Goal: Task Accomplishment & Management: Complete application form

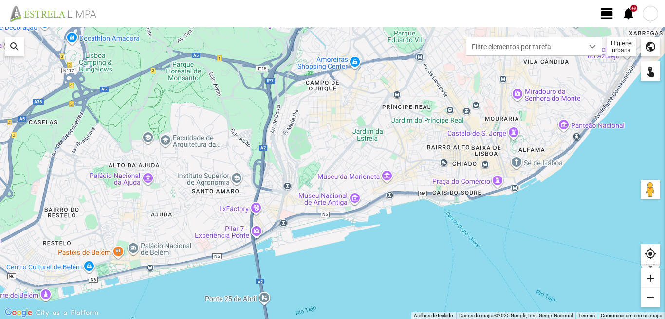
click at [610, 12] on span "view_day" at bounding box center [607, 13] width 15 height 15
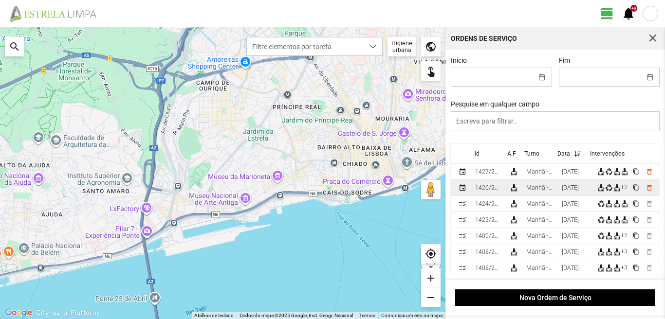
click at [570, 191] on div "[DATE]" at bounding box center [570, 187] width 17 height 7
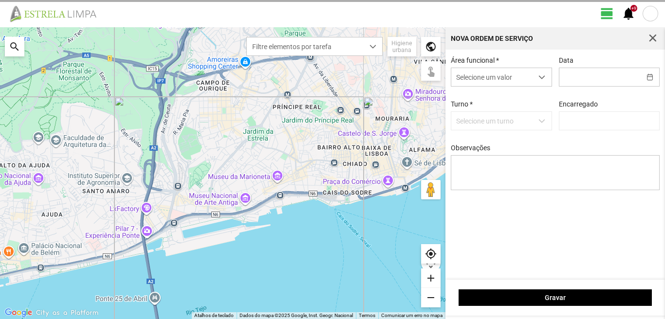
type input "[DATE]"
type input "[PERSON_NAME]"
type textarea "39-baixa 45-50-Eo 38-descanso Ao serviço-6-10-17-22-25-36-44-47-49"
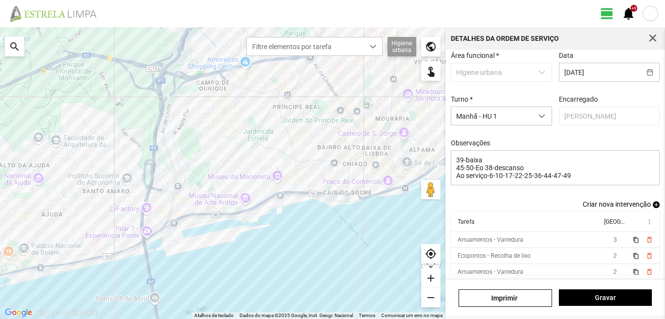
scroll to position [53, 0]
click at [651, 37] on span "button" at bounding box center [652, 38] width 9 height 9
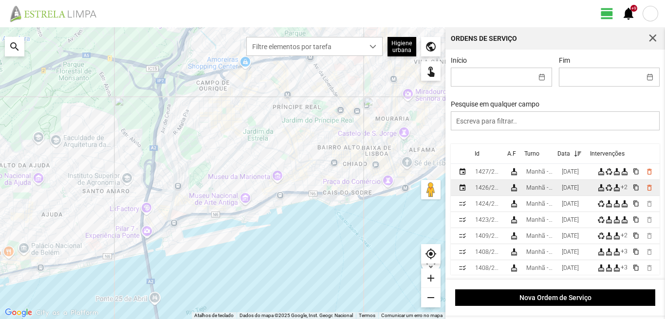
click at [570, 191] on div "[DATE]" at bounding box center [570, 187] width 17 height 7
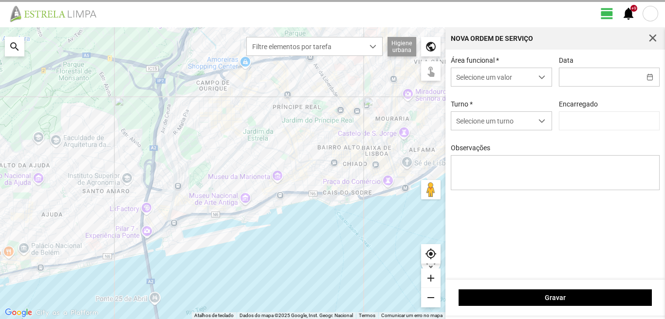
type input "[DATE]"
type input "[PERSON_NAME]"
type textarea "39-baixa 45-50-Eo 38-descanso Ao serviço-6-10-17-22-25-36-44-47-49"
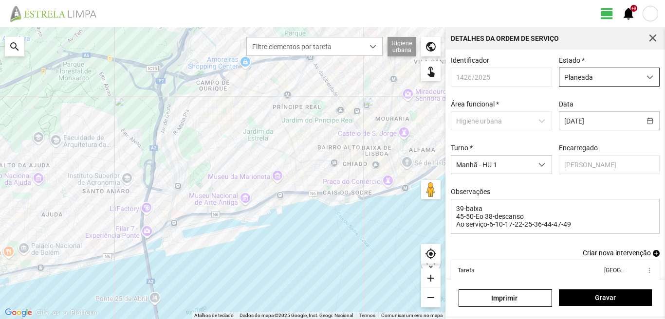
click at [585, 86] on span "Planeada" at bounding box center [599, 77] width 81 height 18
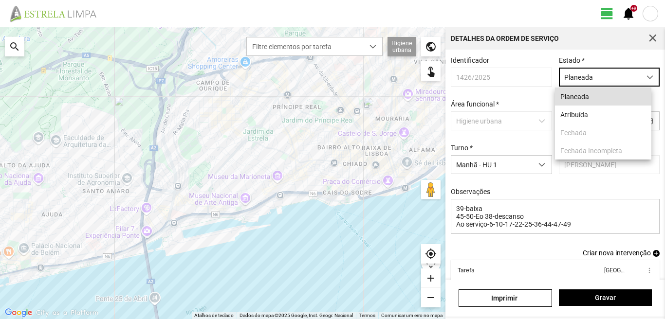
scroll to position [5, 43]
click at [582, 78] on span "Planeada" at bounding box center [599, 77] width 81 height 18
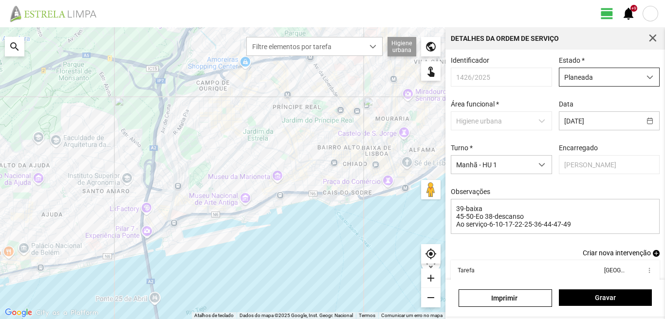
click at [582, 81] on span "Planeada" at bounding box center [599, 77] width 81 height 18
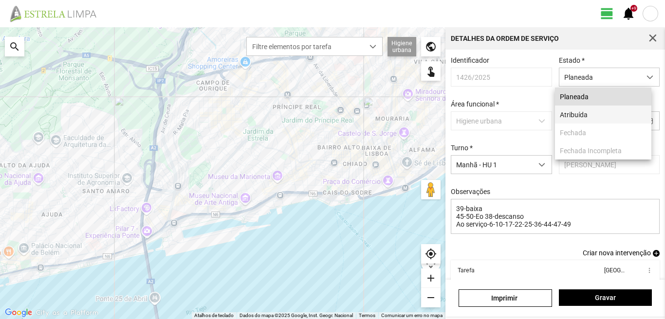
click at [581, 113] on li "Atribuída" at bounding box center [603, 115] width 96 height 18
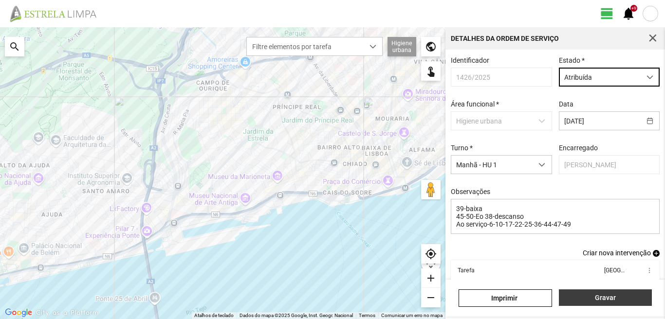
click at [576, 297] on span "Gravar" at bounding box center [605, 298] width 83 height 8
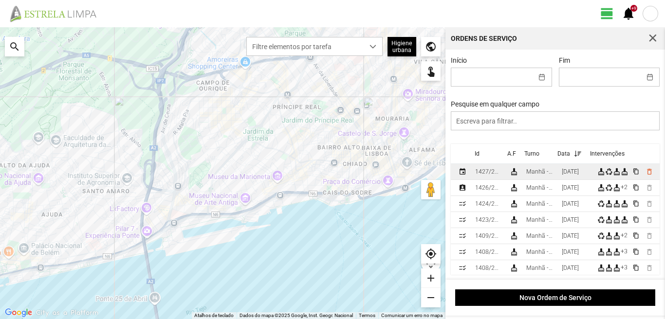
click at [558, 173] on td "Manhã - HU 1" at bounding box center [540, 172] width 36 height 16
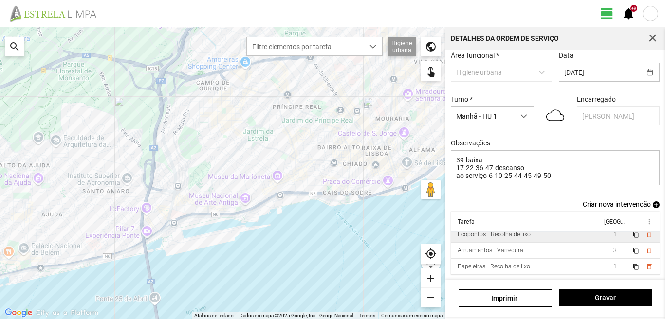
scroll to position [53, 0]
click at [602, 236] on td "1" at bounding box center [614, 235] width 27 height 16
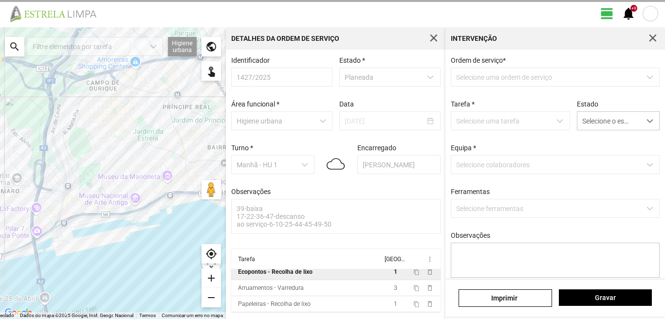
scroll to position [2, 0]
type textarea "condutor [PERSON_NAME] ajudante [PERSON_NAME]"
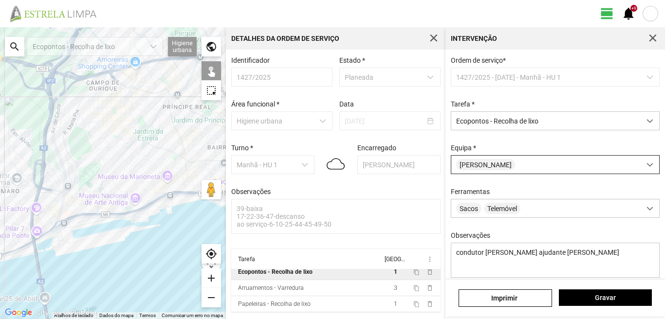
click at [509, 170] on div "[PERSON_NAME]" at bounding box center [545, 165] width 189 height 18
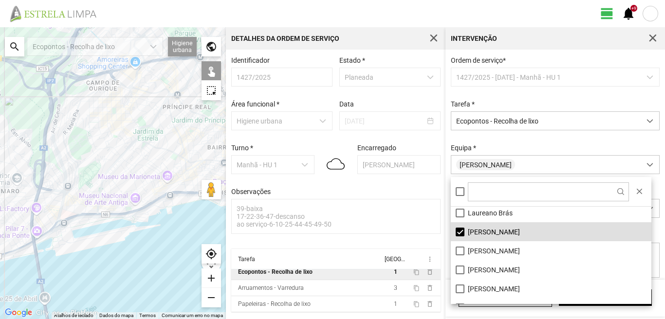
scroll to position [82, 0]
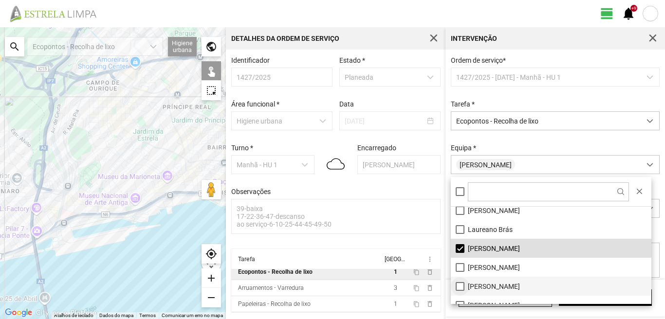
click at [459, 287] on li "[PERSON_NAME]" at bounding box center [551, 286] width 201 height 19
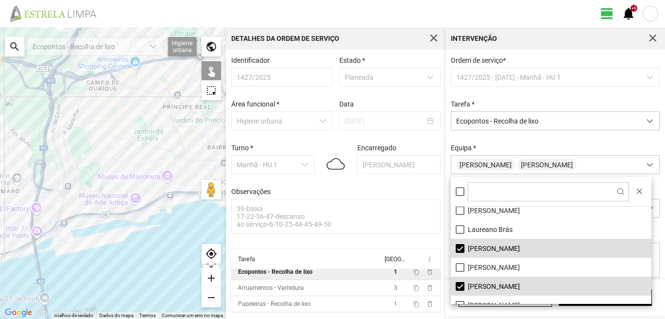
click at [144, 183] on div at bounding box center [113, 173] width 226 height 292
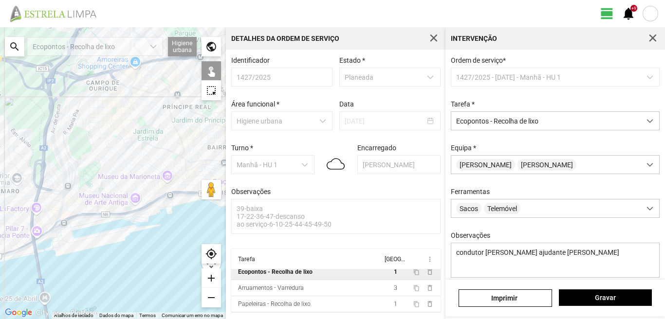
click at [144, 183] on div at bounding box center [113, 173] width 226 height 292
click at [143, 184] on div at bounding box center [113, 173] width 226 height 292
click at [597, 296] on span "Gravar" at bounding box center [605, 298] width 83 height 8
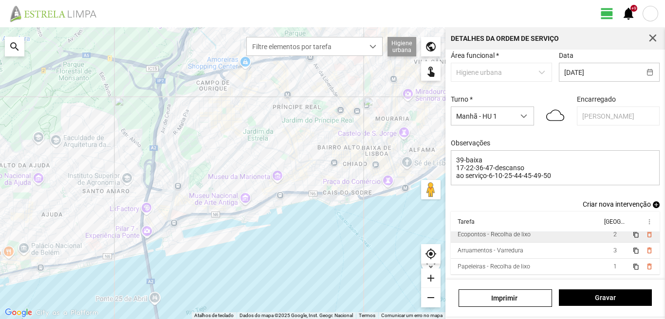
scroll to position [53, 0]
click at [601, 238] on td "2" at bounding box center [614, 235] width 27 height 16
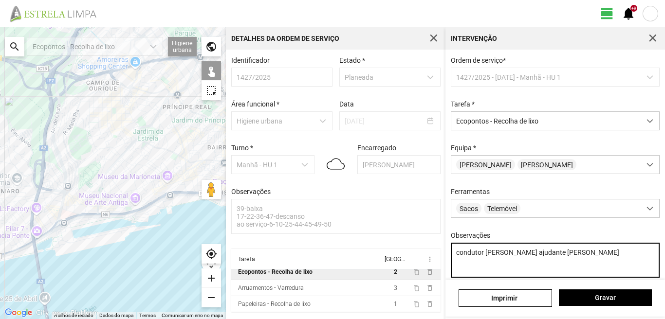
click at [548, 258] on textarea "condutor [PERSON_NAME] ajudante [PERSON_NAME]" at bounding box center [555, 260] width 209 height 35
type textarea "condutor [PERSON_NAME] ajudante [PERSON_NAME]"
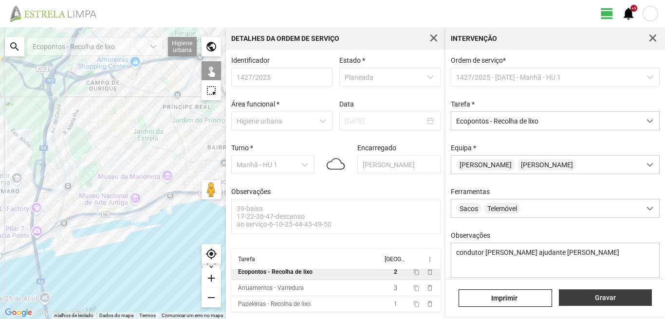
click at [600, 303] on button "Gravar" at bounding box center [605, 298] width 93 height 17
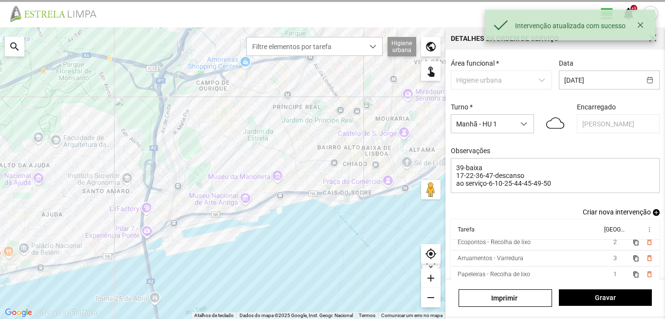
scroll to position [53, 0]
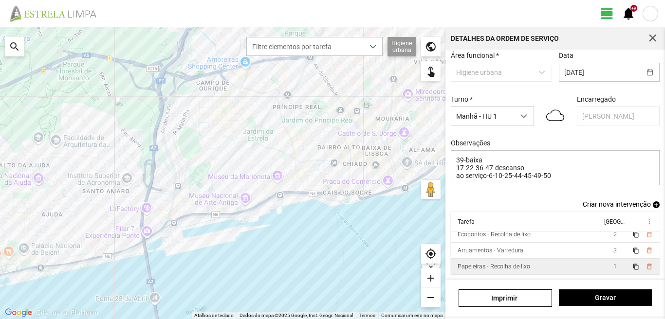
click at [584, 268] on td "Papeleiras - Recolha de lixo" at bounding box center [526, 267] width 151 height 16
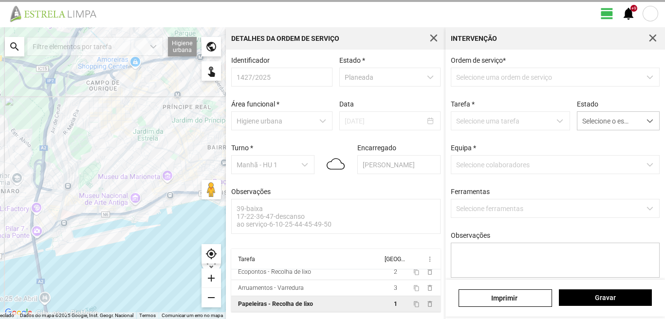
scroll to position [2, 0]
type textarea "tarefa atrbuida por DT [PERSON_NAME]"
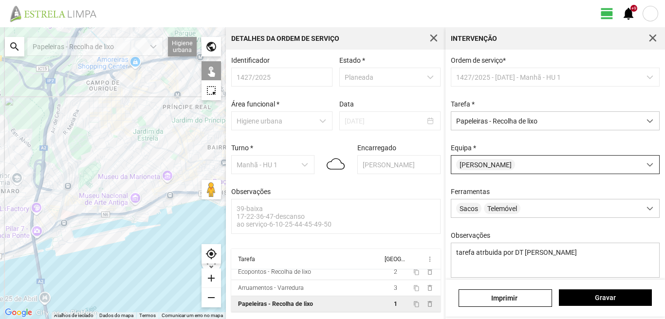
click at [526, 165] on div "[PERSON_NAME]" at bounding box center [545, 165] width 189 height 18
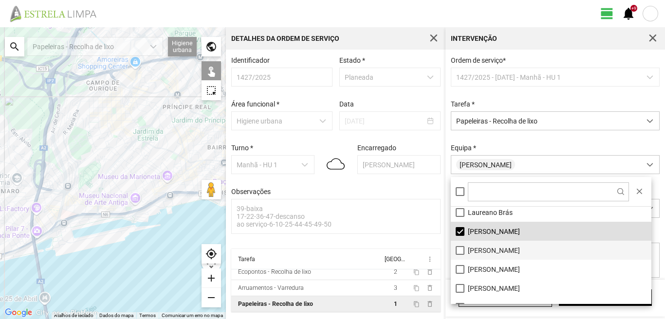
scroll to position [82, 0]
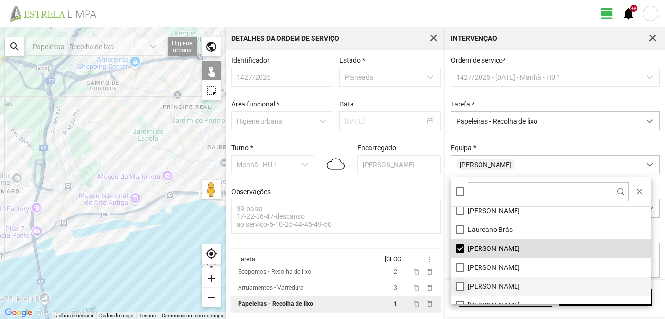
click at [458, 286] on li "[PERSON_NAME]" at bounding box center [551, 286] width 201 height 19
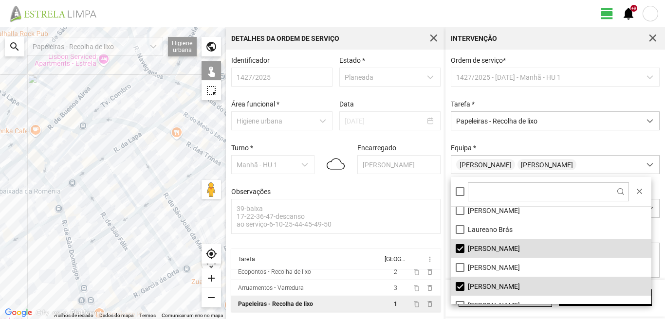
drag, startPoint x: 147, startPoint y: 232, endPoint x: 109, endPoint y: 224, distance: 38.9
click at [109, 224] on div at bounding box center [113, 173] width 226 height 292
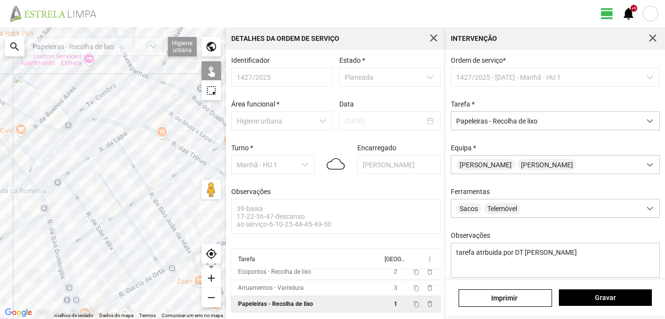
drag, startPoint x: 127, startPoint y: 191, endPoint x: 115, endPoint y: 191, distance: 11.7
click at [115, 191] on div at bounding box center [113, 173] width 226 height 292
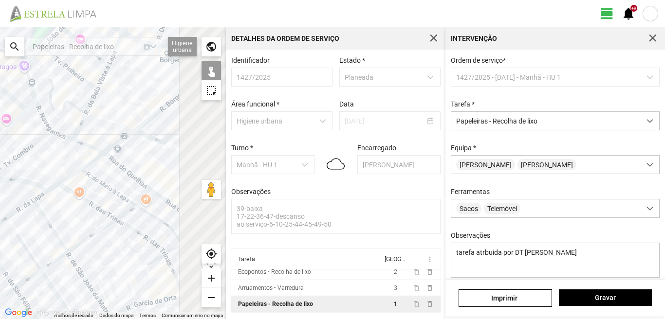
drag, startPoint x: 145, startPoint y: 155, endPoint x: 63, endPoint y: 214, distance: 100.8
click at [63, 214] on div at bounding box center [113, 173] width 226 height 292
click at [178, 208] on div at bounding box center [113, 173] width 226 height 292
click at [188, 201] on div at bounding box center [113, 173] width 226 height 292
click at [192, 198] on div at bounding box center [113, 173] width 226 height 292
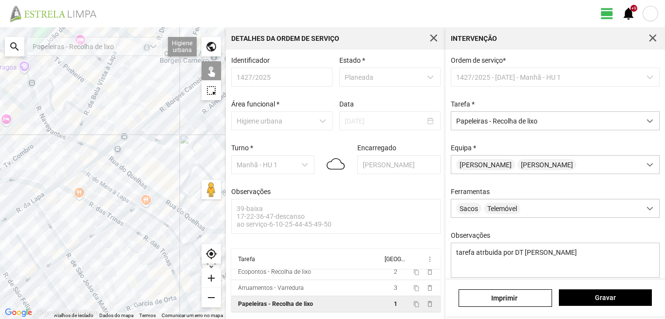
click at [606, 286] on div "[PERSON_NAME]" at bounding box center [555, 298] width 220 height 37
click at [605, 303] on button "Gravar" at bounding box center [605, 298] width 93 height 17
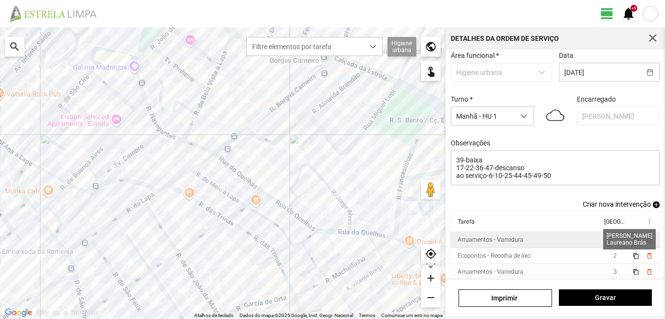
click at [613, 240] on span "2" at bounding box center [614, 240] width 3 height 7
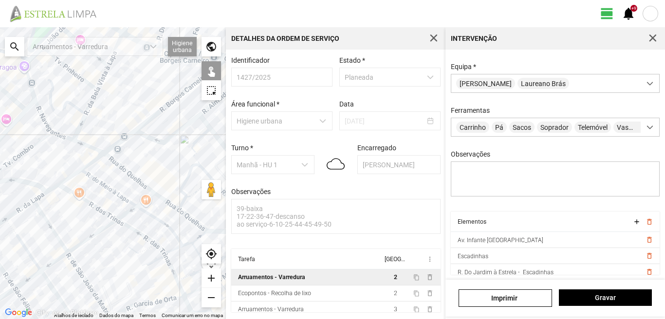
scroll to position [86, 0]
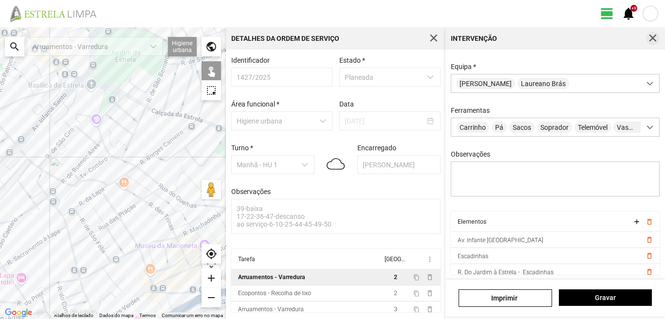
click at [652, 37] on span "button" at bounding box center [652, 38] width 9 height 9
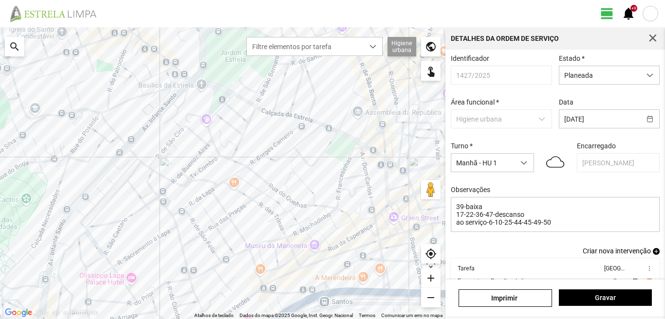
scroll to position [53, 0]
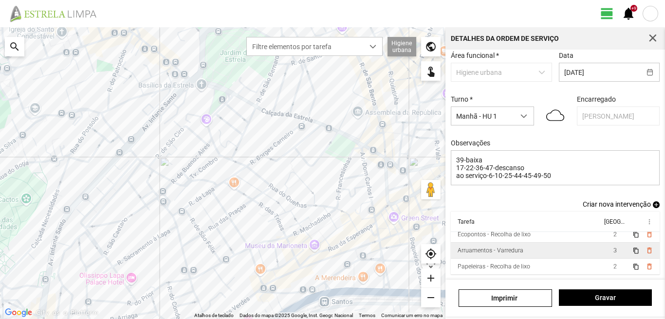
click at [602, 250] on td "3" at bounding box center [614, 251] width 27 height 16
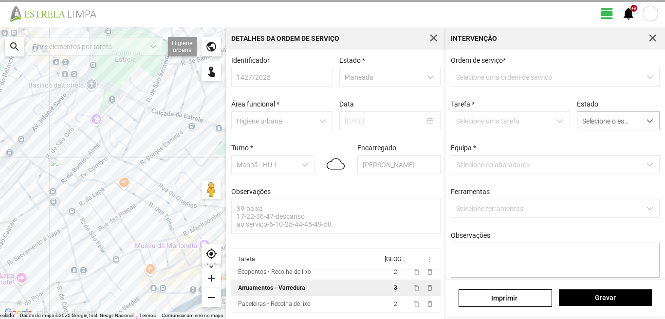
scroll to position [2, 0]
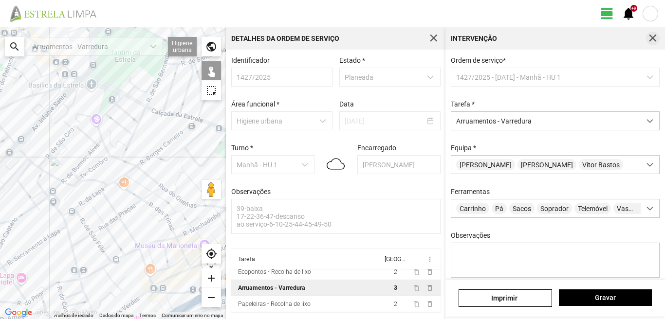
click at [657, 39] on span "button" at bounding box center [652, 38] width 9 height 9
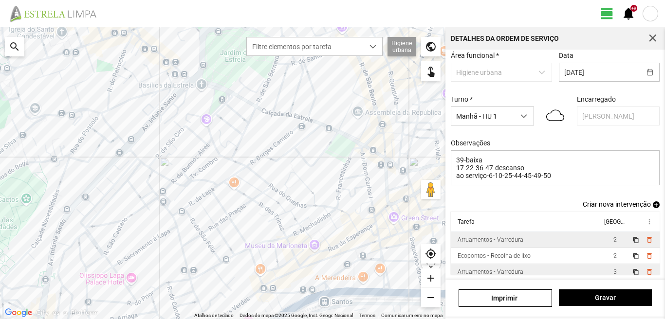
scroll to position [21, 0]
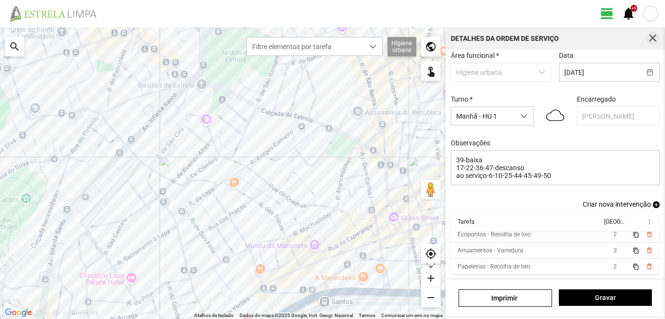
click at [654, 39] on span "button" at bounding box center [652, 38] width 9 height 9
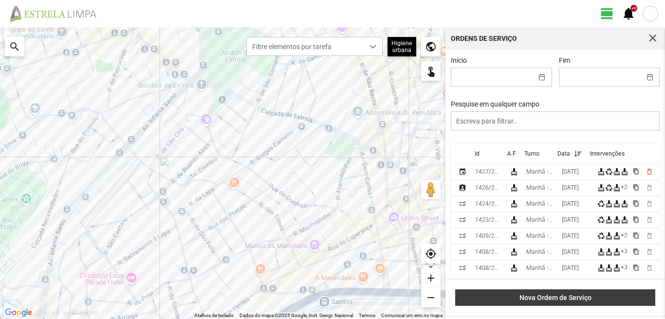
click at [516, 293] on button "Nova Ordem de Serviço" at bounding box center [555, 298] width 200 height 17
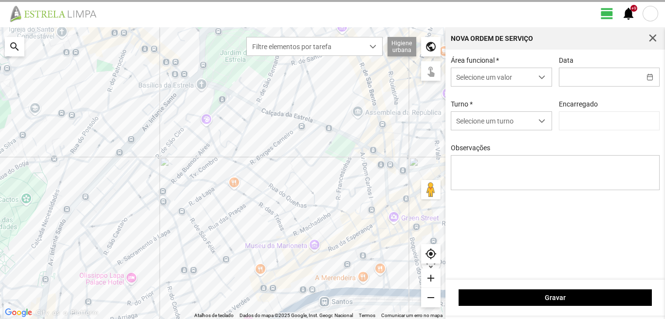
type input "[PERSON_NAME]"
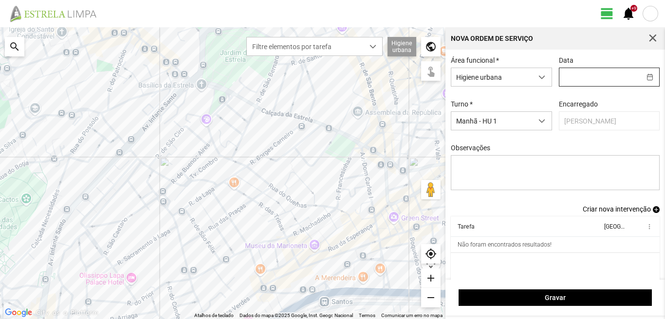
click at [588, 76] on input "text" at bounding box center [599, 77] width 81 height 18
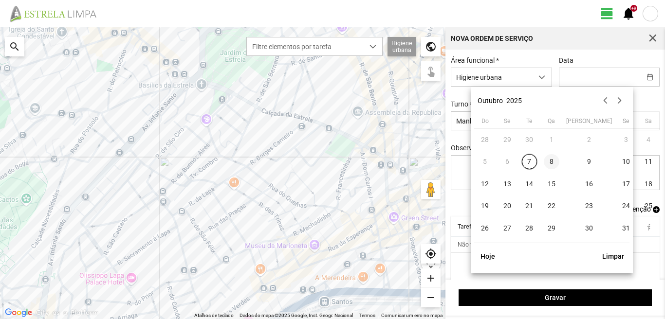
click at [551, 163] on span "8" at bounding box center [552, 162] width 16 height 16
type input "[DATE]"
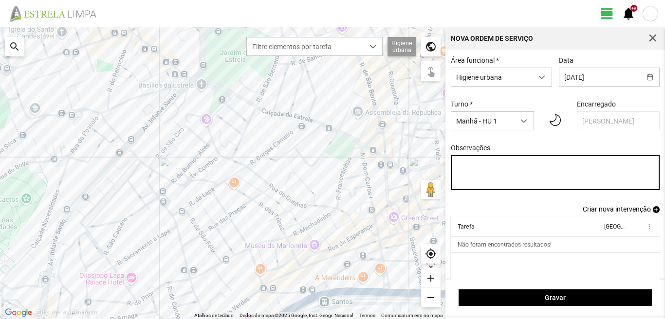
click at [461, 164] on textarea "Observações" at bounding box center [555, 172] width 209 height 35
type textarea "39-[GEOGRAPHIC_DATA] serviço-6-10-17-22-25-36-44-45-47-49-50"
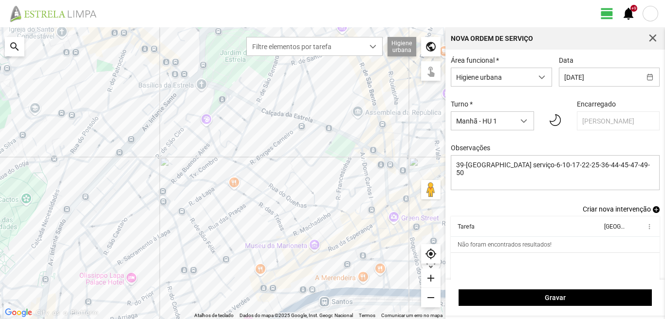
click at [649, 209] on link "Criar nova intervenção add" at bounding box center [621, 209] width 77 height 8
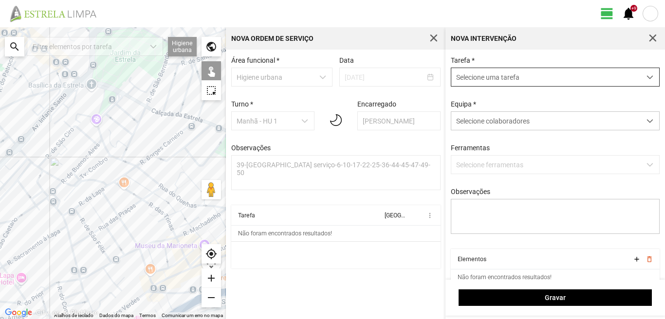
click at [499, 70] on span "Selecione uma tarefa" at bounding box center [545, 77] width 189 height 18
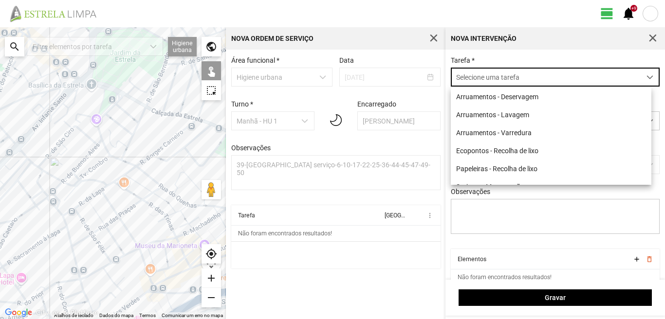
scroll to position [5, 43]
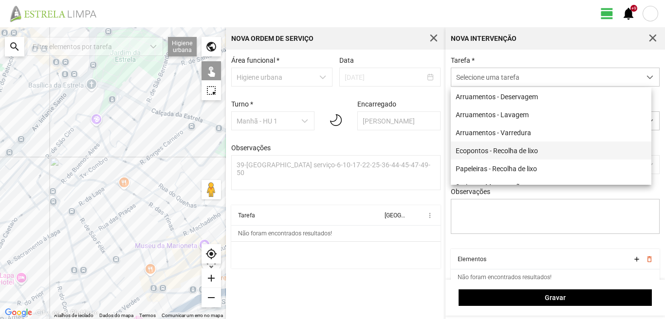
click at [478, 147] on li "Ecopontos - Recolha de lixo" at bounding box center [551, 151] width 201 height 18
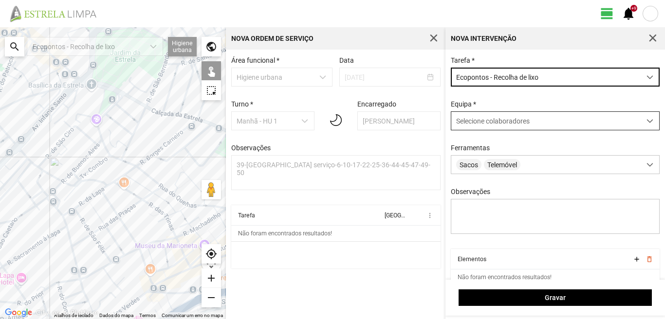
click at [492, 120] on span "Selecione colaboradores" at bounding box center [493, 121] width 74 height 8
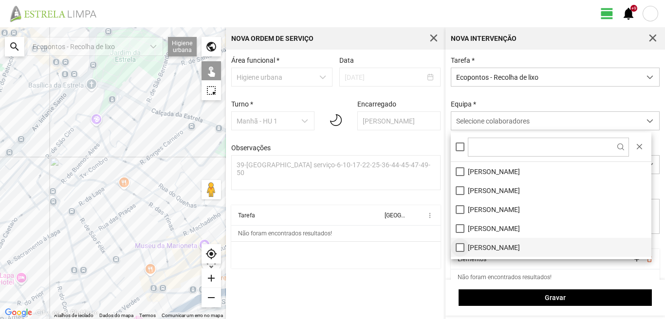
click at [461, 245] on li "[PERSON_NAME]" at bounding box center [551, 247] width 201 height 19
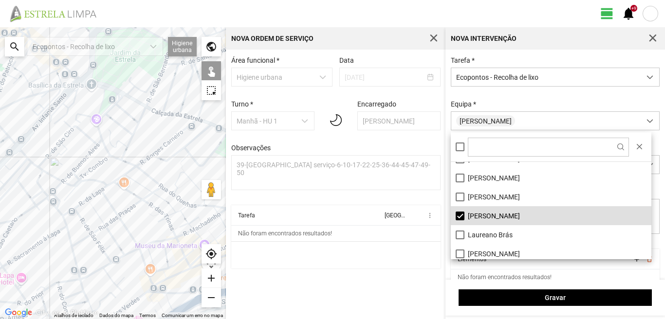
scroll to position [49, 0]
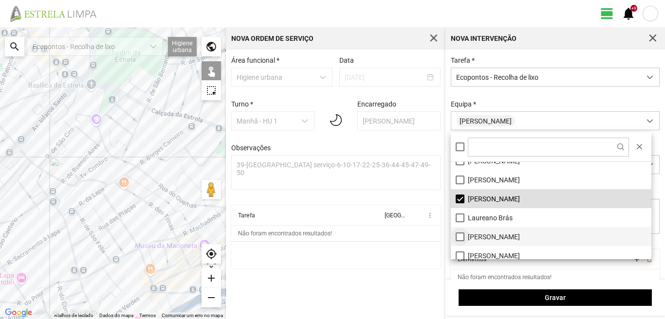
click at [460, 233] on li "[PERSON_NAME]" at bounding box center [551, 236] width 201 height 19
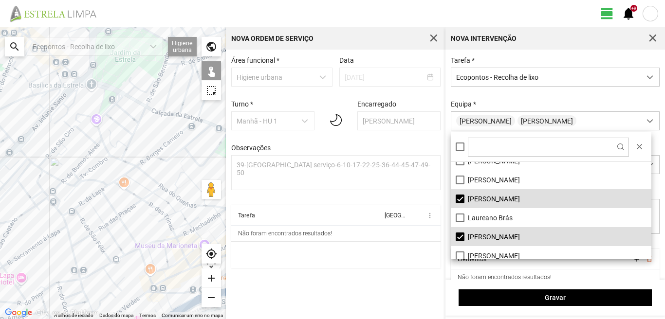
click at [100, 189] on div at bounding box center [113, 173] width 226 height 292
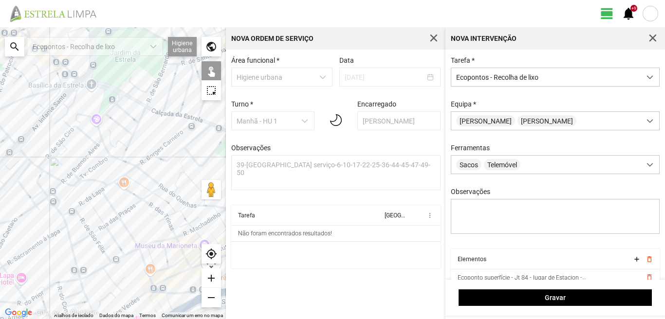
click at [140, 170] on div at bounding box center [113, 173] width 226 height 292
click at [151, 153] on div at bounding box center [113, 173] width 226 height 292
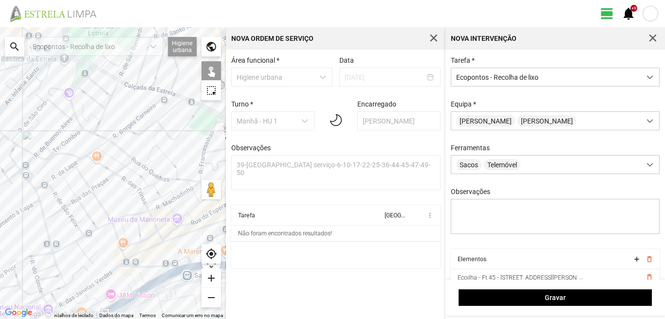
drag, startPoint x: 156, startPoint y: 173, endPoint x: 129, endPoint y: 146, distance: 38.6
click at [129, 146] on div at bounding box center [113, 173] width 226 height 292
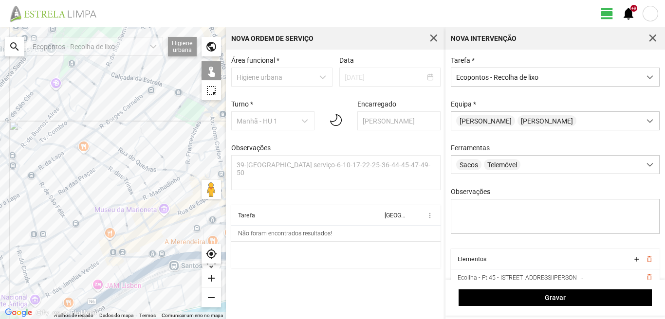
drag, startPoint x: 170, startPoint y: 178, endPoint x: 163, endPoint y: 171, distance: 9.7
click at [163, 171] on div at bounding box center [113, 173] width 226 height 292
click at [187, 174] on div at bounding box center [113, 173] width 226 height 292
click at [187, 165] on div at bounding box center [113, 173] width 226 height 292
click at [202, 140] on div at bounding box center [113, 173] width 226 height 292
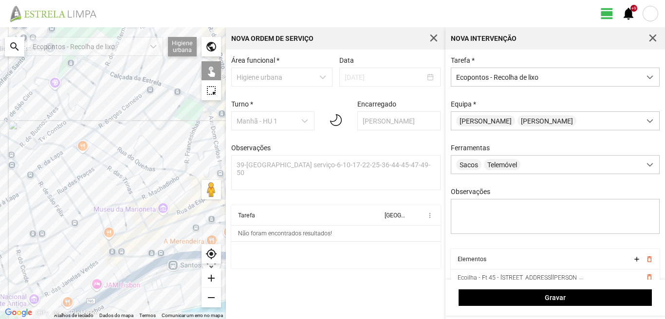
click at [97, 211] on div at bounding box center [113, 173] width 226 height 292
click at [71, 225] on div at bounding box center [113, 173] width 226 height 292
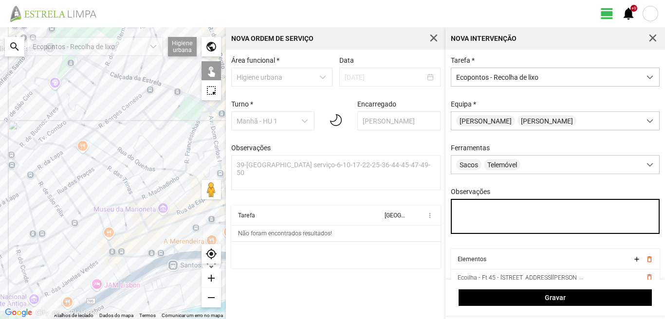
click at [472, 213] on textarea "Observações" at bounding box center [555, 216] width 209 height 35
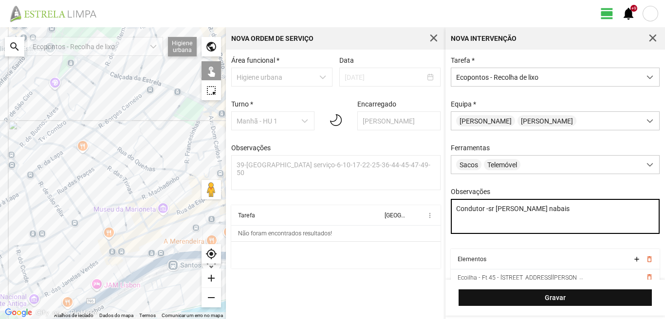
type textarea "Condutor -sr [PERSON_NAME] nabais"
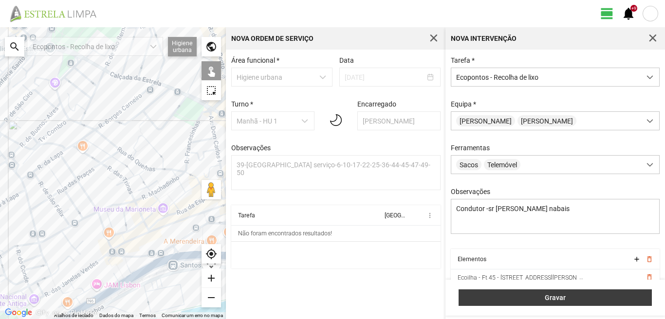
click at [550, 299] on span "Gravar" at bounding box center [555, 298] width 183 height 8
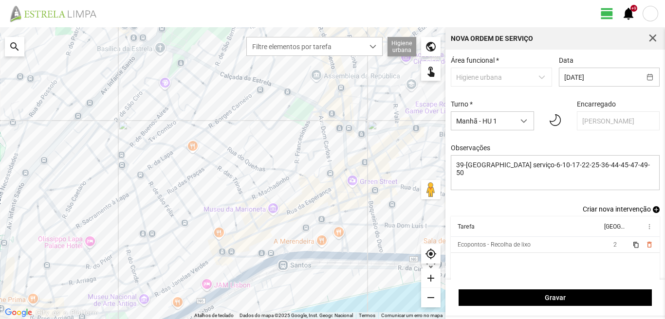
click at [653, 209] on span "add" at bounding box center [656, 209] width 7 height 7
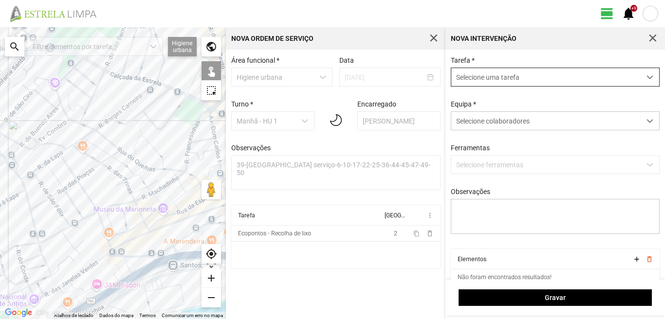
click at [488, 83] on span "Selecione uma tarefa" at bounding box center [545, 77] width 189 height 18
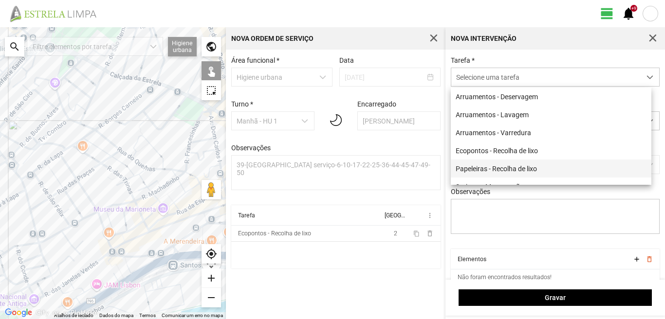
click at [480, 169] on li "Papeleiras - Recolha de lixo" at bounding box center [551, 169] width 201 height 18
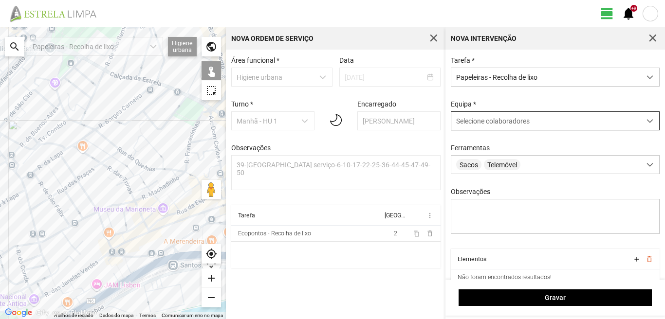
click at [488, 125] on span "Selecione colaboradores" at bounding box center [493, 121] width 74 height 8
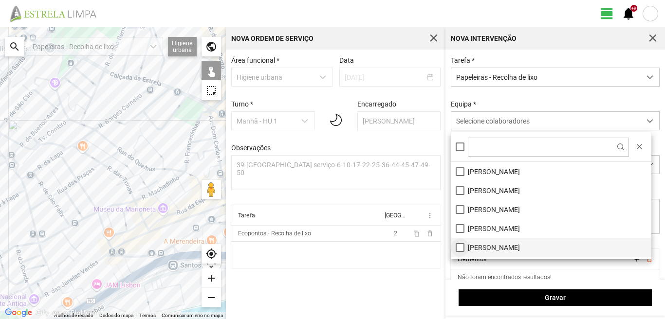
click at [458, 244] on li "[PERSON_NAME]" at bounding box center [551, 247] width 201 height 19
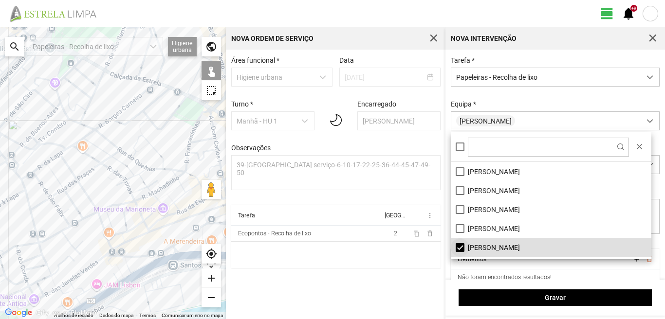
scroll to position [49, 0]
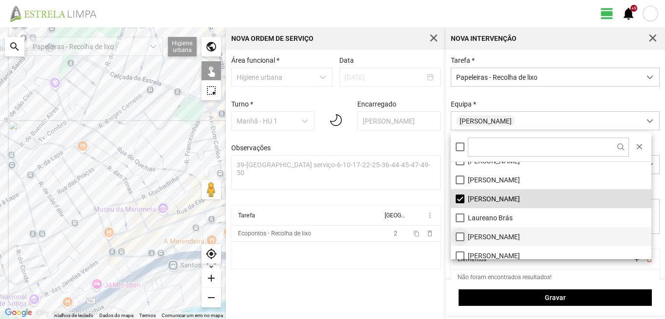
click at [461, 240] on li "[PERSON_NAME]" at bounding box center [551, 236] width 201 height 19
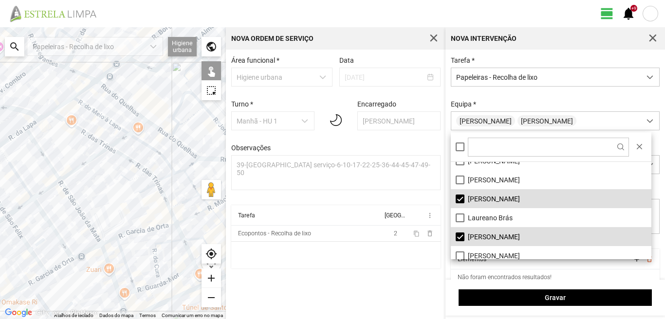
click at [172, 134] on div at bounding box center [113, 173] width 226 height 292
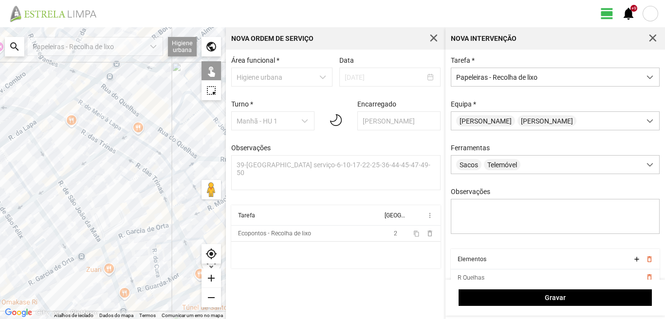
click at [181, 131] on div at bounding box center [113, 173] width 226 height 292
click at [186, 125] on div at bounding box center [113, 173] width 226 height 292
click at [191, 157] on div at bounding box center [113, 173] width 226 height 292
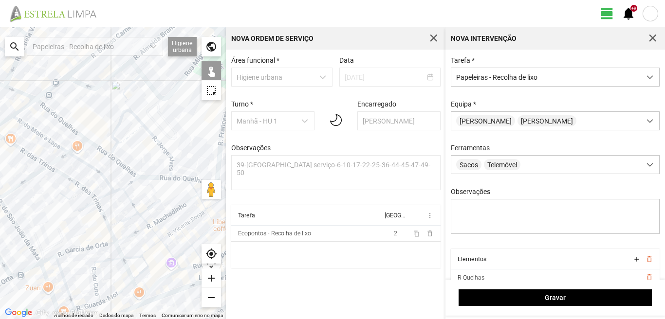
drag, startPoint x: 125, startPoint y: 120, endPoint x: 27, endPoint y: 143, distance: 100.5
click at [27, 143] on div at bounding box center [113, 173] width 226 height 292
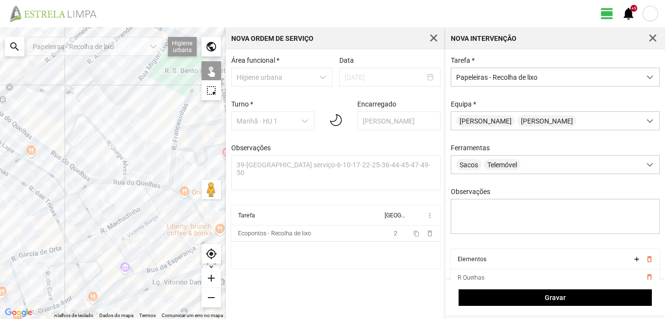
click at [131, 185] on div at bounding box center [113, 173] width 226 height 292
click at [130, 184] on div at bounding box center [113, 173] width 226 height 292
click at [125, 177] on div at bounding box center [113, 173] width 226 height 292
click at [126, 168] on div at bounding box center [113, 173] width 226 height 292
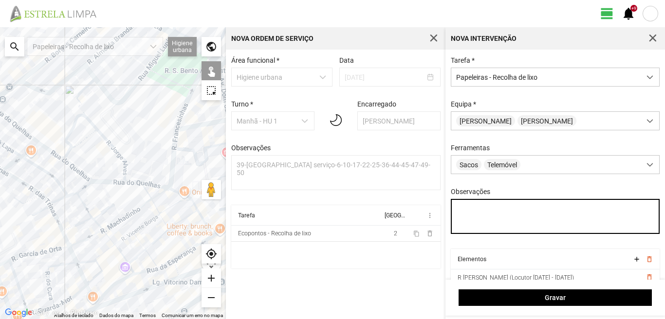
click at [462, 211] on textarea "Observações" at bounding box center [555, 216] width 209 height 35
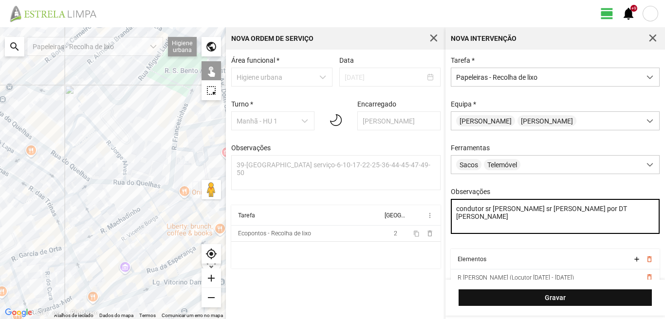
type textarea "condutor sr [PERSON_NAME] sr [PERSON_NAME] por DT [PERSON_NAME]"
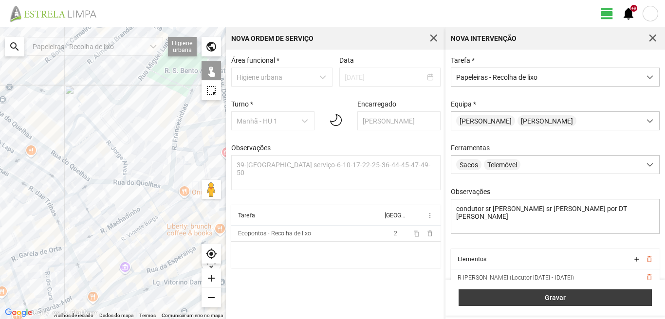
click at [538, 297] on span "Gravar" at bounding box center [555, 298] width 183 height 8
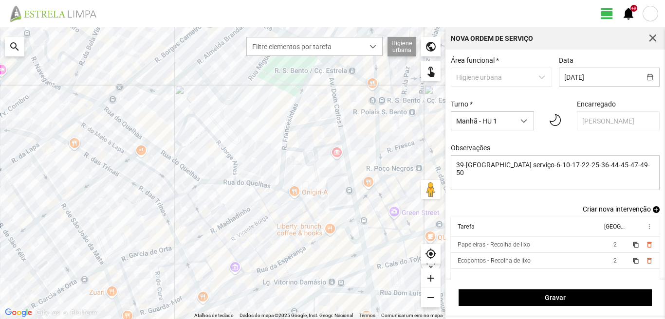
click at [653, 213] on span "add" at bounding box center [656, 209] width 7 height 7
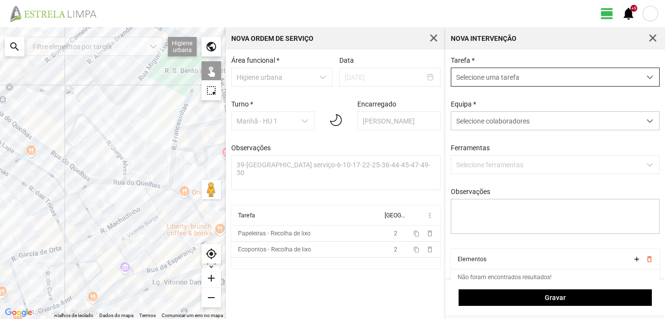
click at [478, 80] on span "Selecione uma tarefa" at bounding box center [545, 77] width 189 height 18
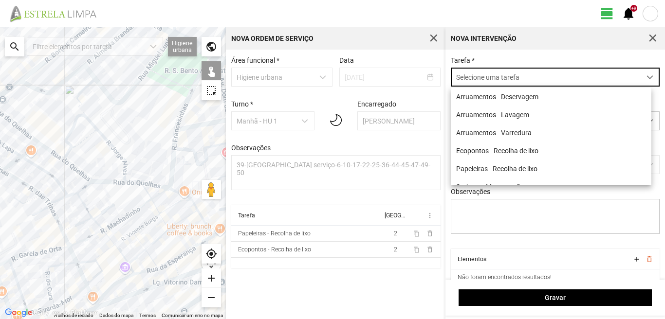
scroll to position [5, 43]
click at [488, 137] on li "Arruamentos - Varredura" at bounding box center [551, 133] width 201 height 18
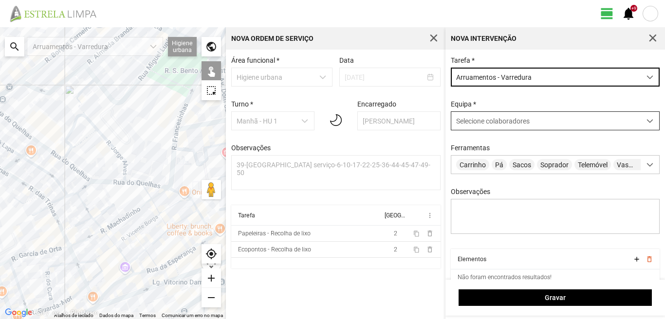
click at [489, 124] on span "Selecione colaboradores" at bounding box center [493, 121] width 74 height 8
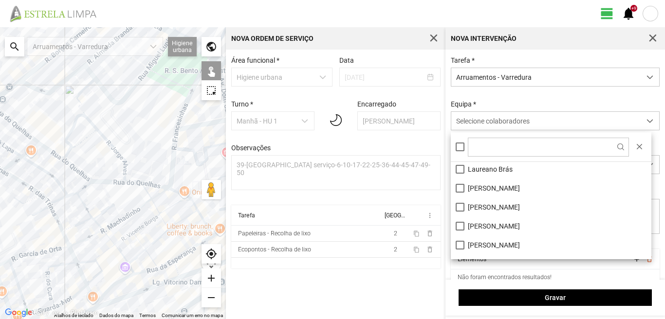
scroll to position [130, 0]
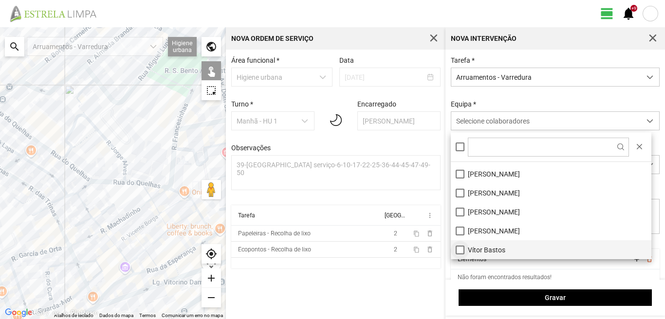
click at [460, 249] on li "Vítor Bastos" at bounding box center [551, 249] width 201 height 19
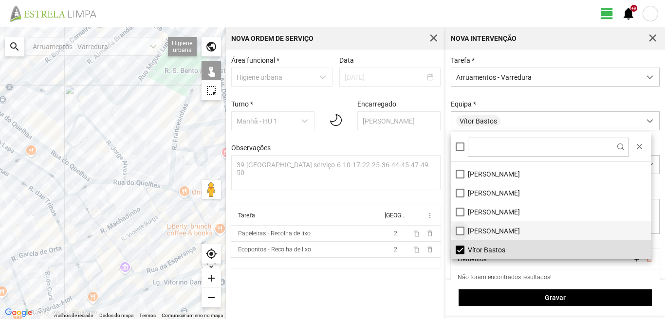
click at [460, 231] on li "[PERSON_NAME]" at bounding box center [551, 230] width 201 height 19
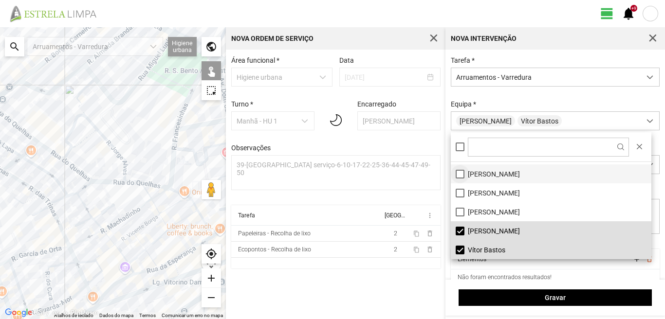
click at [460, 170] on li "[PERSON_NAME]" at bounding box center [551, 174] width 201 height 19
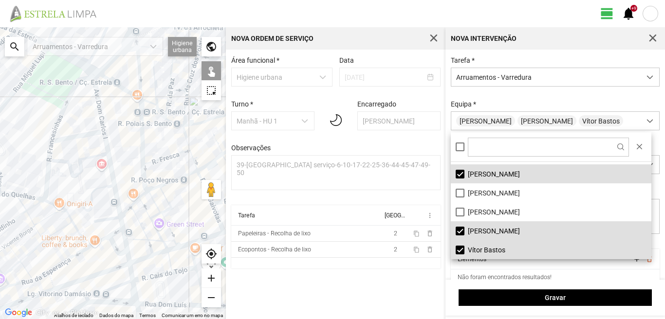
drag, startPoint x: 170, startPoint y: 191, endPoint x: 37, endPoint y: 204, distance: 134.0
click at [37, 204] on div at bounding box center [113, 173] width 226 height 292
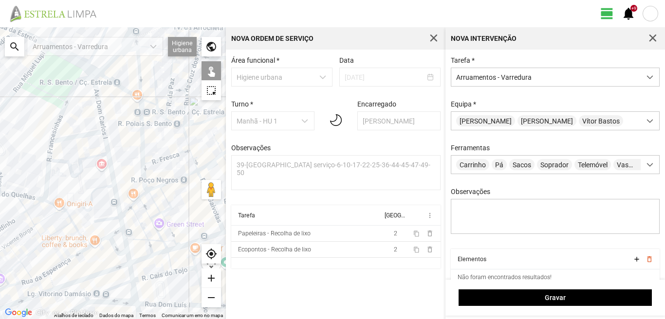
click at [95, 96] on div at bounding box center [113, 173] width 226 height 292
click at [98, 101] on div at bounding box center [113, 173] width 226 height 292
click at [87, 134] on div at bounding box center [113, 173] width 226 height 292
click at [107, 153] on div at bounding box center [113, 173] width 226 height 292
click at [108, 219] on div at bounding box center [113, 173] width 226 height 292
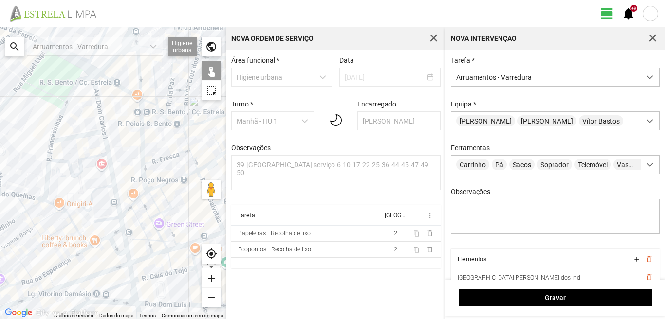
click at [123, 225] on div at bounding box center [113, 173] width 226 height 292
click at [111, 235] on div at bounding box center [113, 173] width 226 height 292
click at [99, 230] on div at bounding box center [113, 173] width 226 height 292
click at [95, 242] on div at bounding box center [113, 173] width 226 height 292
click at [112, 243] on div at bounding box center [113, 173] width 226 height 292
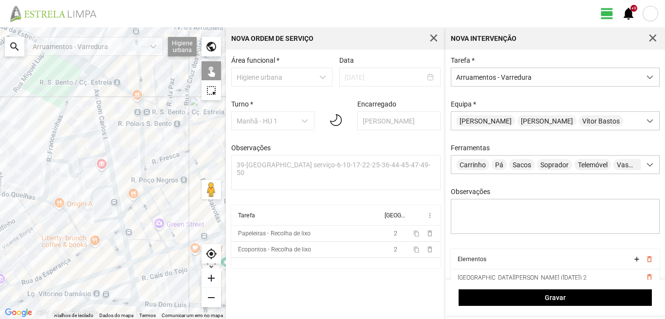
click at [125, 234] on div at bounding box center [113, 173] width 226 height 292
click at [129, 257] on div at bounding box center [113, 173] width 226 height 292
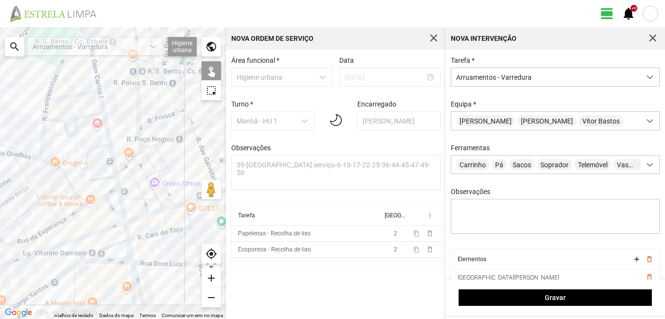
drag, startPoint x: 119, startPoint y: 289, endPoint x: 115, endPoint y: 246, distance: 43.1
click at [115, 246] on div at bounding box center [113, 173] width 226 height 292
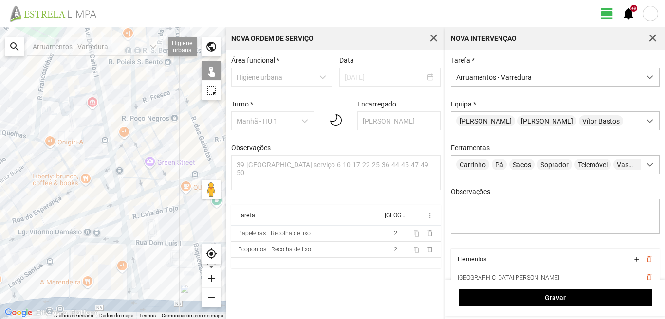
click at [122, 214] on div at bounding box center [113, 173] width 226 height 292
click at [105, 224] on div at bounding box center [113, 173] width 226 height 292
click at [124, 224] on div at bounding box center [113, 173] width 226 height 292
click at [130, 260] on div at bounding box center [113, 173] width 226 height 292
click at [127, 265] on div at bounding box center [113, 173] width 226 height 292
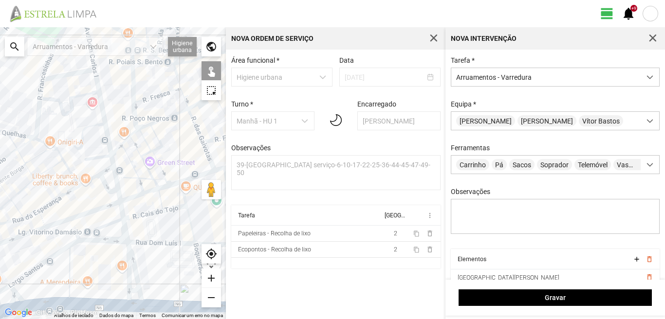
click at [101, 241] on div at bounding box center [113, 173] width 226 height 292
click at [68, 263] on div at bounding box center [113, 173] width 226 height 292
click at [49, 258] on div at bounding box center [113, 173] width 226 height 292
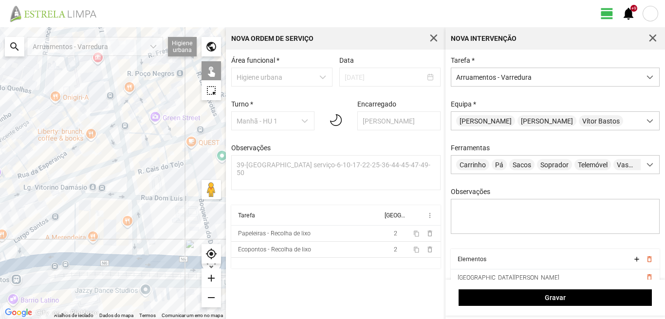
drag, startPoint x: 50, startPoint y: 261, endPoint x: 70, endPoint y: 177, distance: 86.1
click at [59, 200] on div at bounding box center [113, 173] width 226 height 292
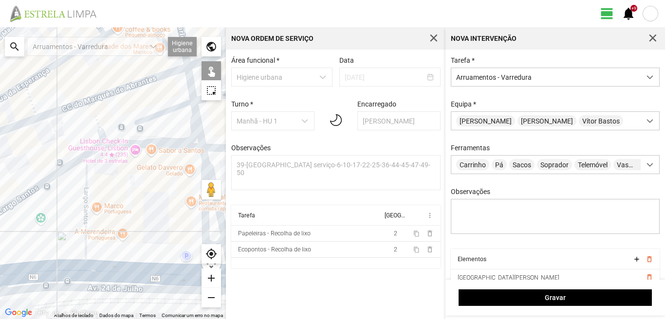
click at [143, 270] on div at bounding box center [113, 173] width 226 height 292
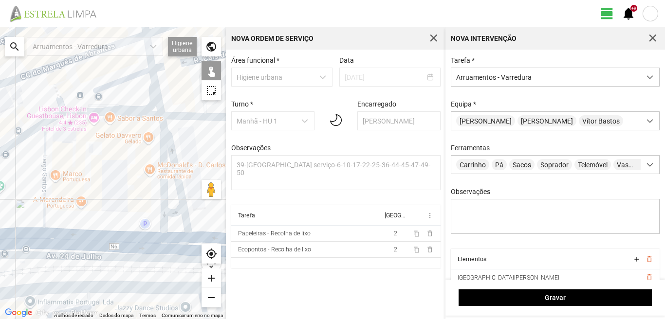
drag, startPoint x: 142, startPoint y: 237, endPoint x: 85, endPoint y: 199, distance: 68.5
click at [85, 199] on div at bounding box center [113, 173] width 226 height 292
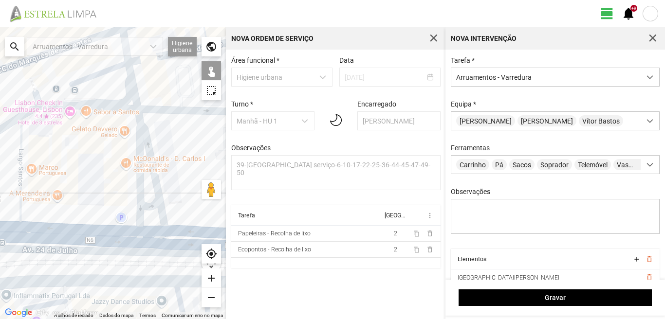
click at [148, 206] on div at bounding box center [113, 173] width 226 height 292
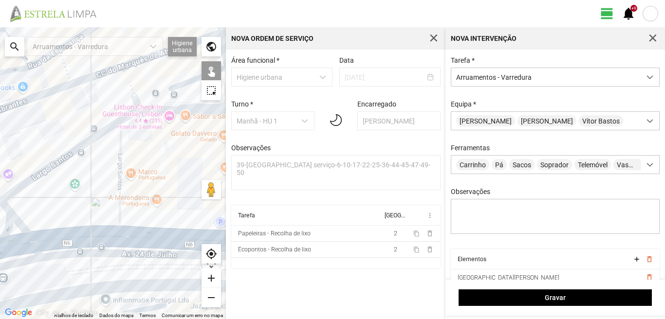
drag, startPoint x: 31, startPoint y: 192, endPoint x: 135, endPoint y: 197, distance: 103.8
click at [135, 197] on div at bounding box center [113, 173] width 226 height 292
click at [82, 239] on div at bounding box center [113, 173] width 226 height 292
click at [17, 219] on div at bounding box center [113, 173] width 226 height 292
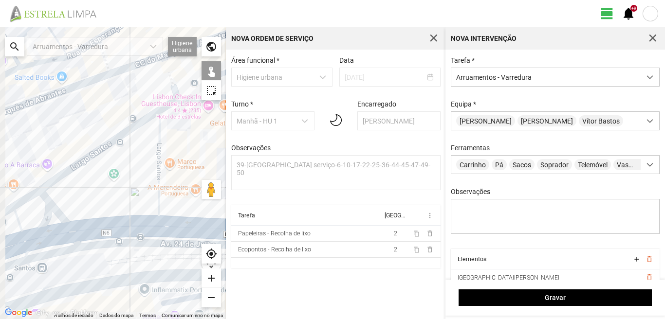
drag, startPoint x: 36, startPoint y: 221, endPoint x: 70, endPoint y: 207, distance: 36.4
click at [68, 208] on div at bounding box center [113, 173] width 226 height 292
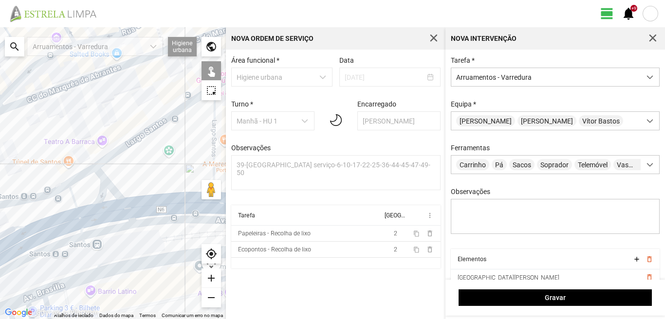
click at [81, 176] on div at bounding box center [113, 173] width 226 height 292
click at [74, 195] on div at bounding box center [113, 173] width 226 height 292
click at [74, 219] on div at bounding box center [113, 173] width 226 height 292
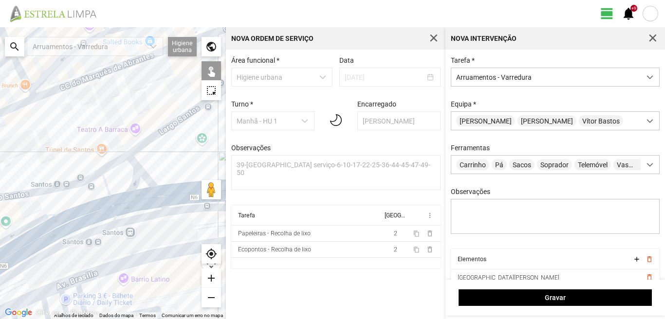
drag, startPoint x: 70, startPoint y: 220, endPoint x: 120, endPoint y: 200, distance: 54.0
click at [118, 202] on div at bounding box center [113, 173] width 226 height 292
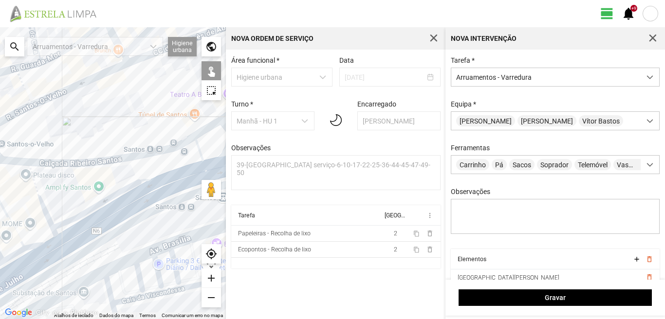
click at [37, 192] on div at bounding box center [113, 173] width 226 height 292
click at [14, 225] on div at bounding box center [113, 173] width 226 height 292
click at [36, 244] on div at bounding box center [113, 173] width 226 height 292
click at [41, 261] on div at bounding box center [113, 173] width 226 height 292
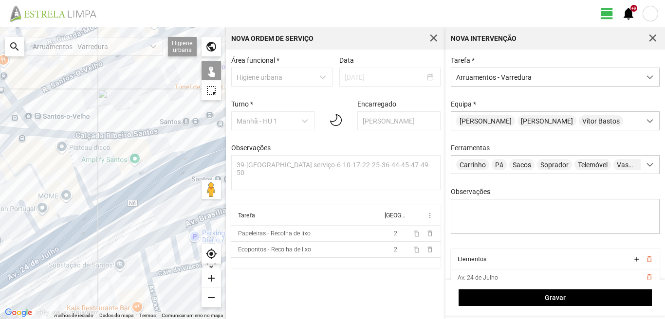
drag, startPoint x: 33, startPoint y: 255, endPoint x: 109, endPoint y: 209, distance: 88.4
click at [92, 215] on div at bounding box center [113, 173] width 226 height 292
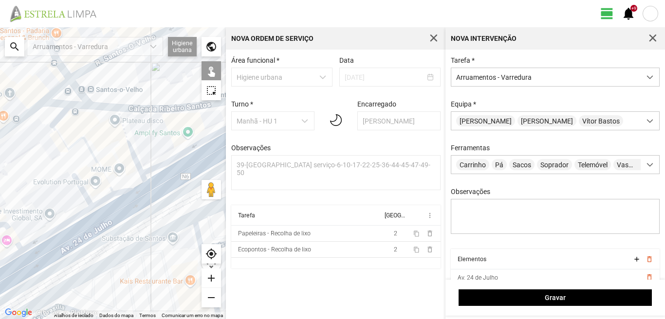
click at [82, 190] on div at bounding box center [113, 173] width 226 height 292
click at [109, 198] on div at bounding box center [113, 173] width 226 height 292
click at [67, 223] on div at bounding box center [113, 173] width 226 height 292
click at [73, 242] on div at bounding box center [113, 173] width 226 height 292
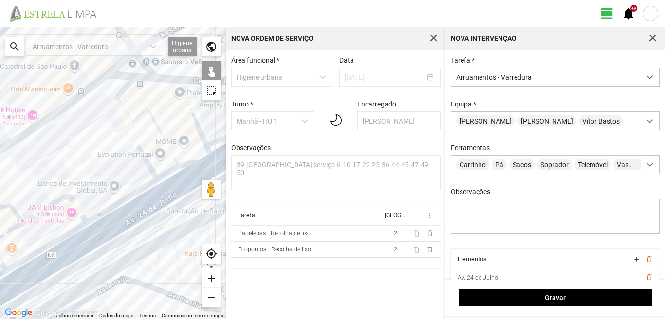
drag, startPoint x: 68, startPoint y: 228, endPoint x: 118, endPoint y: 210, distance: 52.8
click at [118, 210] on div at bounding box center [113, 173] width 226 height 292
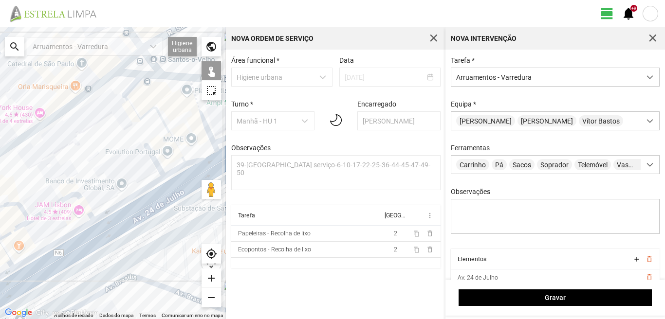
click at [84, 202] on div at bounding box center [113, 173] width 226 height 292
click at [21, 208] on div at bounding box center [113, 173] width 226 height 292
click at [51, 246] on div at bounding box center [113, 173] width 226 height 292
click at [75, 256] on div at bounding box center [113, 173] width 226 height 292
drag, startPoint x: 65, startPoint y: 247, endPoint x: 161, endPoint y: 199, distance: 107.3
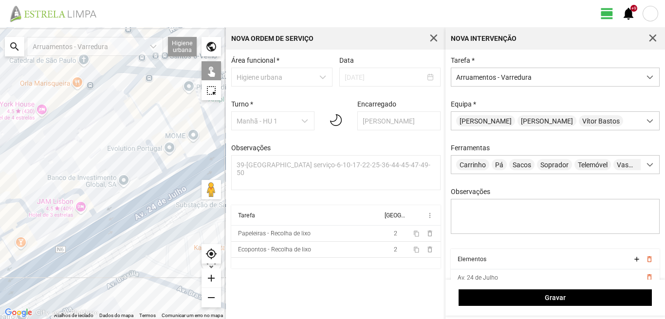
click at [149, 201] on div at bounding box center [113, 173] width 226 height 292
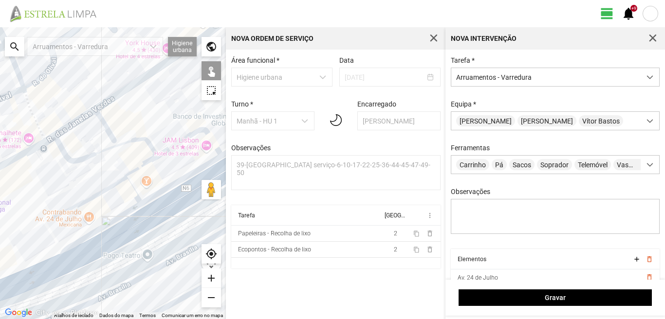
click at [144, 164] on div at bounding box center [113, 173] width 226 height 292
click at [102, 192] on div at bounding box center [113, 173] width 226 height 292
click at [132, 189] on div at bounding box center [113, 173] width 226 height 292
click at [123, 216] on div at bounding box center [113, 173] width 226 height 292
click at [124, 235] on div at bounding box center [113, 173] width 226 height 292
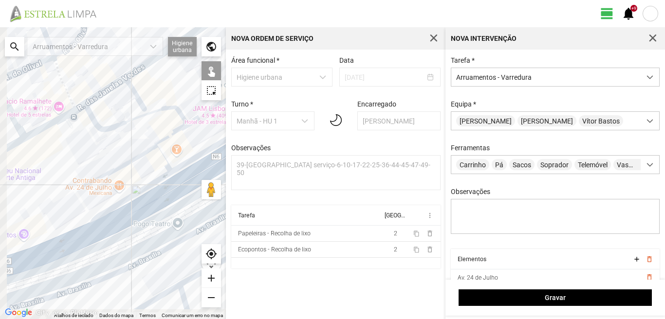
drag, startPoint x: 96, startPoint y: 213, endPoint x: 127, endPoint y: 195, distance: 35.1
click at [121, 198] on div at bounding box center [113, 173] width 226 height 292
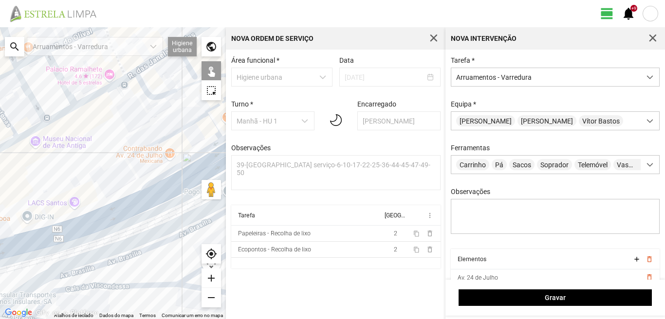
click at [109, 222] on div at bounding box center [113, 173] width 226 height 292
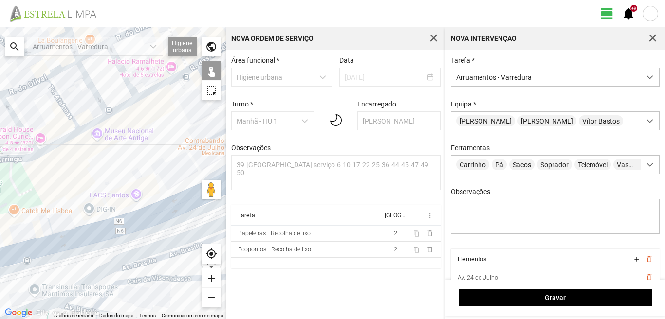
drag, startPoint x: 112, startPoint y: 208, endPoint x: 125, endPoint y: 202, distance: 13.9
click at [115, 206] on div at bounding box center [113, 173] width 226 height 292
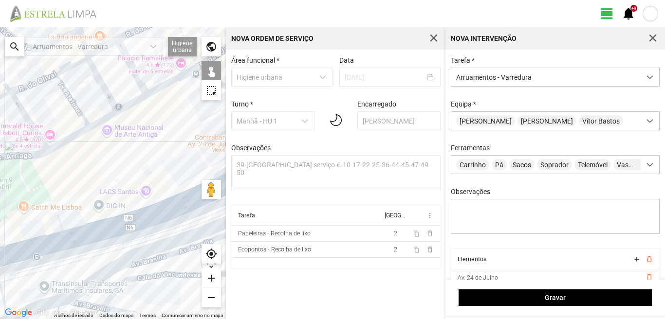
click at [45, 237] on div at bounding box center [113, 173] width 226 height 292
drag, startPoint x: 58, startPoint y: 221, endPoint x: 124, endPoint y: 184, distance: 75.0
click at [119, 186] on div at bounding box center [113, 173] width 226 height 292
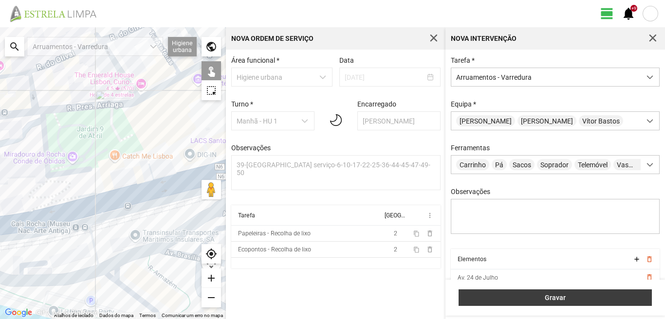
click at [558, 292] on button "Gravar" at bounding box center [555, 298] width 193 height 17
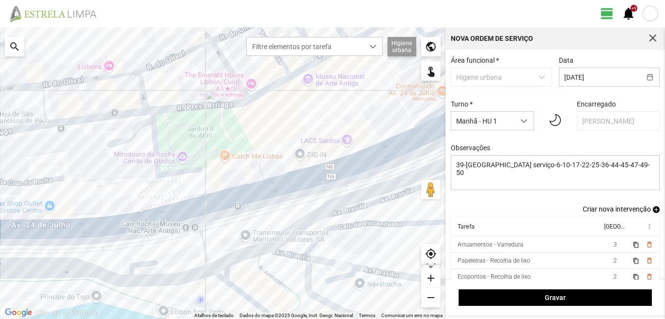
click at [653, 210] on span "add" at bounding box center [656, 209] width 7 height 7
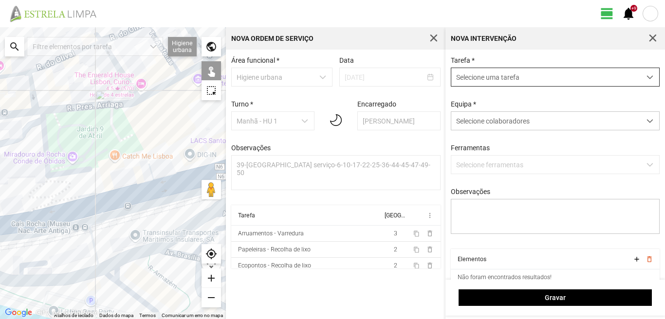
click at [563, 80] on span "Selecione uma tarefa" at bounding box center [545, 77] width 189 height 18
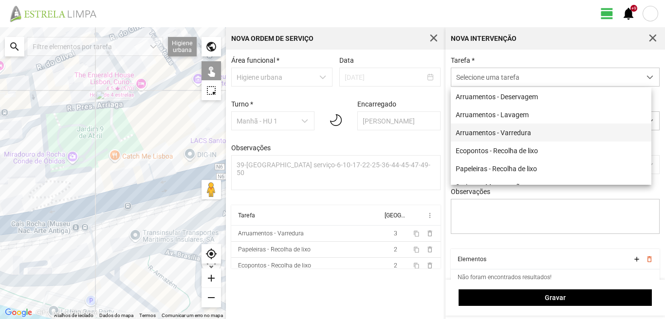
click at [514, 130] on li "Arruamentos - Varredura" at bounding box center [551, 133] width 201 height 18
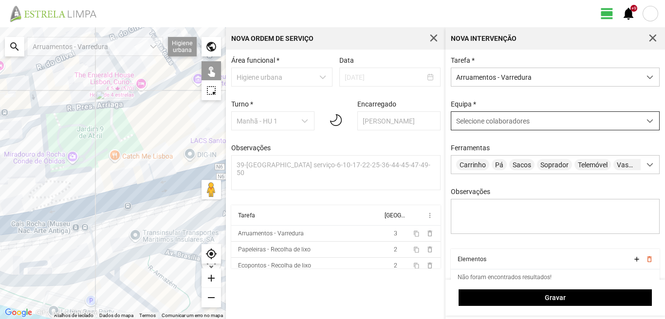
click at [491, 127] on div "Selecione colaboradores" at bounding box center [545, 121] width 189 height 18
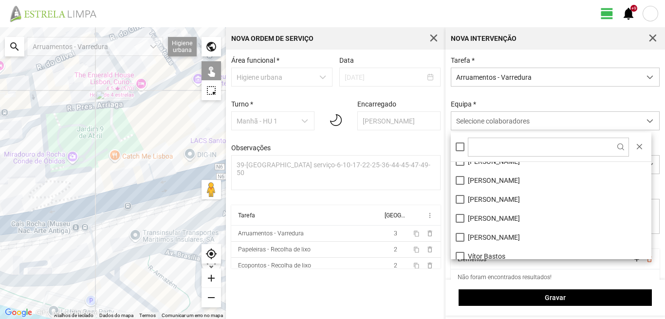
scroll to position [130, 0]
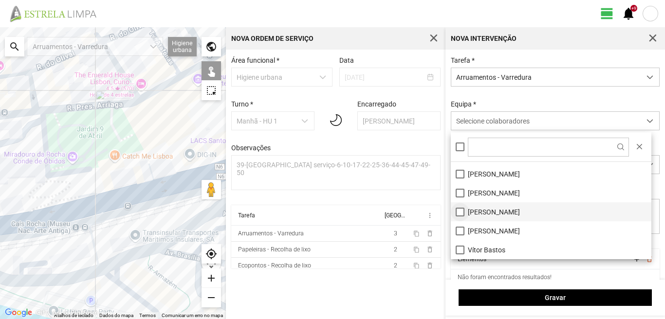
click at [458, 213] on li "[PERSON_NAME]" at bounding box center [551, 212] width 201 height 19
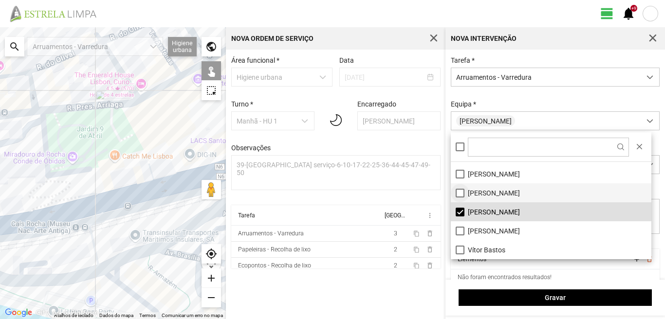
click at [458, 191] on li "[PERSON_NAME]" at bounding box center [551, 193] width 201 height 19
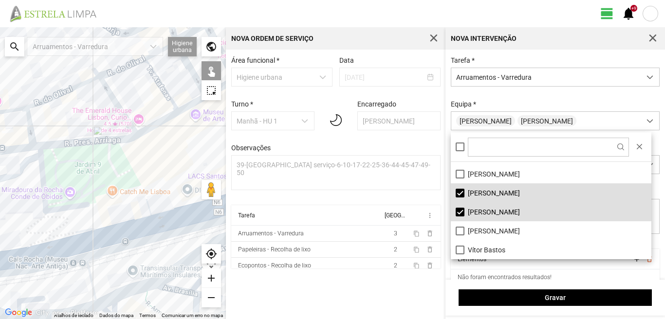
drag, startPoint x: 65, startPoint y: 131, endPoint x: 63, endPoint y: 220, distance: 88.6
click at [60, 221] on div at bounding box center [113, 173] width 226 height 292
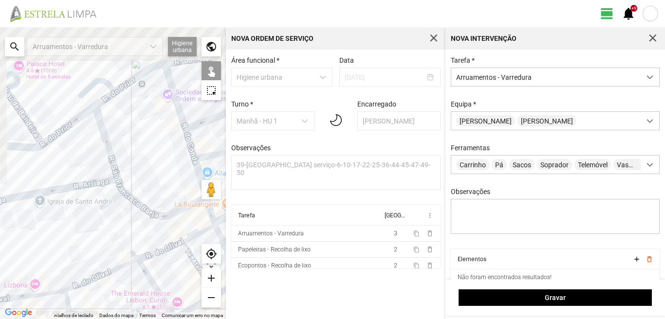
drag, startPoint x: 116, startPoint y: 71, endPoint x: 153, endPoint y: 210, distance: 143.6
click at [153, 210] on div at bounding box center [113, 173] width 226 height 292
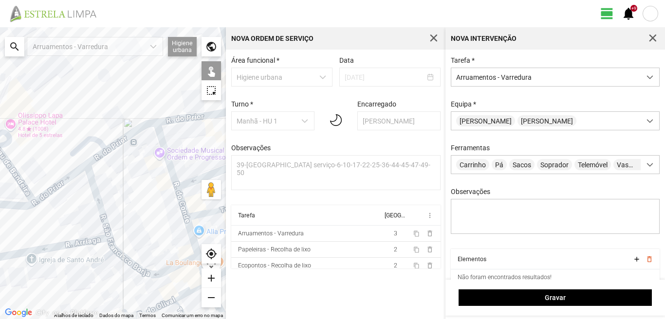
drag, startPoint x: 102, startPoint y: 105, endPoint x: 102, endPoint y: 167, distance: 61.8
click at [102, 166] on div at bounding box center [113, 173] width 226 height 292
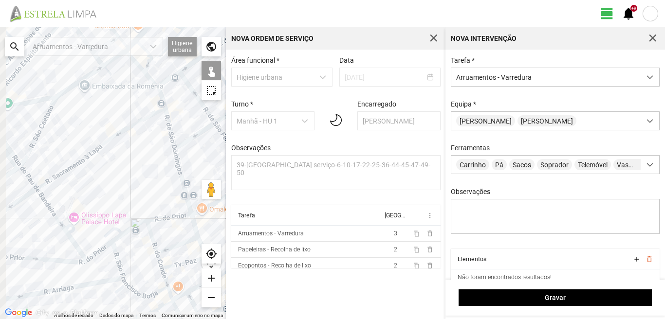
drag, startPoint x: 57, startPoint y: 119, endPoint x: 77, endPoint y: 173, distance: 57.4
click at [77, 173] on div at bounding box center [113, 173] width 226 height 292
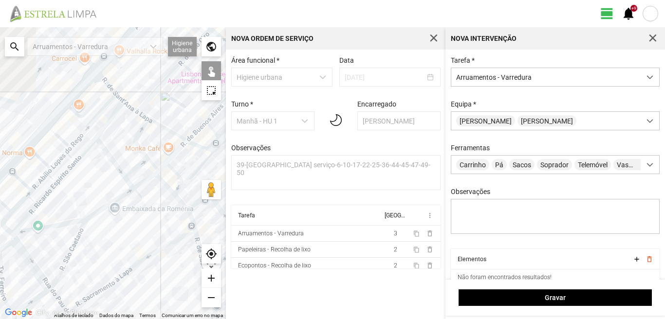
drag, startPoint x: 68, startPoint y: 118, endPoint x: 93, endPoint y: 202, distance: 87.3
click at [93, 223] on div at bounding box center [113, 173] width 226 height 292
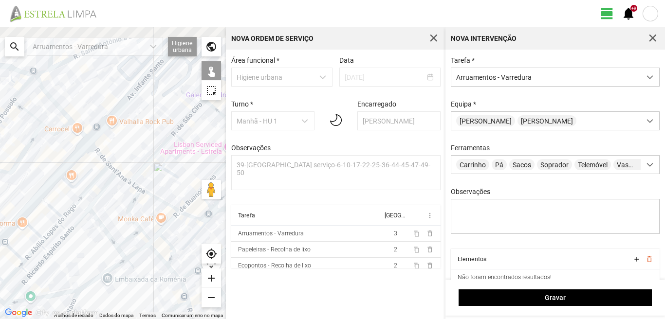
drag, startPoint x: 93, startPoint y: 132, endPoint x: 80, endPoint y: 195, distance: 64.1
click at [80, 195] on div at bounding box center [113, 173] width 226 height 292
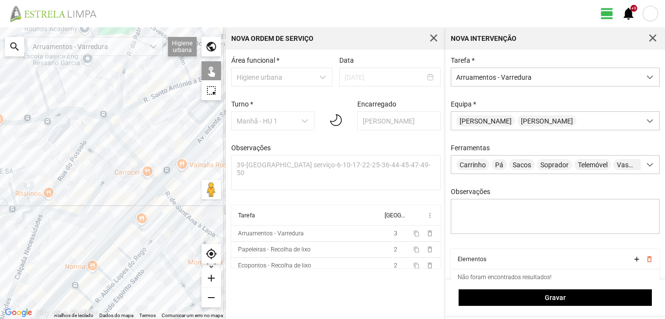
drag, startPoint x: 88, startPoint y: 117, endPoint x: 172, endPoint y: 152, distance: 91.0
click at [171, 152] on div at bounding box center [113, 173] width 226 height 292
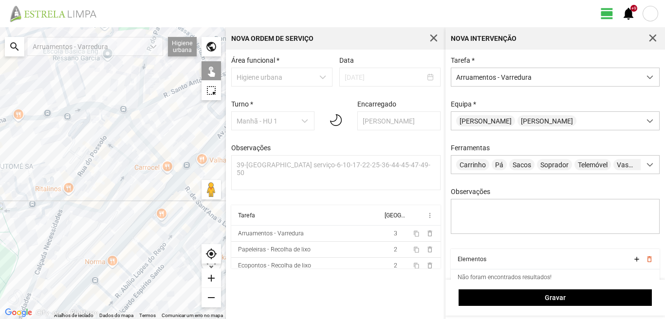
drag, startPoint x: 105, startPoint y: 195, endPoint x: 114, endPoint y: 159, distance: 36.6
click at [112, 165] on div at bounding box center [113, 173] width 226 height 292
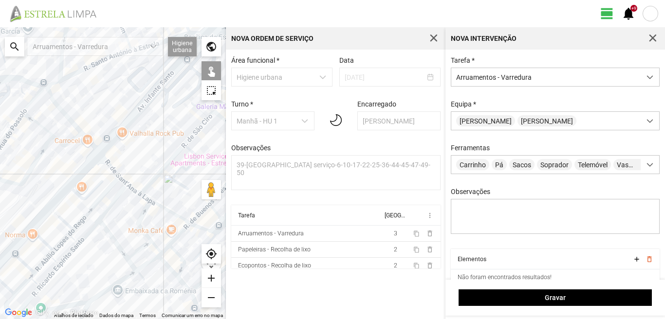
drag, startPoint x: 148, startPoint y: 177, endPoint x: 5, endPoint y: 206, distance: 146.6
click at [5, 206] on div at bounding box center [113, 173] width 226 height 292
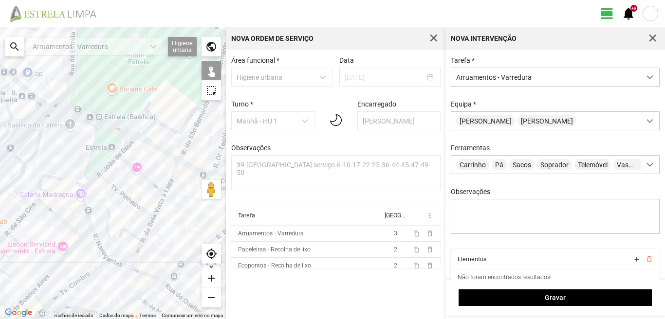
drag, startPoint x: 109, startPoint y: 141, endPoint x: 66, endPoint y: 218, distance: 88.2
click at [66, 218] on div at bounding box center [113, 173] width 226 height 292
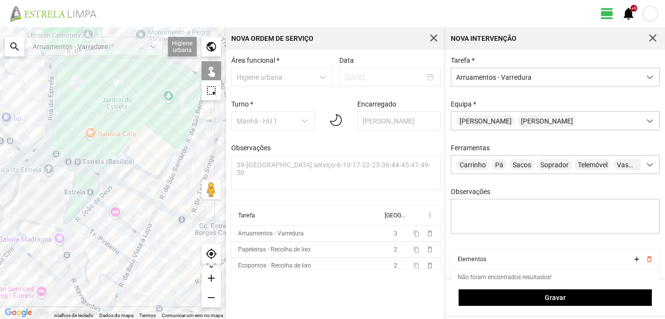
click at [141, 196] on div at bounding box center [113, 173] width 226 height 292
click at [101, 179] on div at bounding box center [113, 173] width 226 height 292
click at [104, 175] on div at bounding box center [113, 173] width 226 height 292
click at [97, 185] on div at bounding box center [113, 173] width 226 height 292
click at [166, 210] on div at bounding box center [113, 173] width 226 height 292
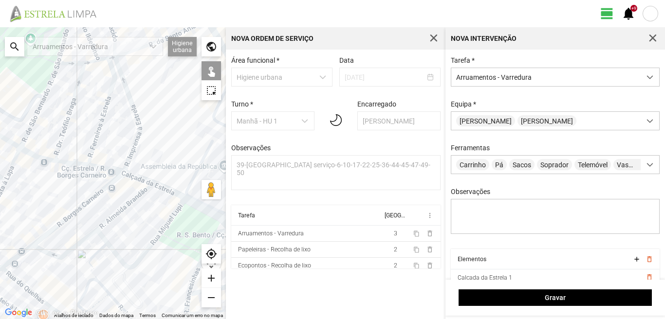
drag, startPoint x: 149, startPoint y: 193, endPoint x: 9, endPoint y: 133, distance: 153.1
click at [9, 133] on div at bounding box center [113, 173] width 226 height 292
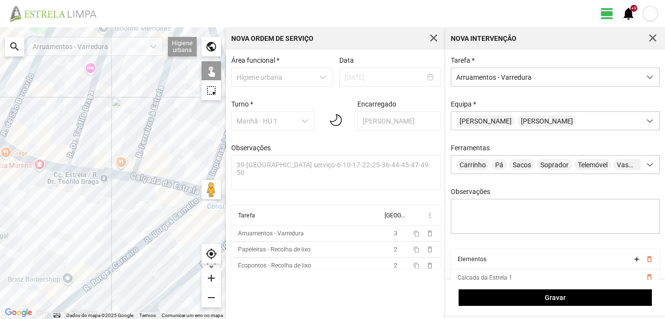
click at [111, 173] on div at bounding box center [113, 173] width 226 height 292
click at [143, 177] on div at bounding box center [113, 173] width 226 height 292
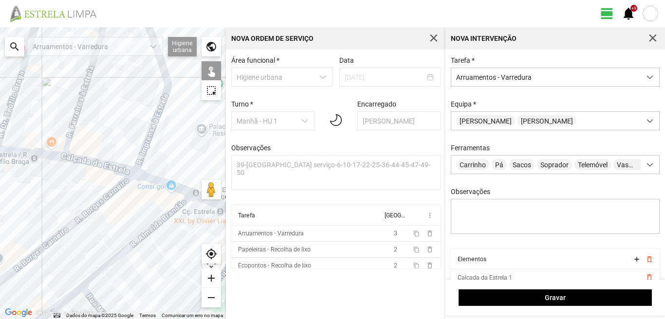
drag, startPoint x: 152, startPoint y: 174, endPoint x: 79, endPoint y: 153, distance: 76.0
click at [79, 153] on div at bounding box center [113, 173] width 226 height 292
click at [160, 182] on div at bounding box center [113, 173] width 226 height 292
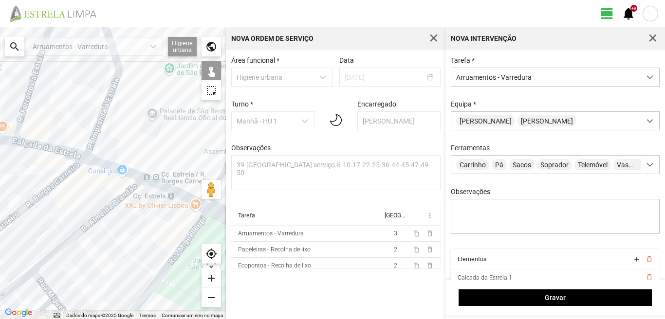
drag, startPoint x: 160, startPoint y: 182, endPoint x: 73, endPoint y: 156, distance: 91.3
click at [74, 156] on div at bounding box center [113, 173] width 226 height 292
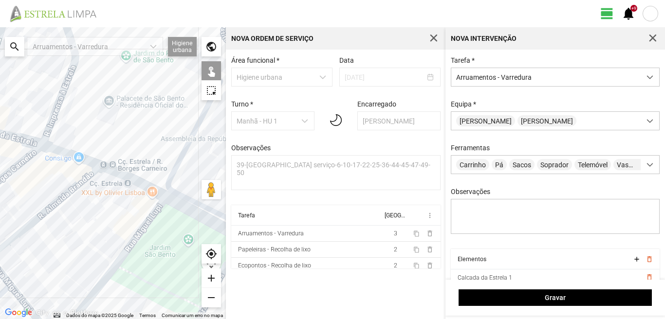
click at [111, 172] on div at bounding box center [113, 173] width 226 height 292
drag, startPoint x: 126, startPoint y: 166, endPoint x: 80, endPoint y: 132, distance: 57.0
click at [80, 132] on div at bounding box center [113, 173] width 226 height 292
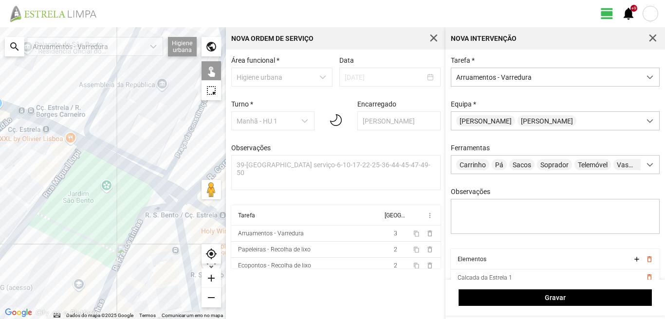
click at [138, 173] on div at bounding box center [113, 173] width 226 height 292
click at [169, 190] on div at bounding box center [113, 173] width 226 height 292
click at [182, 198] on div at bounding box center [113, 173] width 226 height 292
drag, startPoint x: 45, startPoint y: 136, endPoint x: 234, endPoint y: 230, distance: 210.7
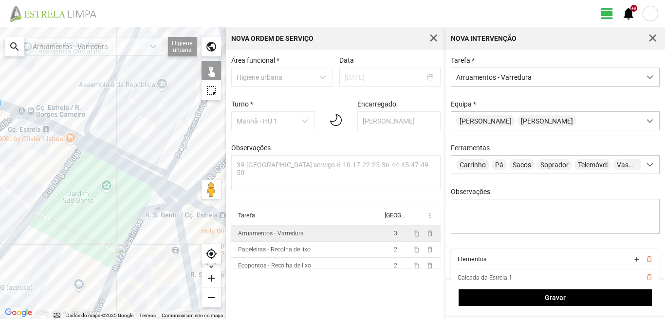
click at [246, 239] on div "← Mover para a esquerda → Mover para a direita ↑ Mover para cima ↓ Mover para b…" at bounding box center [332, 173] width 665 height 292
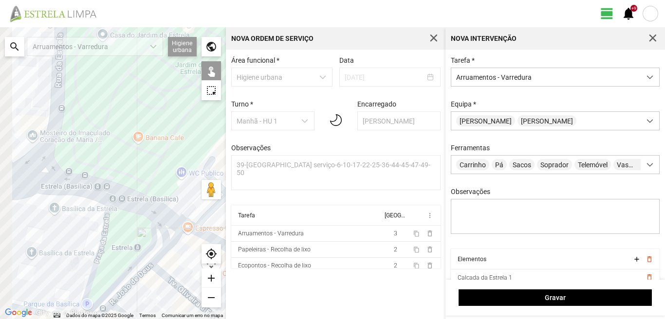
drag, startPoint x: 40, startPoint y: 197, endPoint x: 154, endPoint y: 206, distance: 114.2
click at [154, 206] on div at bounding box center [113, 173] width 226 height 292
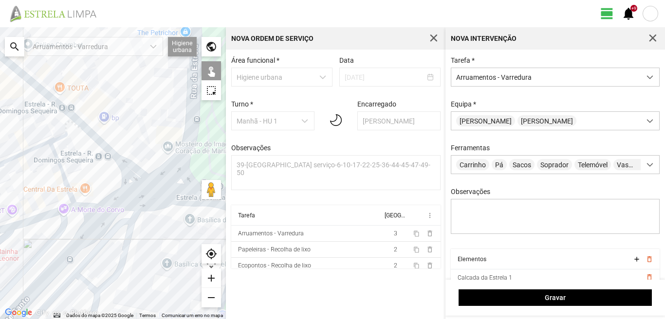
click at [136, 180] on div at bounding box center [113, 173] width 226 height 292
click at [147, 177] on div at bounding box center [113, 173] width 226 height 292
click at [78, 121] on div at bounding box center [113, 173] width 226 height 292
click at [70, 123] on div at bounding box center [113, 173] width 226 height 292
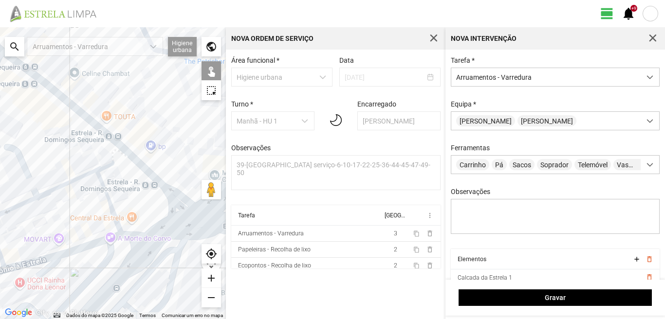
drag, startPoint x: 36, startPoint y: 106, endPoint x: 98, endPoint y: 144, distance: 73.2
click at [98, 144] on div at bounding box center [113, 173] width 226 height 292
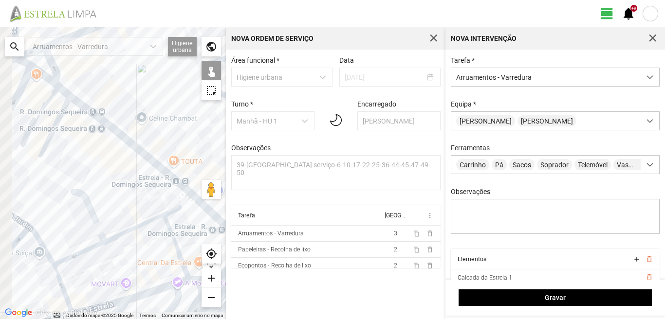
drag, startPoint x: 13, startPoint y: 76, endPoint x: 77, endPoint y: 123, distance: 79.5
click at [77, 123] on div at bounding box center [113, 173] width 226 height 292
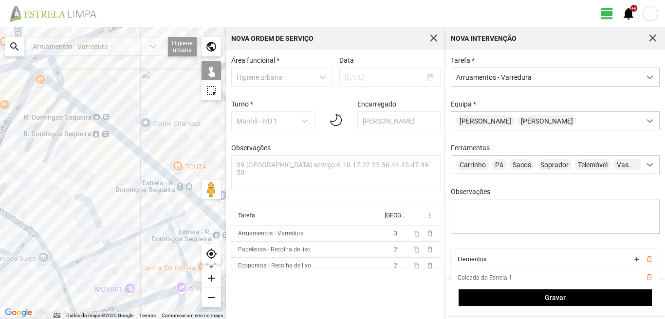
click at [68, 112] on div at bounding box center [113, 173] width 226 height 292
click at [55, 98] on div at bounding box center [113, 173] width 226 height 292
click at [63, 92] on div at bounding box center [113, 173] width 226 height 292
click at [55, 86] on div at bounding box center [113, 173] width 226 height 292
click at [27, 68] on div at bounding box center [113, 173] width 226 height 292
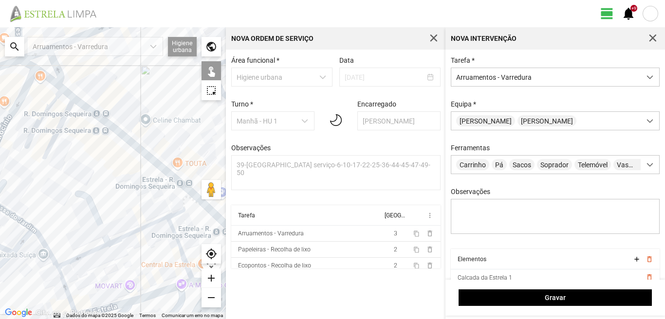
drag, startPoint x: 127, startPoint y: 147, endPoint x: 10, endPoint y: 79, distance: 134.8
click at [10, 80] on div at bounding box center [113, 173] width 226 height 292
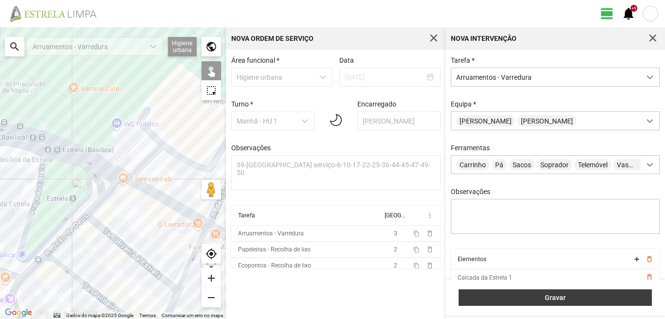
click at [552, 293] on button "Gravar" at bounding box center [555, 298] width 193 height 17
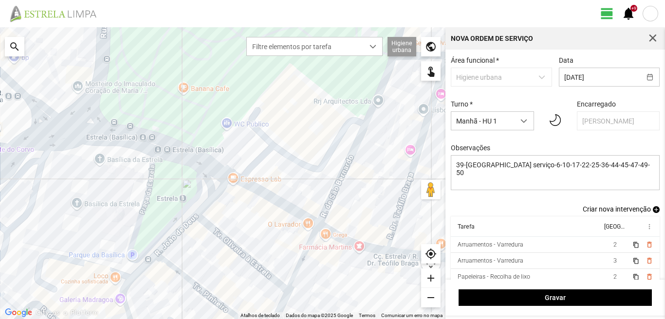
click at [653, 213] on span "add" at bounding box center [656, 209] width 7 height 7
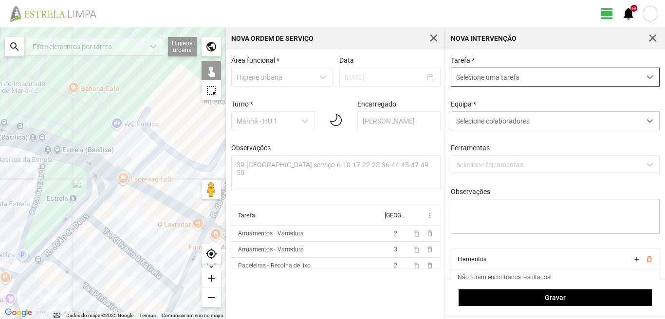
click at [567, 82] on span "Selecione uma tarefa" at bounding box center [545, 77] width 189 height 18
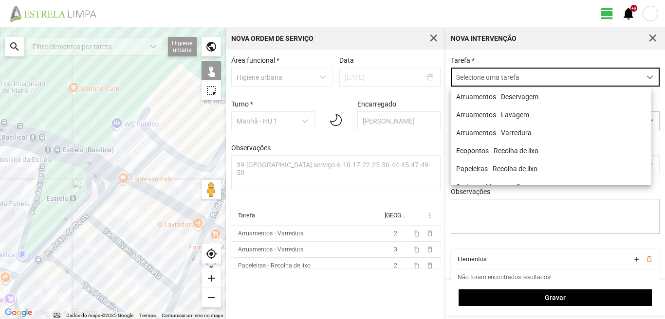
scroll to position [5, 43]
click at [471, 129] on li "Arruamentos - Varredura" at bounding box center [551, 133] width 201 height 18
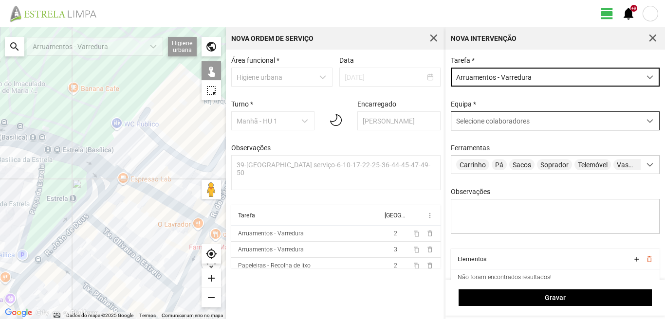
click at [479, 120] on span "Selecione colaboradores" at bounding box center [493, 121] width 74 height 8
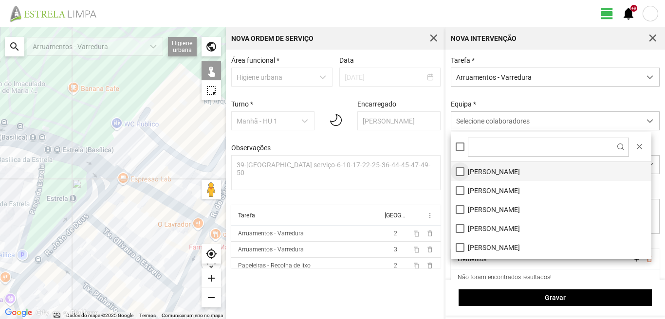
click at [460, 173] on li "[PERSON_NAME]" at bounding box center [551, 171] width 201 height 19
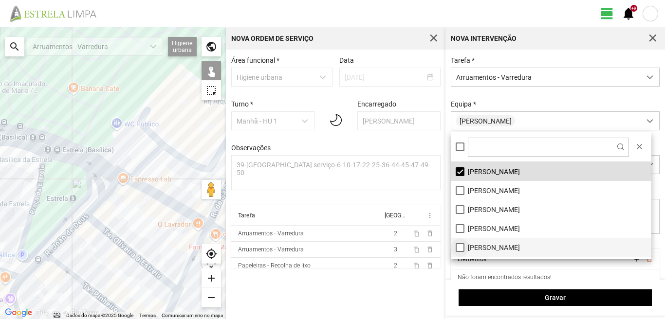
click at [459, 247] on li "[PERSON_NAME]" at bounding box center [551, 247] width 201 height 19
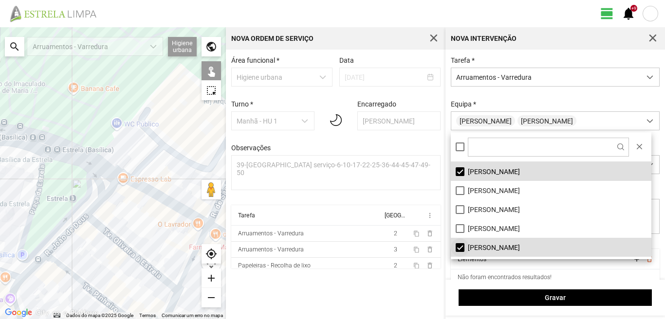
scroll to position [49, 0]
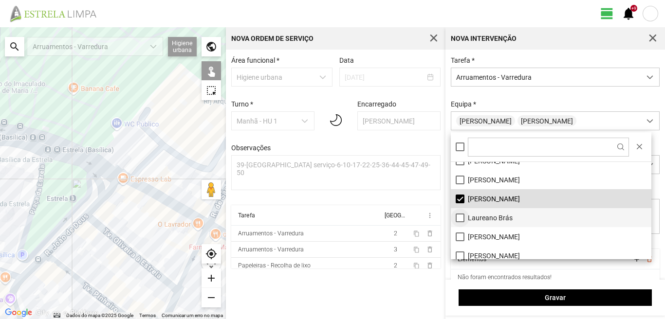
click at [458, 216] on li "Laureano Brás" at bounding box center [551, 217] width 201 height 19
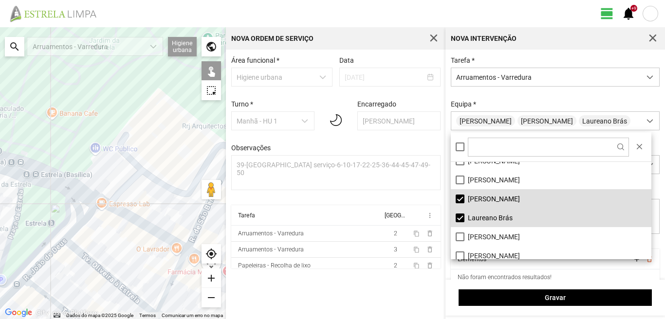
drag, startPoint x: 120, startPoint y: 202, endPoint x: 92, endPoint y: 230, distance: 39.2
click at [92, 230] on div at bounding box center [113, 173] width 226 height 292
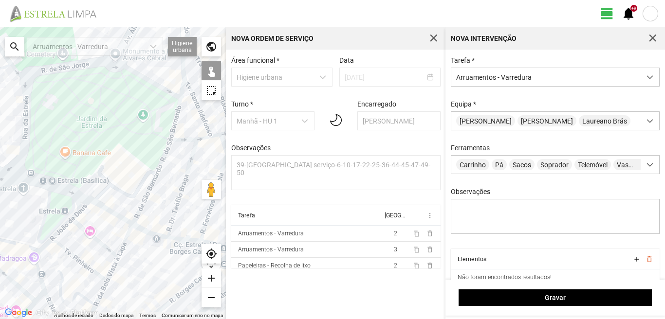
drag, startPoint x: 60, startPoint y: 244, endPoint x: 114, endPoint y: 141, distance: 116.7
click at [114, 141] on div at bounding box center [113, 173] width 226 height 292
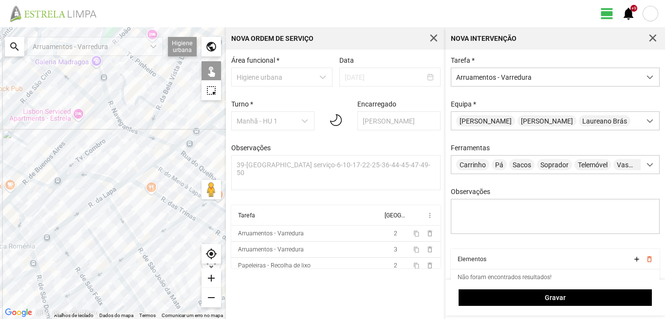
drag, startPoint x: 94, startPoint y: 204, endPoint x: 63, endPoint y: 153, distance: 59.6
click at [69, 166] on div at bounding box center [113, 173] width 226 height 292
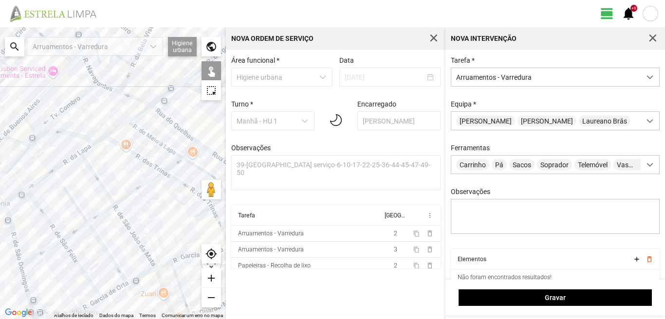
click at [16, 196] on div at bounding box center [113, 173] width 226 height 292
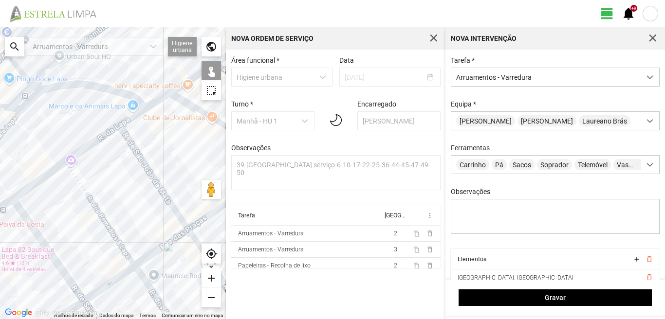
click at [40, 180] on div at bounding box center [113, 173] width 226 height 292
click at [32, 225] on div at bounding box center [113, 173] width 226 height 292
click at [90, 199] on div at bounding box center [113, 173] width 226 height 292
drag, startPoint x: 76, startPoint y: 179, endPoint x: 78, endPoint y: 165, distance: 13.7
click at [76, 176] on div at bounding box center [113, 173] width 226 height 292
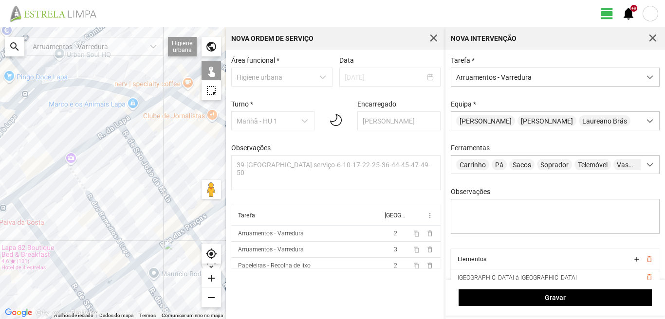
click at [81, 148] on div at bounding box center [113, 173] width 226 height 292
click at [69, 169] on div at bounding box center [113, 173] width 226 height 292
click at [132, 144] on div at bounding box center [113, 173] width 226 height 292
click at [138, 110] on div at bounding box center [113, 173] width 226 height 292
click at [135, 114] on div at bounding box center [113, 173] width 226 height 292
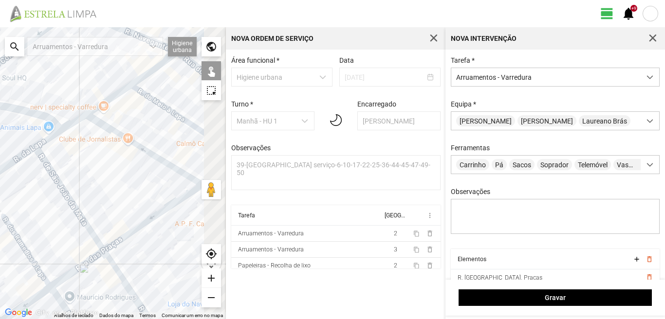
drag, startPoint x: 181, startPoint y: 133, endPoint x: 79, endPoint y: 163, distance: 106.3
click at [79, 163] on div at bounding box center [113, 173] width 226 height 292
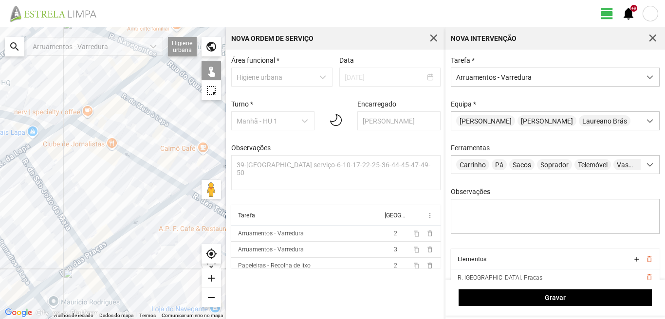
click at [102, 139] on div at bounding box center [113, 173] width 226 height 292
click at [145, 111] on div at bounding box center [113, 173] width 226 height 292
click at [83, 110] on div at bounding box center [113, 173] width 226 height 292
click at [132, 77] on div at bounding box center [113, 173] width 226 height 292
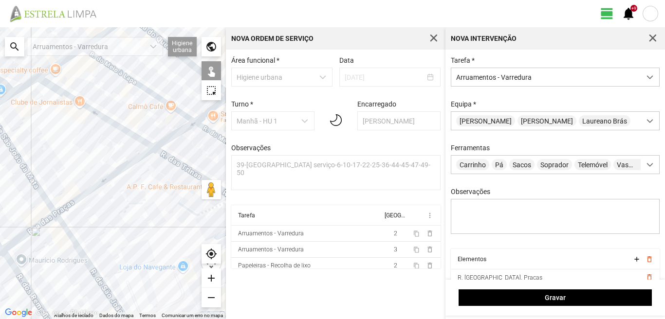
drag, startPoint x: 148, startPoint y: 192, endPoint x: 115, endPoint y: 149, distance: 54.1
click at [115, 149] on div at bounding box center [113, 173] width 226 height 292
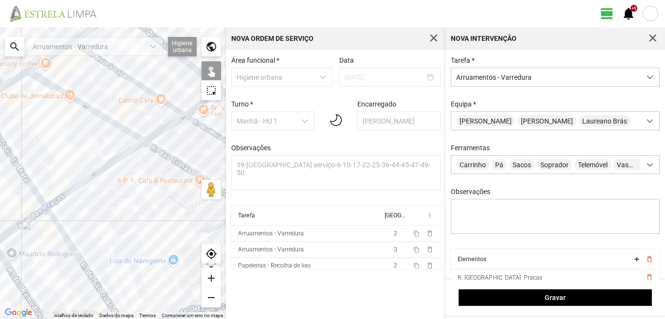
click at [161, 131] on div at bounding box center [113, 173] width 226 height 292
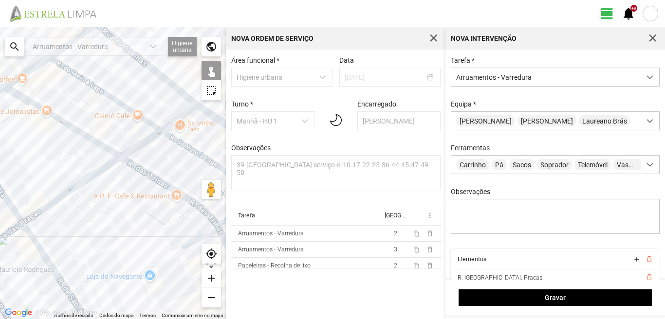
drag, startPoint x: 166, startPoint y: 126, endPoint x: 105, endPoint y: 166, distance: 73.4
click at [105, 166] on div at bounding box center [113, 173] width 226 height 292
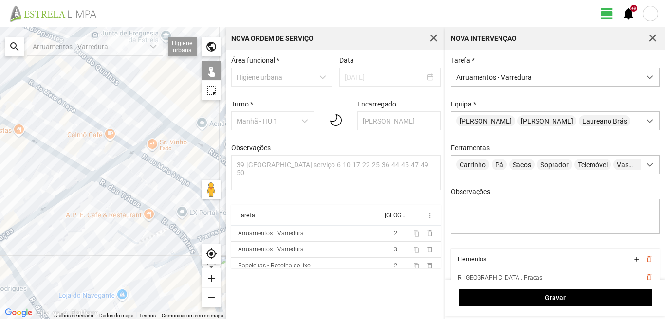
click at [151, 137] on div at bounding box center [113, 173] width 226 height 292
click at [158, 165] on div at bounding box center [113, 173] width 226 height 292
click at [138, 205] on div at bounding box center [113, 173] width 226 height 292
drag, startPoint x: 144, startPoint y: 231, endPoint x: 101, endPoint y: 191, distance: 59.2
click at [101, 191] on div at bounding box center [113, 173] width 226 height 292
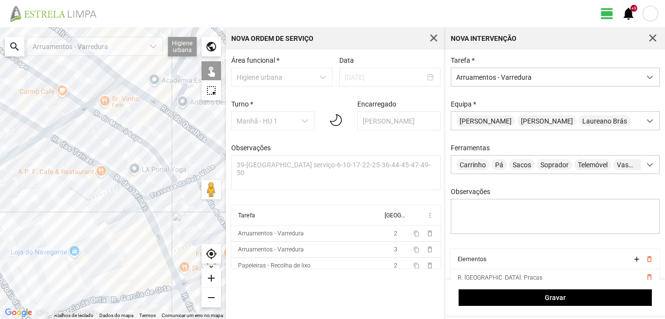
click at [160, 194] on div at bounding box center [113, 173] width 226 height 292
click at [149, 215] on div at bounding box center [113, 173] width 226 height 292
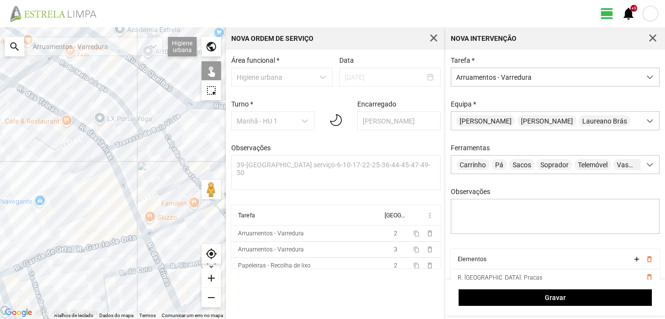
drag, startPoint x: 121, startPoint y: 234, endPoint x: 76, endPoint y: 171, distance: 77.5
click at [76, 171] on div at bounding box center [113, 173] width 226 height 292
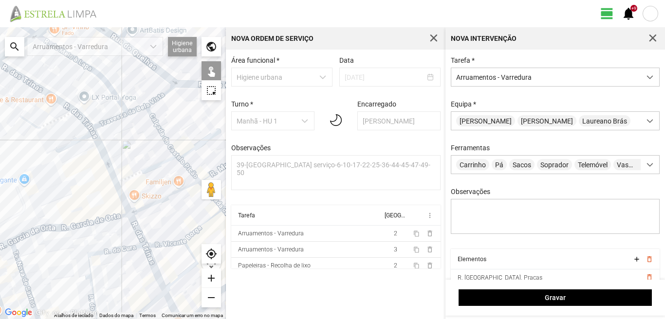
click at [125, 198] on div at bounding box center [113, 173] width 226 height 292
click at [124, 196] on div at bounding box center [113, 173] width 226 height 292
click at [139, 228] on div at bounding box center [113, 173] width 226 height 292
click at [120, 246] on div at bounding box center [113, 173] width 226 height 292
click at [121, 250] on div at bounding box center [113, 173] width 226 height 292
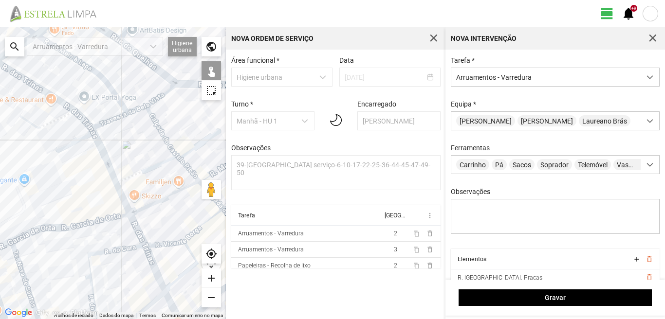
click at [152, 300] on div at bounding box center [113, 173] width 226 height 292
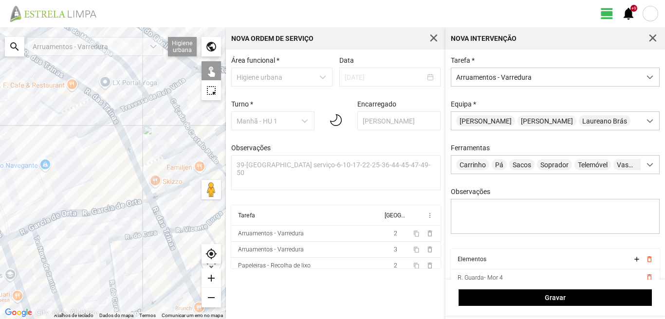
drag, startPoint x: 67, startPoint y: 221, endPoint x: 93, endPoint y: 202, distance: 32.8
click at [93, 202] on div at bounding box center [113, 173] width 226 height 292
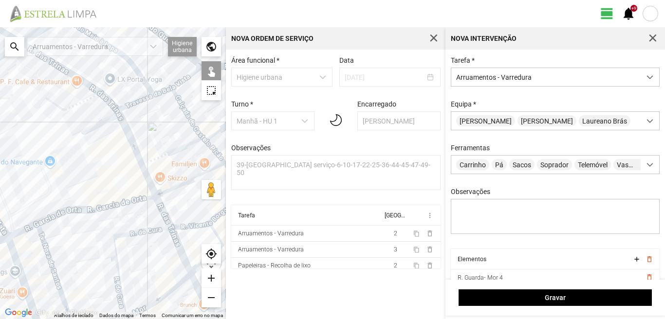
click at [99, 209] on div at bounding box center [113, 173] width 226 height 292
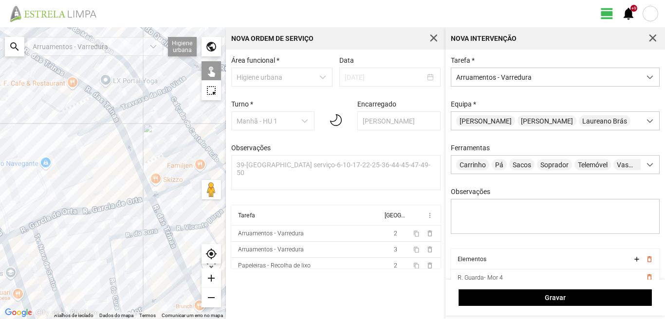
drag, startPoint x: 48, startPoint y: 246, endPoint x: 42, endPoint y: 248, distance: 6.0
click at [42, 248] on div at bounding box center [113, 173] width 226 height 292
click at [36, 247] on div at bounding box center [113, 173] width 226 height 292
click at [38, 247] on div at bounding box center [113, 173] width 226 height 292
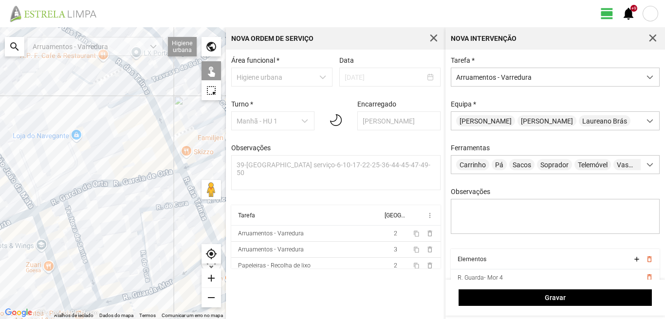
drag, startPoint x: 33, startPoint y: 248, endPoint x: 83, endPoint y: 206, distance: 64.9
click at [83, 206] on div at bounding box center [113, 173] width 226 height 292
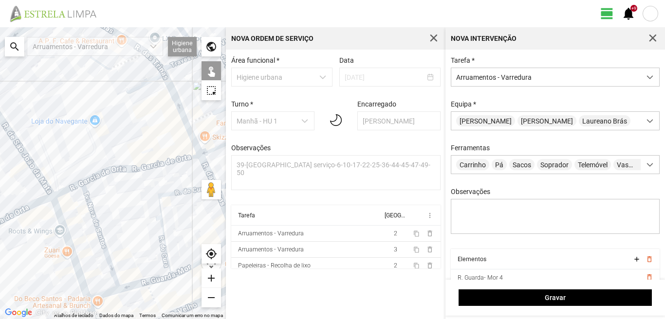
click at [58, 222] on div at bounding box center [113, 173] width 226 height 292
click at [147, 279] on div at bounding box center [113, 173] width 226 height 292
click at [144, 281] on div at bounding box center [113, 173] width 226 height 292
click at [158, 280] on div at bounding box center [113, 173] width 226 height 292
click at [100, 295] on div at bounding box center [113, 173] width 226 height 292
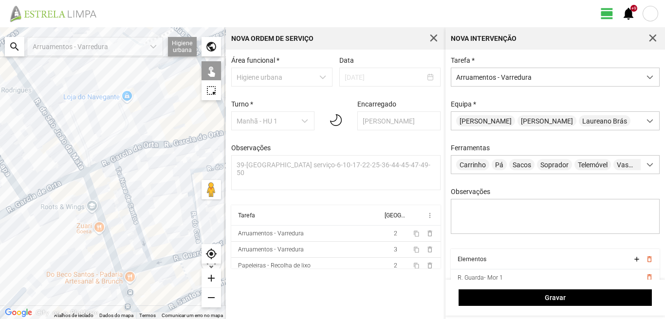
drag, startPoint x: 90, startPoint y: 254, endPoint x: 147, endPoint y: 213, distance: 69.4
click at [147, 213] on div at bounding box center [113, 173] width 226 height 292
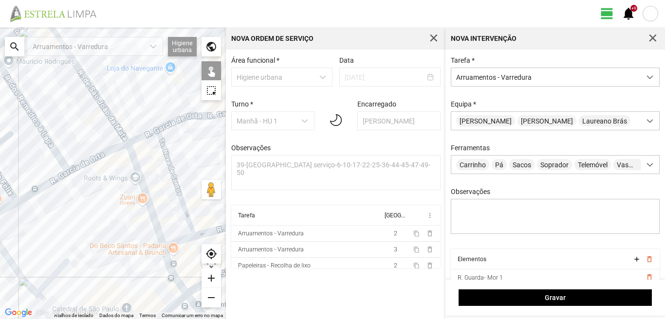
click at [174, 275] on div at bounding box center [113, 173] width 226 height 292
click at [135, 139] on div at bounding box center [113, 173] width 226 height 292
click at [93, 94] on div at bounding box center [113, 173] width 226 height 292
click at [87, 163] on div at bounding box center [113, 173] width 226 height 292
click at [55, 152] on div at bounding box center [113, 173] width 226 height 292
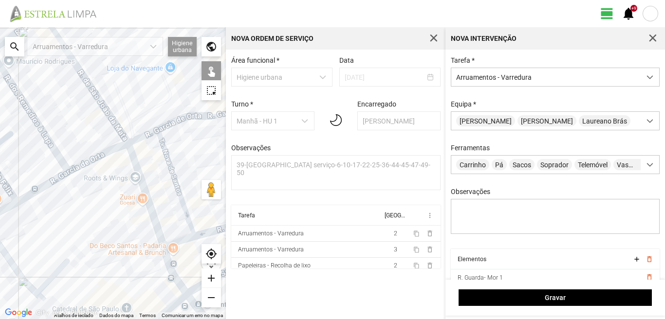
click at [43, 184] on div at bounding box center [113, 173] width 226 height 292
click at [43, 187] on div at bounding box center [113, 173] width 226 height 292
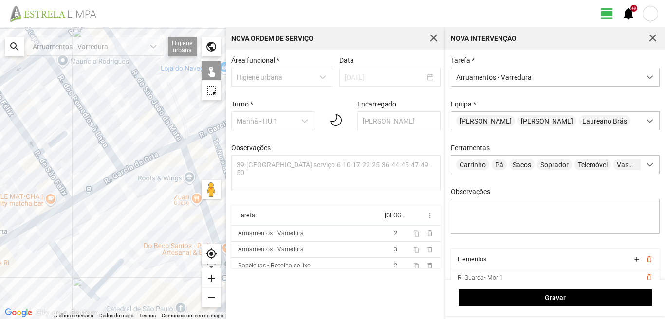
drag, startPoint x: 9, startPoint y: 159, endPoint x: 82, endPoint y: 158, distance: 73.0
click at [82, 158] on div at bounding box center [113, 173] width 226 height 292
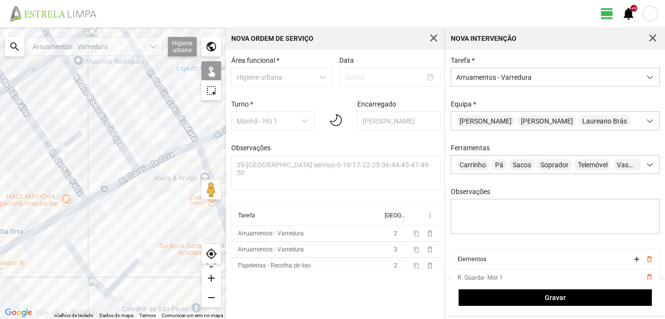
drag, startPoint x: 48, startPoint y: 146, endPoint x: 39, endPoint y: 102, distance: 44.7
click at [48, 145] on div at bounding box center [113, 173] width 226 height 292
click at [30, 72] on div at bounding box center [113, 173] width 226 height 292
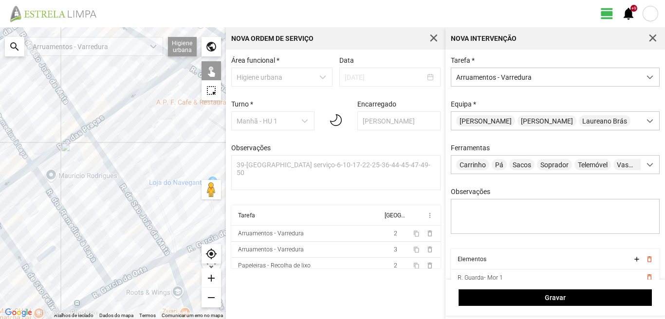
drag, startPoint x: 45, startPoint y: 86, endPoint x: 17, endPoint y: 204, distance: 122.0
click at [17, 204] on div at bounding box center [113, 173] width 226 height 292
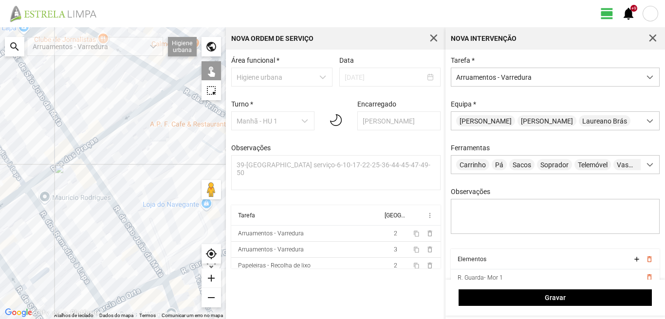
click at [71, 154] on div at bounding box center [113, 173] width 226 height 292
click at [71, 156] on div at bounding box center [113, 173] width 226 height 292
click at [97, 141] on div at bounding box center [113, 173] width 226 height 292
click at [99, 137] on div at bounding box center [113, 173] width 226 height 292
drag, startPoint x: 27, startPoint y: 209, endPoint x: 97, endPoint y: 154, distance: 88.7
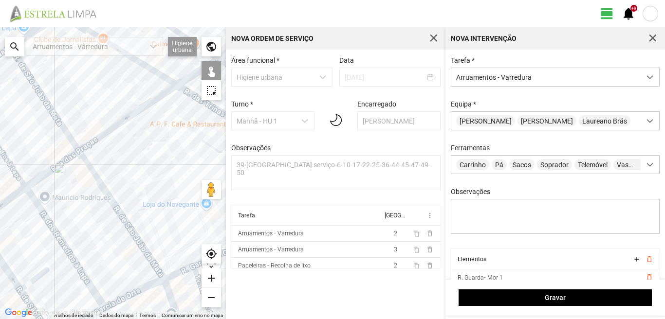
click at [97, 154] on div at bounding box center [113, 173] width 226 height 292
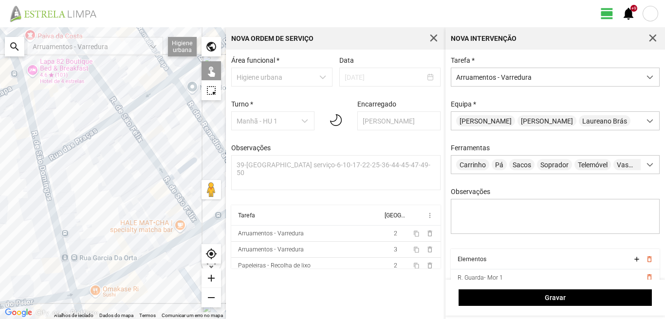
drag, startPoint x: 63, startPoint y: 169, endPoint x: 105, endPoint y: 143, distance: 49.7
click at [105, 143] on div at bounding box center [113, 173] width 226 height 292
click at [92, 129] on div at bounding box center [113, 173] width 226 height 292
click at [31, 131] on div at bounding box center [113, 173] width 226 height 292
click at [49, 202] on div at bounding box center [113, 173] width 226 height 292
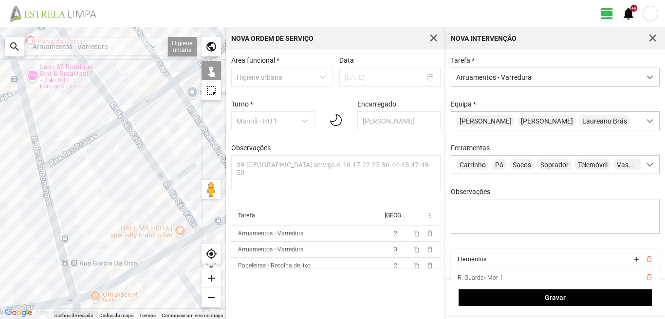
click at [96, 273] on div at bounding box center [113, 173] width 226 height 292
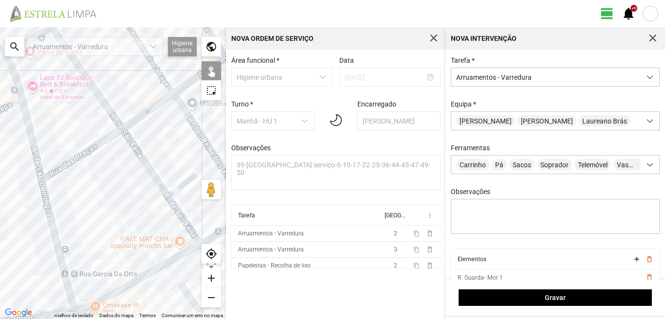
click at [101, 299] on div at bounding box center [113, 173] width 226 height 292
drag, startPoint x: 51, startPoint y: 116, endPoint x: 109, endPoint y: 201, distance: 102.2
click at [109, 201] on div at bounding box center [113, 173] width 226 height 292
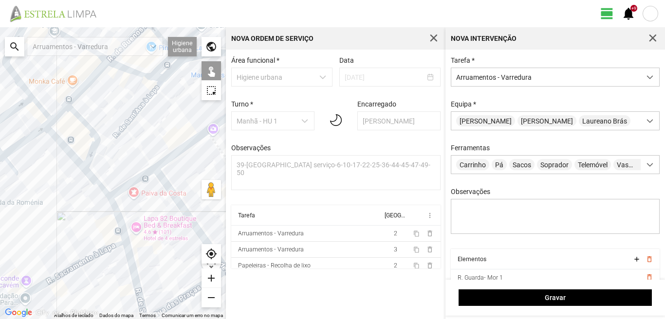
click at [116, 222] on div at bounding box center [113, 173] width 226 height 292
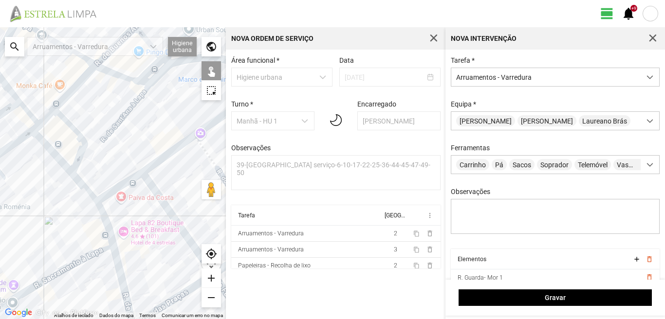
drag, startPoint x: 144, startPoint y: 166, endPoint x: 36, endPoint y: 206, distance: 114.9
click at [36, 206] on div at bounding box center [113, 173] width 226 height 292
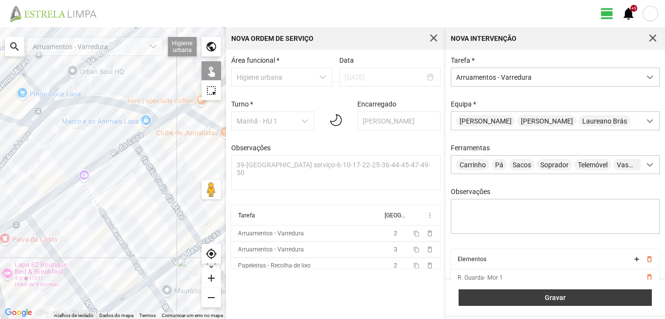
click at [611, 297] on span "Gravar" at bounding box center [555, 298] width 183 height 8
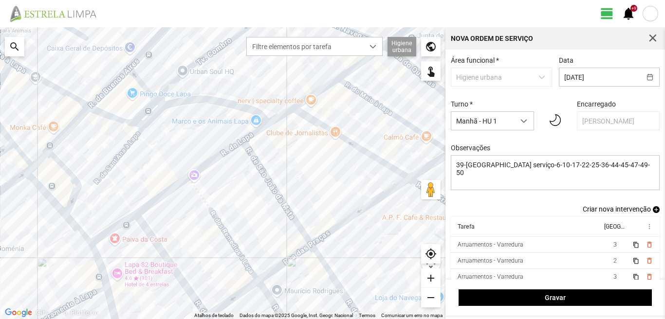
click at [653, 210] on span "add" at bounding box center [656, 209] width 7 height 7
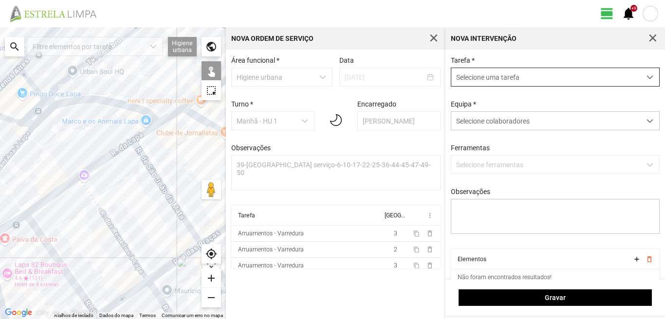
click at [528, 76] on span "Selecione uma tarefa" at bounding box center [545, 77] width 189 height 18
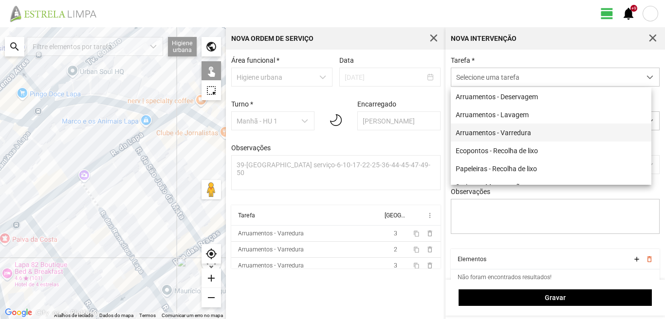
click at [493, 135] on li "Arruamentos - Varredura" at bounding box center [551, 133] width 201 height 18
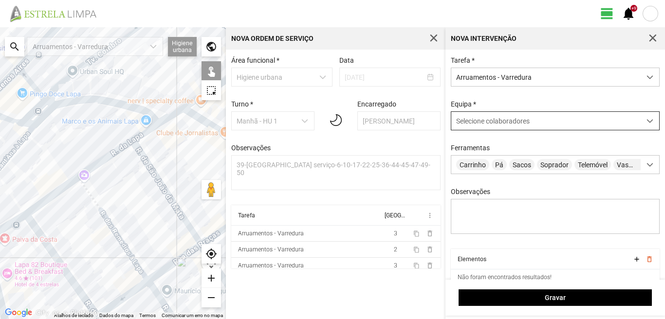
click at [493, 122] on span "Selecione colaboradores" at bounding box center [493, 121] width 74 height 8
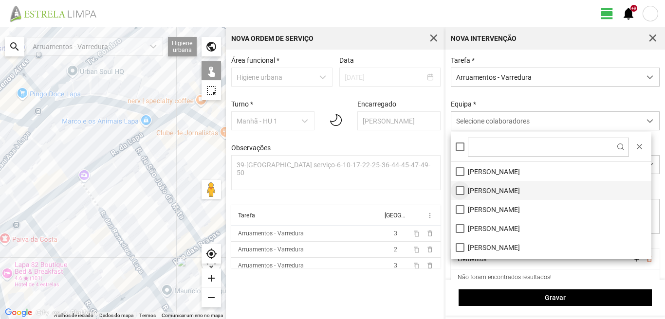
click at [459, 188] on li "[PERSON_NAME]" at bounding box center [551, 190] width 201 height 19
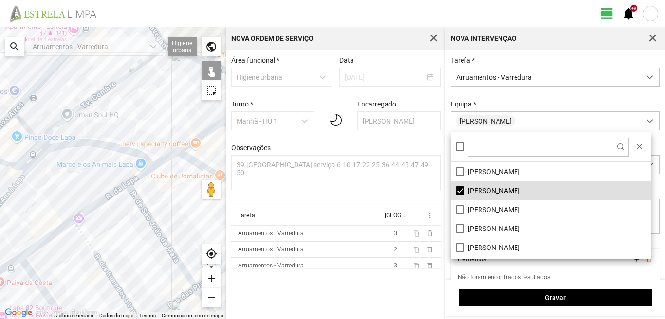
drag, startPoint x: 92, startPoint y: 163, endPoint x: 85, endPoint y: 229, distance: 66.2
click at [85, 229] on div at bounding box center [113, 173] width 226 height 292
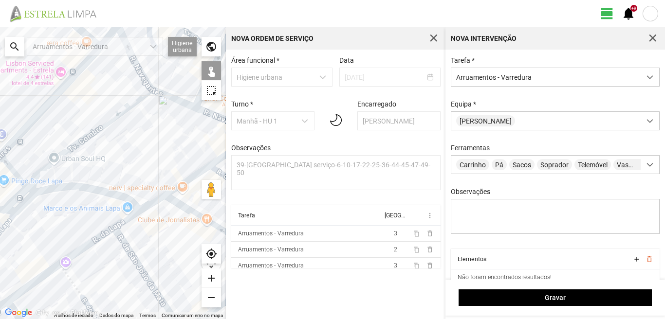
drag, startPoint x: 105, startPoint y: 182, endPoint x: 99, endPoint y: 195, distance: 14.2
click at [100, 195] on div at bounding box center [113, 173] width 226 height 292
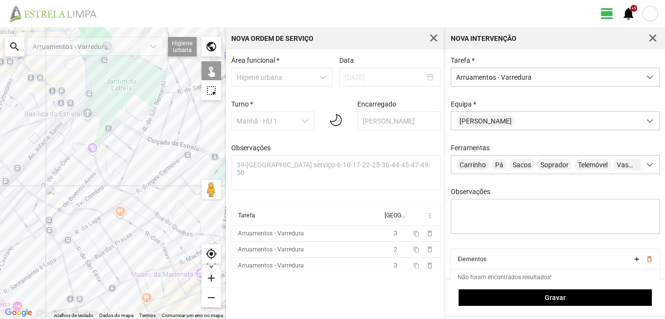
drag, startPoint x: 128, startPoint y: 141, endPoint x: 122, endPoint y: 158, distance: 17.4
click at [122, 158] on div at bounding box center [113, 173] width 226 height 292
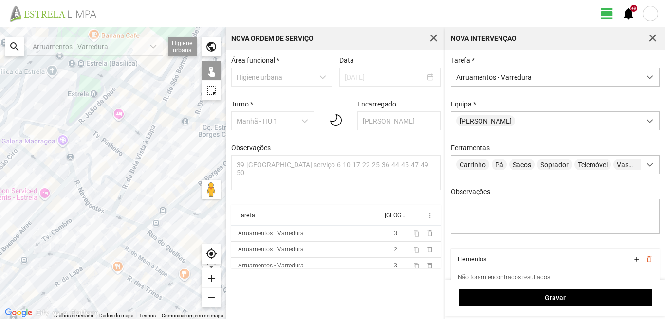
click at [158, 117] on div at bounding box center [113, 173] width 226 height 292
click at [142, 150] on div at bounding box center [113, 173] width 226 height 292
click at [131, 176] on div at bounding box center [113, 173] width 226 height 292
click at [120, 201] on div at bounding box center [113, 173] width 226 height 292
click at [121, 197] on div at bounding box center [113, 173] width 226 height 292
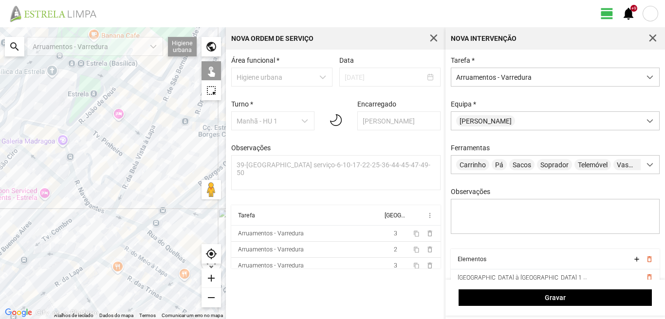
click at [110, 178] on div at bounding box center [113, 173] width 226 height 292
click at [101, 207] on div at bounding box center [113, 173] width 226 height 292
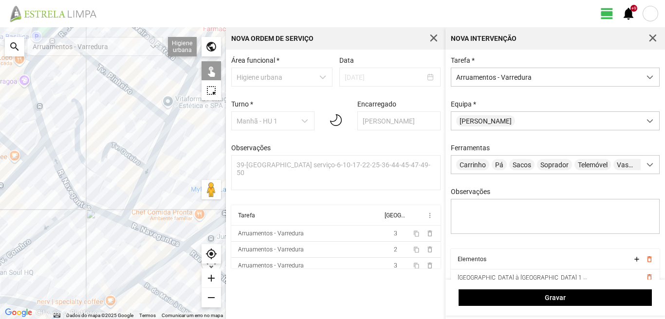
click at [99, 213] on div at bounding box center [113, 173] width 226 height 292
click at [62, 179] on div at bounding box center [113, 173] width 226 height 292
click at [37, 105] on div at bounding box center [113, 173] width 226 height 292
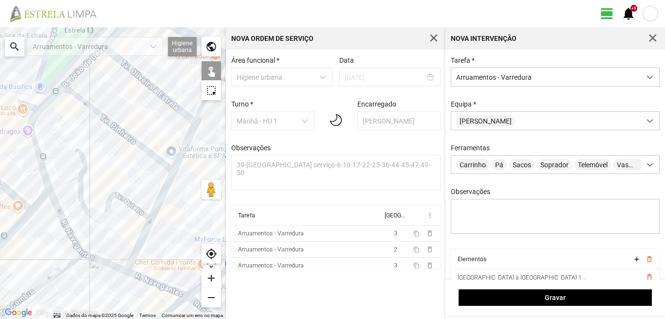
drag, startPoint x: 55, startPoint y: 84, endPoint x: 59, endPoint y: 136, distance: 52.2
click at [59, 136] on div at bounding box center [113, 173] width 226 height 292
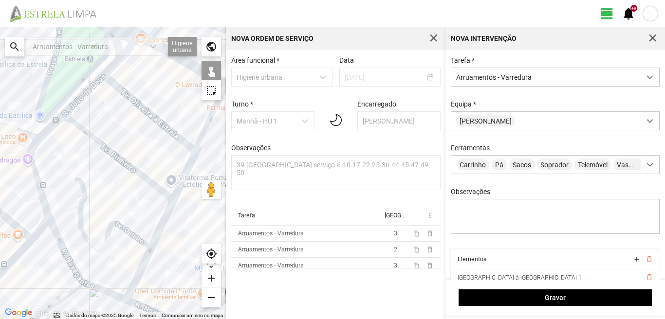
click at [55, 124] on div at bounding box center [113, 173] width 226 height 292
click at [78, 100] on div at bounding box center [113, 173] width 226 height 292
click at [119, 59] on div at bounding box center [113, 173] width 226 height 292
click at [138, 103] on div at bounding box center [113, 173] width 226 height 292
click at [106, 148] on div at bounding box center [113, 173] width 226 height 292
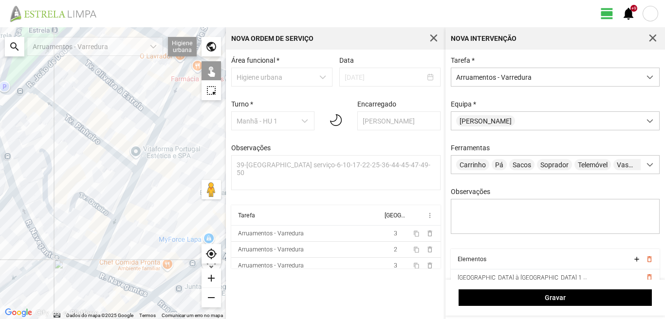
drag, startPoint x: 129, startPoint y: 157, endPoint x: 82, endPoint y: 118, distance: 61.3
click at [82, 118] on div at bounding box center [113, 173] width 226 height 292
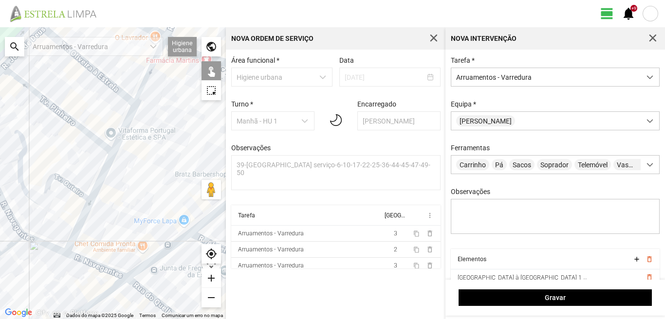
click at [85, 261] on div at bounding box center [113, 173] width 226 height 292
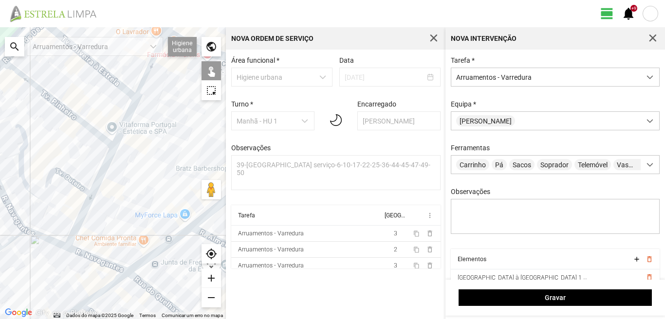
drag, startPoint x: 112, startPoint y: 251, endPoint x: 88, endPoint y: 183, distance: 72.5
click at [88, 184] on div at bounding box center [113, 173] width 226 height 292
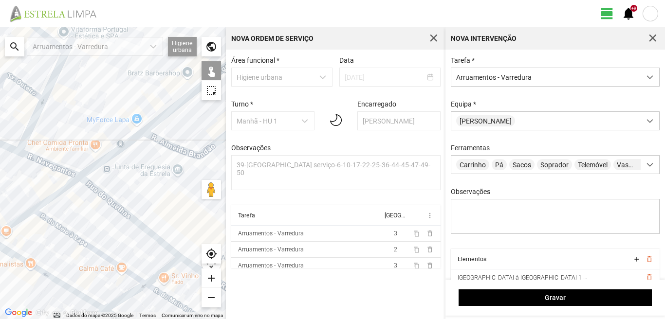
click at [125, 215] on div at bounding box center [113, 173] width 226 height 292
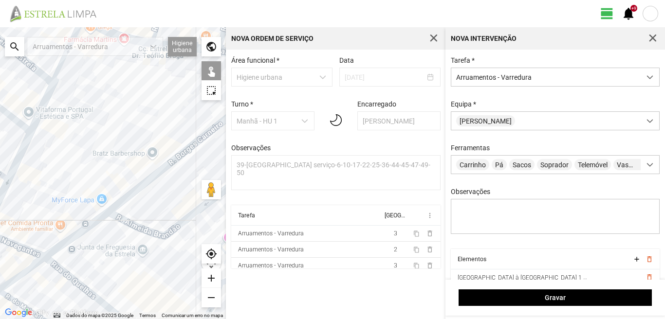
drag, startPoint x: 122, startPoint y: 175, endPoint x: 83, endPoint y: 262, distance: 95.2
click at [83, 262] on div at bounding box center [113, 173] width 226 height 292
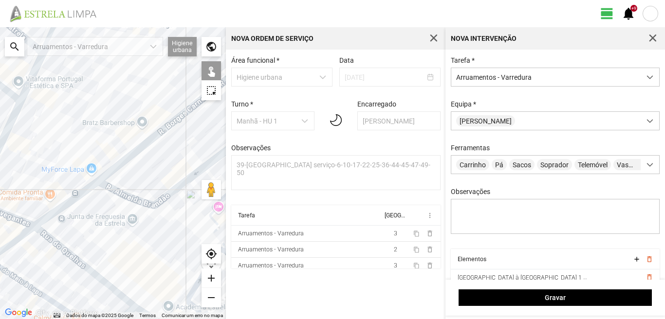
drag, startPoint x: 103, startPoint y: 264, endPoint x: 82, endPoint y: 161, distance: 105.3
click at [82, 164] on div at bounding box center [113, 173] width 226 height 292
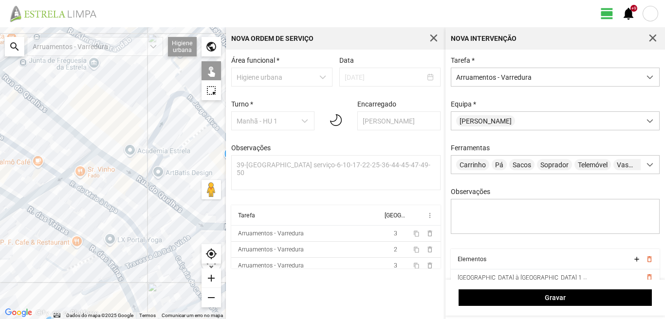
click at [113, 162] on div at bounding box center [113, 173] width 226 height 292
click at [107, 117] on div at bounding box center [113, 173] width 226 height 292
click at [159, 125] on div at bounding box center [113, 173] width 226 height 292
click at [190, 100] on div at bounding box center [113, 173] width 226 height 292
click at [172, 76] on div at bounding box center [113, 173] width 226 height 292
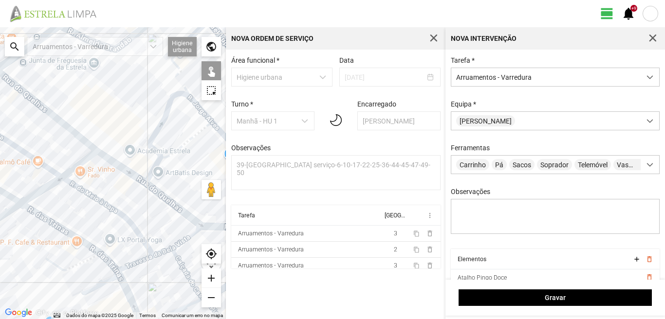
click at [193, 98] on div at bounding box center [113, 173] width 226 height 292
click at [167, 199] on div at bounding box center [113, 173] width 226 height 292
drag, startPoint x: 177, startPoint y: 185, endPoint x: 145, endPoint y: 125, distance: 68.2
click at [149, 134] on div at bounding box center [113, 173] width 226 height 292
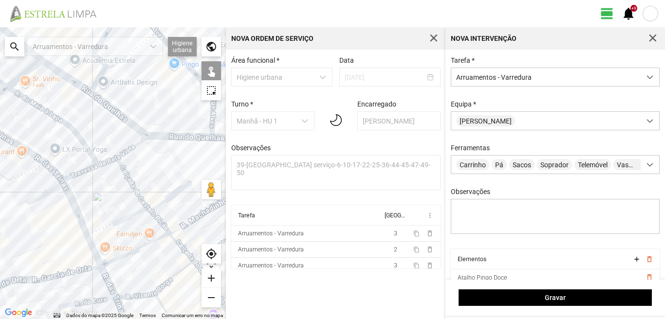
click at [167, 138] on div at bounding box center [113, 173] width 226 height 292
drag, startPoint x: 172, startPoint y: 124, endPoint x: 154, endPoint y: 129, distance: 18.2
click at [154, 129] on div at bounding box center [113, 173] width 226 height 292
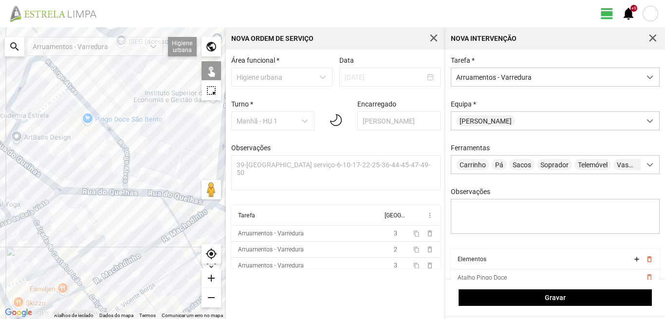
drag, startPoint x: 170, startPoint y: 116, endPoint x: 103, endPoint y: 167, distance: 84.4
click at [103, 167] on div at bounding box center [113, 173] width 226 height 292
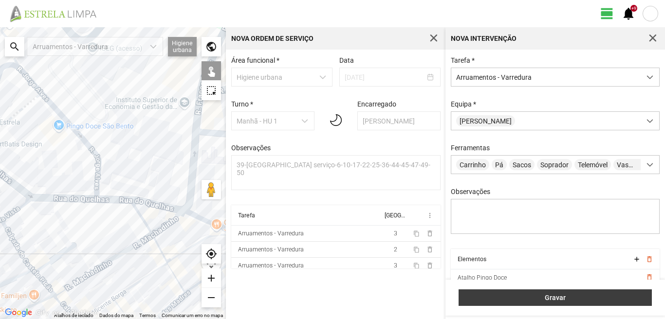
click at [576, 295] on span "Gravar" at bounding box center [555, 298] width 183 height 8
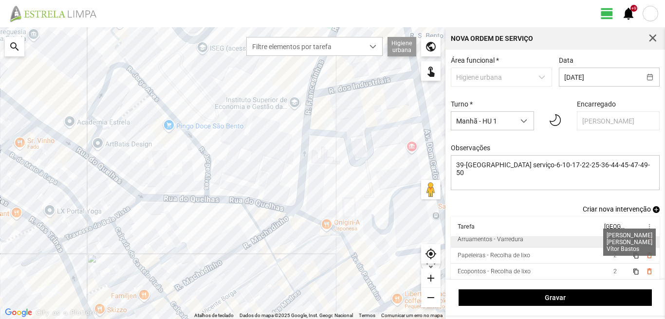
scroll to position [5, 0]
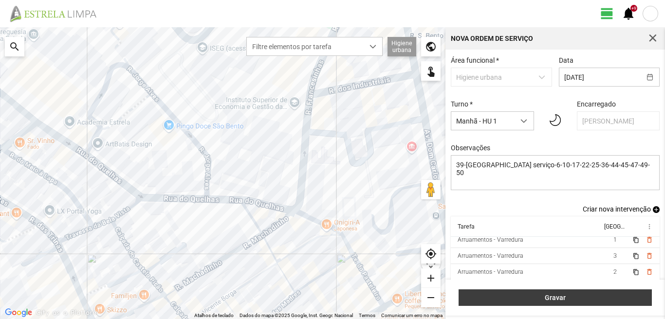
click at [603, 296] on span "Gravar" at bounding box center [555, 298] width 183 height 8
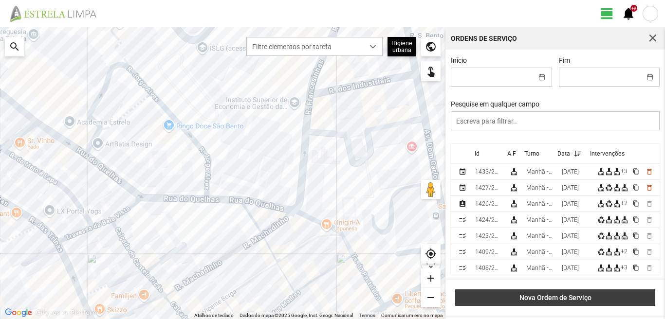
click at [574, 296] on span "Nova Ordem de Serviço" at bounding box center [556, 298] width 190 height 8
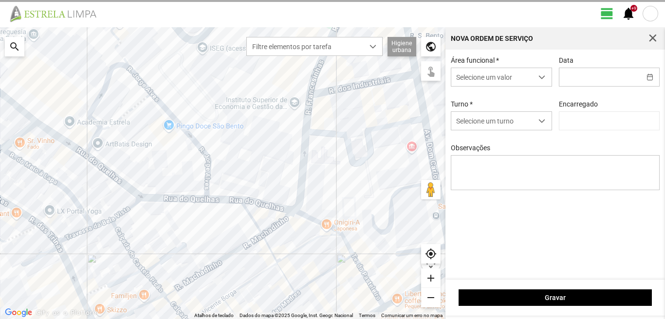
type input "[PERSON_NAME]"
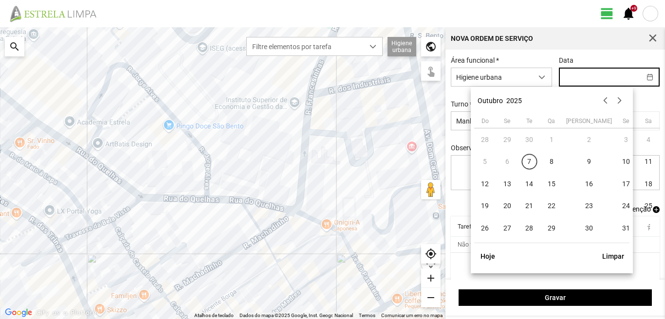
click at [591, 79] on input "text" at bounding box center [599, 77] width 81 height 18
click at [581, 161] on span "9" at bounding box center [589, 162] width 16 height 16
type input "[DATE]"
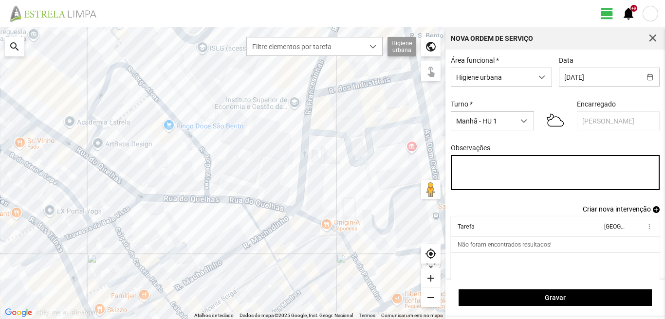
click at [481, 167] on textarea "Observações" at bounding box center [555, 172] width 209 height 35
type textarea "39-baixa Ao serviço-6-10-17-22-25-36-44-45-47-49-50"
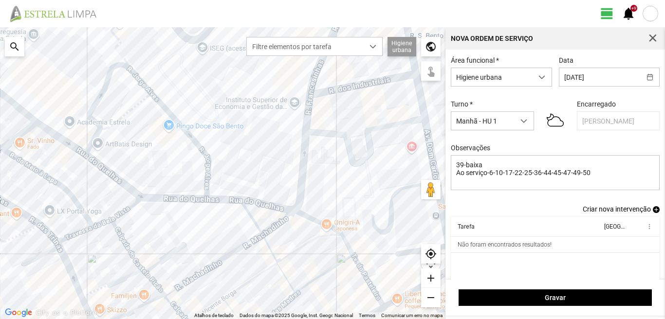
click at [653, 213] on span "add" at bounding box center [656, 209] width 7 height 7
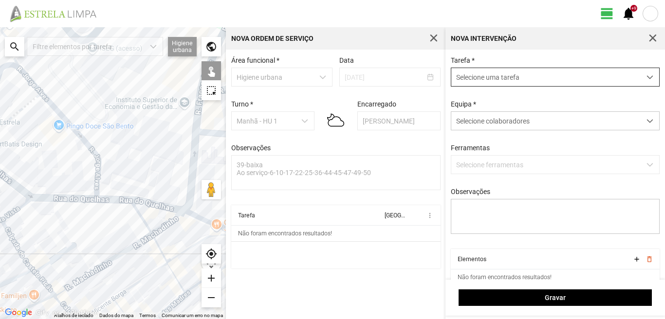
click at [489, 78] on span "Selecione uma tarefa" at bounding box center [545, 77] width 189 height 18
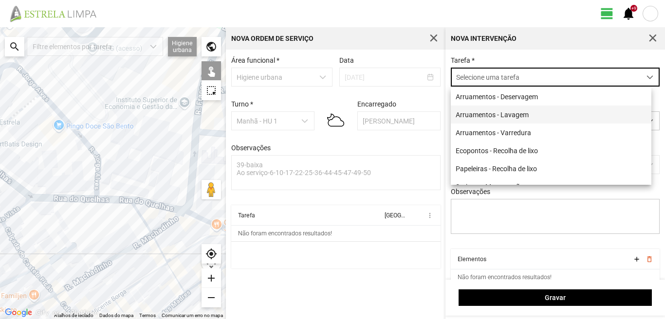
scroll to position [5, 43]
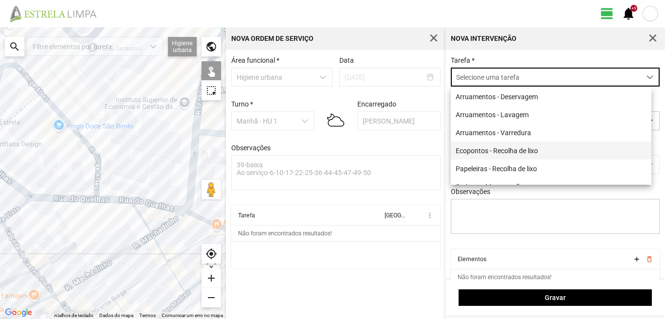
click at [491, 154] on li "Ecopontos - Recolha de lixo" at bounding box center [551, 151] width 201 height 18
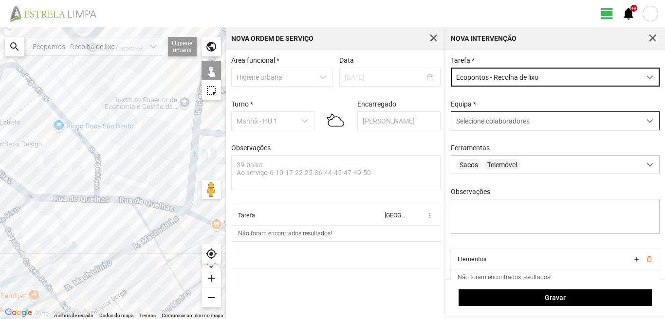
click at [498, 120] on span "Selecione colaboradores" at bounding box center [493, 121] width 74 height 8
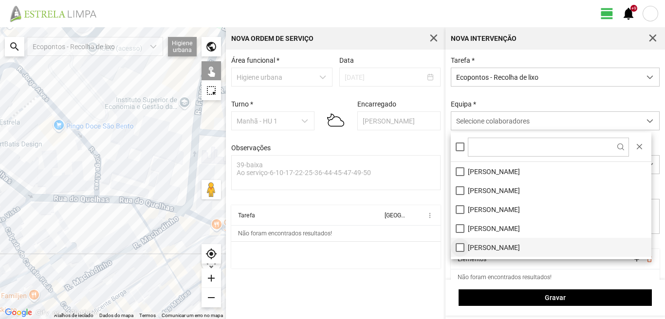
click at [460, 244] on li "[PERSON_NAME]" at bounding box center [551, 247] width 201 height 19
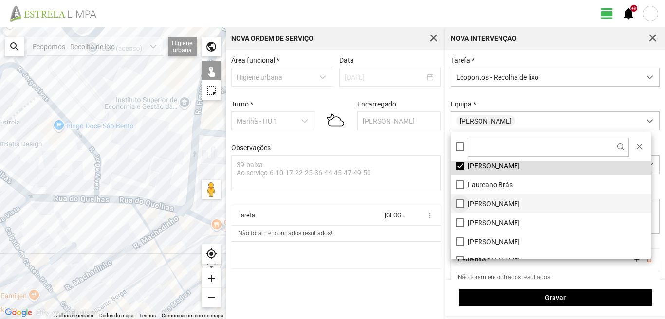
click at [458, 203] on li "[PERSON_NAME]" at bounding box center [551, 203] width 201 height 19
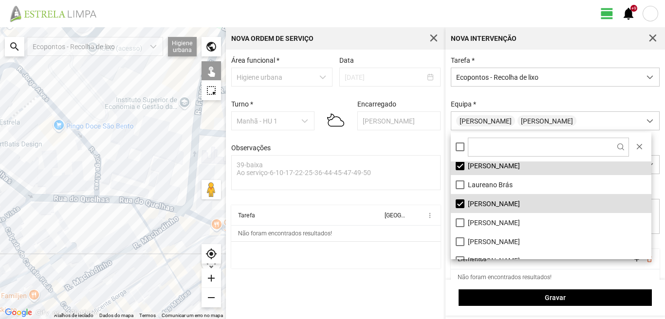
click at [189, 188] on div at bounding box center [113, 173] width 226 height 292
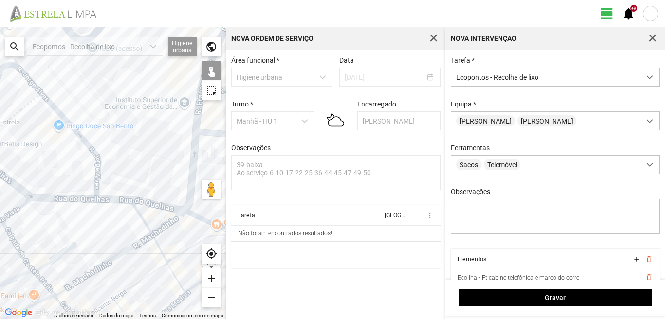
click at [204, 212] on div at bounding box center [113, 173] width 226 height 292
click at [201, 213] on div at bounding box center [113, 173] width 226 height 292
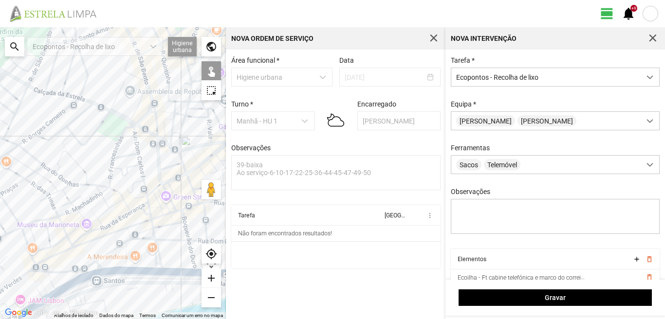
click at [25, 148] on div at bounding box center [113, 173] width 226 height 292
click at [35, 132] on div at bounding box center [113, 173] width 226 height 292
click at [21, 223] on div at bounding box center [113, 173] width 226 height 292
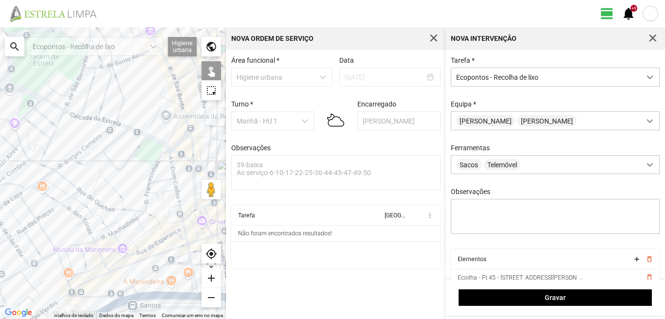
drag, startPoint x: 46, startPoint y: 192, endPoint x: 123, endPoint y: 224, distance: 82.7
click at [123, 224] on div at bounding box center [113, 173] width 226 height 292
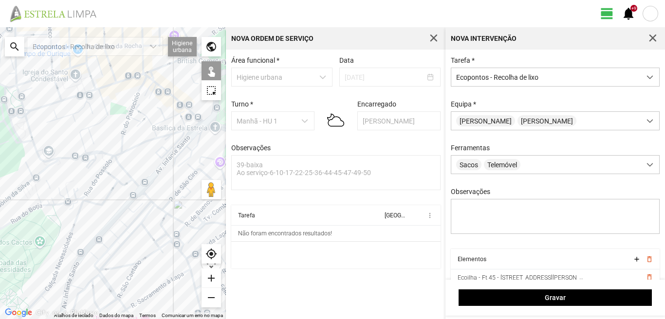
drag, startPoint x: 147, startPoint y: 243, endPoint x: 129, endPoint y: 203, distance: 43.6
click at [129, 203] on div at bounding box center [113, 173] width 226 height 292
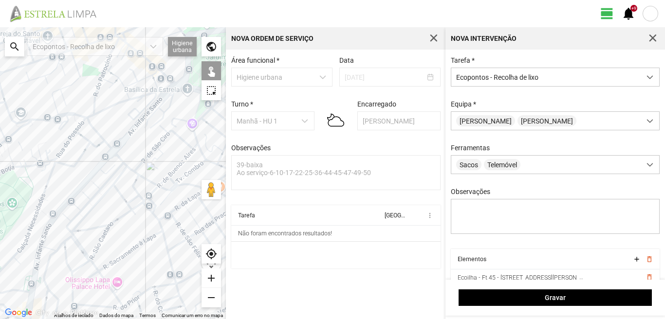
drag, startPoint x: 161, startPoint y: 226, endPoint x: 100, endPoint y: 183, distance: 74.7
click at [111, 188] on div at bounding box center [113, 173] width 226 height 292
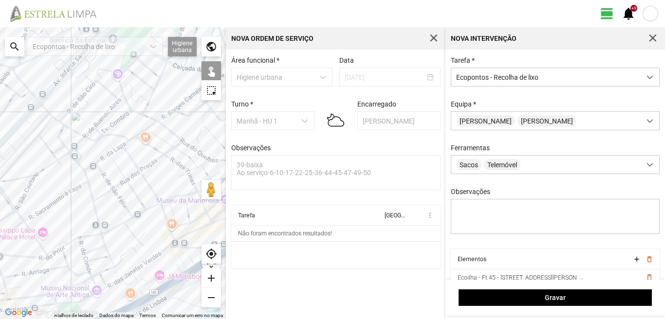
click at [122, 143] on div at bounding box center [113, 173] width 226 height 292
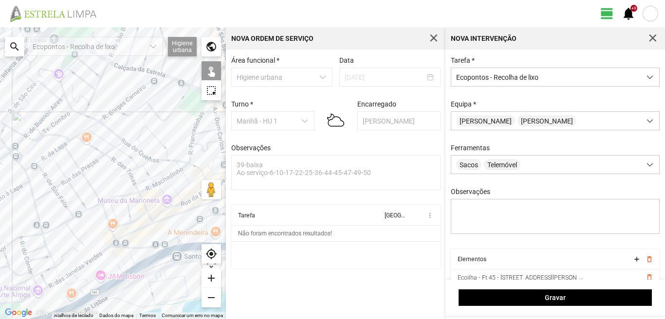
drag, startPoint x: 149, startPoint y: 163, endPoint x: 83, endPoint y: 163, distance: 66.2
click at [85, 163] on div at bounding box center [113, 173] width 226 height 292
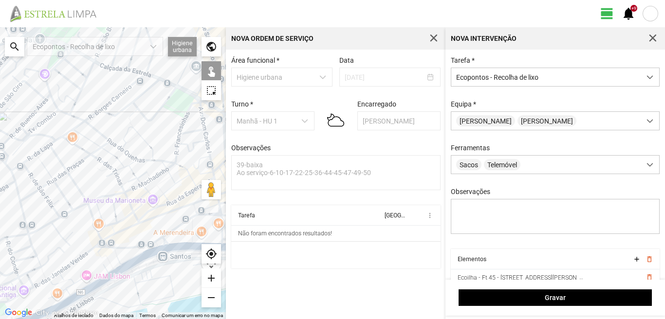
click at [61, 219] on div at bounding box center [113, 173] width 226 height 292
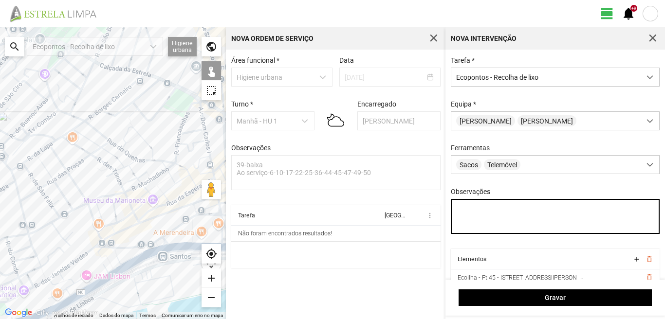
click at [468, 215] on textarea "Observações" at bounding box center [555, 216] width 209 height 35
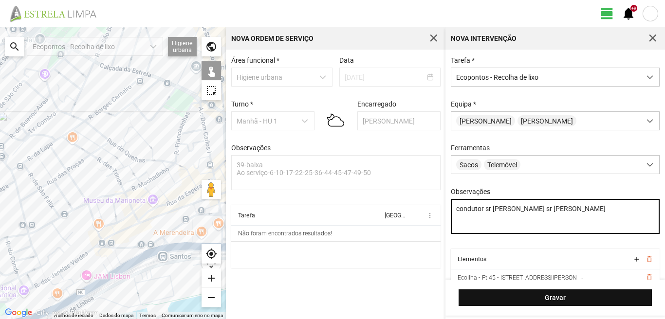
type textarea "condutor sr [PERSON_NAME] sr [PERSON_NAME]"
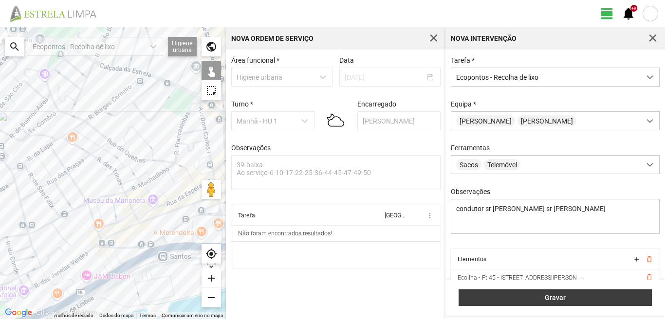
click at [550, 294] on button "Gravar" at bounding box center [555, 298] width 193 height 17
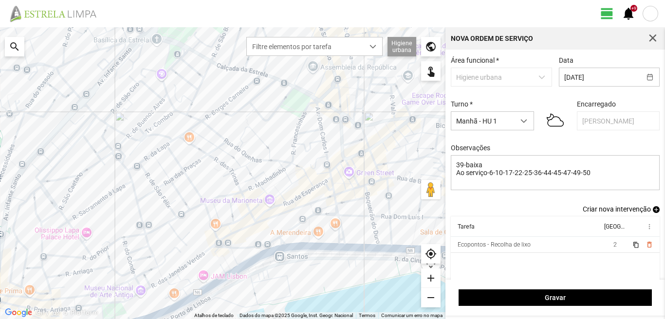
click at [653, 213] on span "add" at bounding box center [656, 209] width 7 height 7
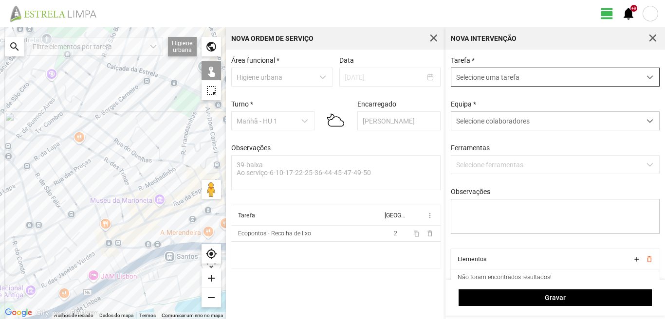
click at [511, 77] on span "Selecione uma tarefa" at bounding box center [545, 77] width 189 height 18
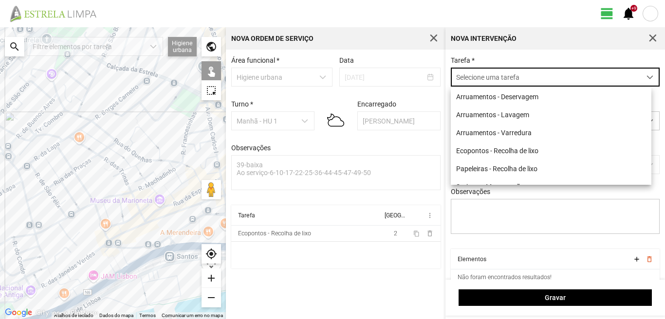
scroll to position [5, 43]
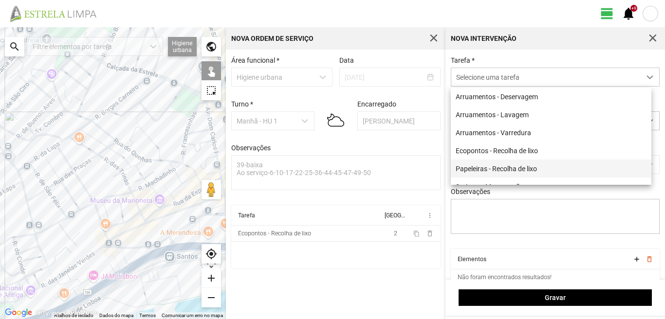
click at [496, 174] on li "Papeleiras - Recolha de lixo" at bounding box center [551, 169] width 201 height 18
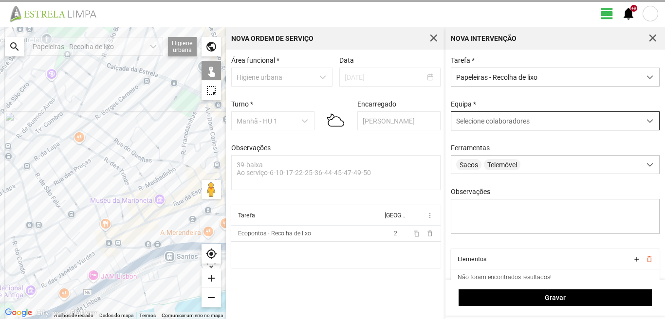
click at [488, 125] on span "Selecione colaboradores" at bounding box center [493, 121] width 74 height 8
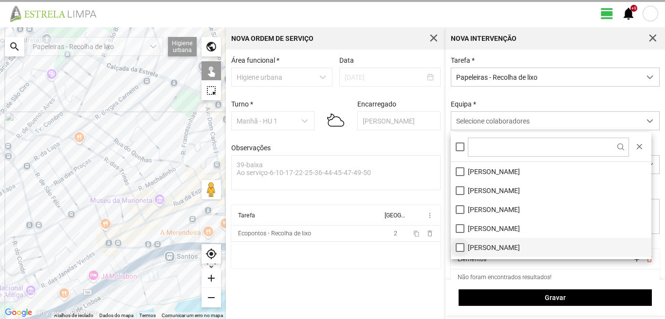
click at [458, 245] on li "[PERSON_NAME]" at bounding box center [551, 247] width 201 height 19
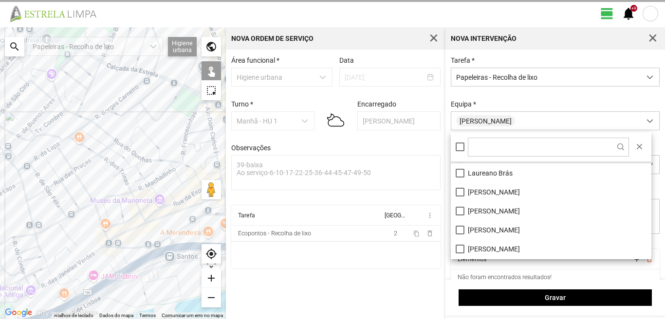
scroll to position [97, 0]
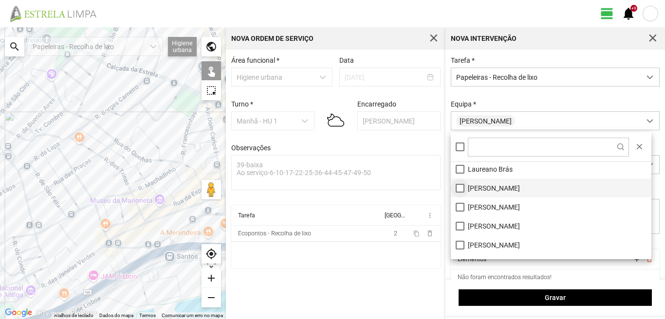
click at [461, 186] on li "[PERSON_NAME]" at bounding box center [551, 188] width 201 height 19
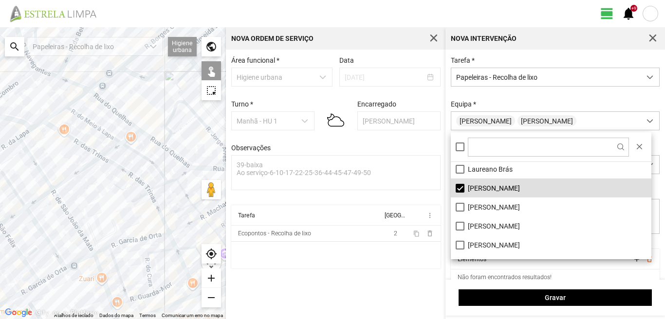
drag, startPoint x: 131, startPoint y: 160, endPoint x: 67, endPoint y: 189, distance: 69.9
click at [68, 188] on div at bounding box center [113, 173] width 226 height 292
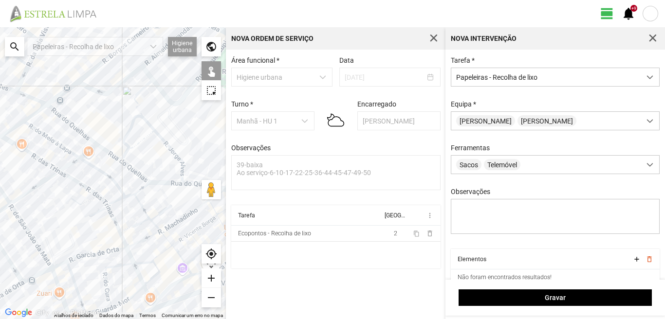
click at [124, 156] on div at bounding box center [113, 173] width 226 height 292
click at [129, 153] on div at bounding box center [113, 173] width 226 height 292
click at [133, 150] on div at bounding box center [113, 173] width 226 height 292
click at [141, 180] on div at bounding box center [113, 173] width 226 height 292
click at [185, 170] on div at bounding box center [113, 173] width 226 height 292
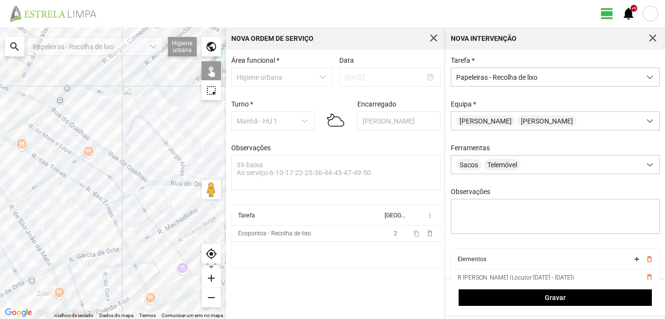
click at [185, 181] on div at bounding box center [113, 173] width 226 height 292
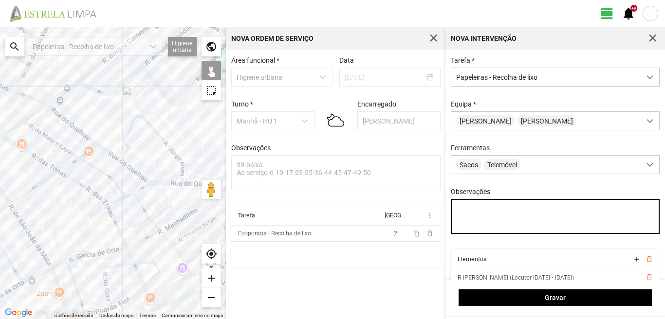
click at [465, 210] on textarea "Observações" at bounding box center [555, 216] width 209 height 35
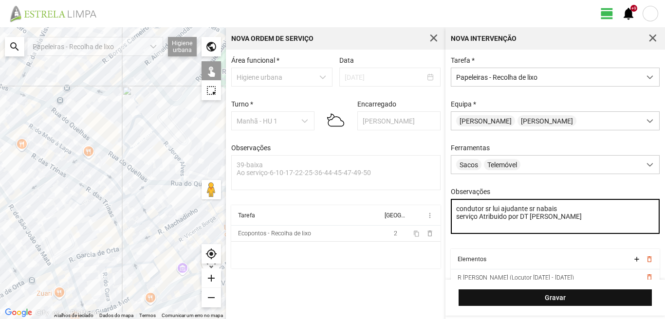
type textarea "condutor sr lui ajudante sr nabais serviço Atribuido por DT [PERSON_NAME]"
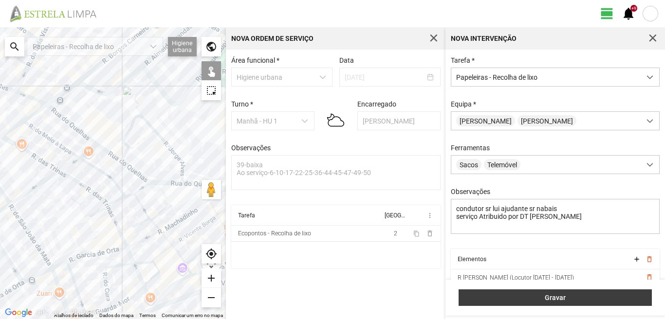
click at [507, 298] on span "Gravar" at bounding box center [555, 298] width 183 height 8
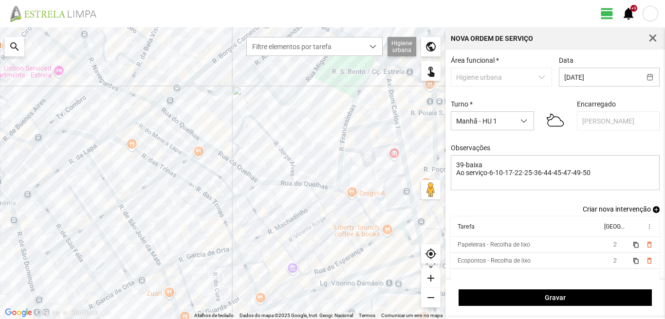
click at [653, 210] on span "add" at bounding box center [656, 209] width 7 height 7
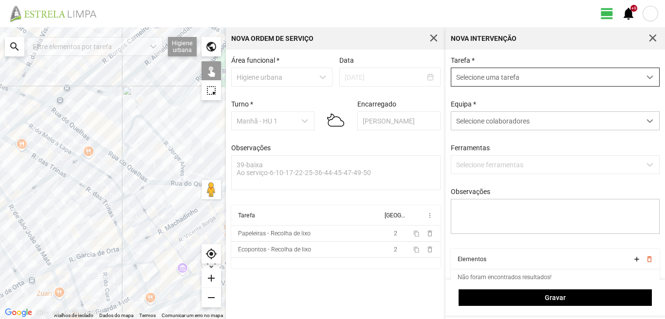
click at [461, 80] on span "Selecione uma tarefa" at bounding box center [545, 77] width 189 height 18
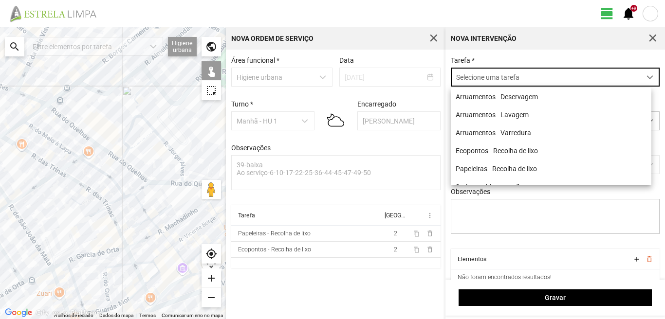
scroll to position [5, 43]
click at [508, 134] on li "Arruamentos - Varredura" at bounding box center [551, 133] width 201 height 18
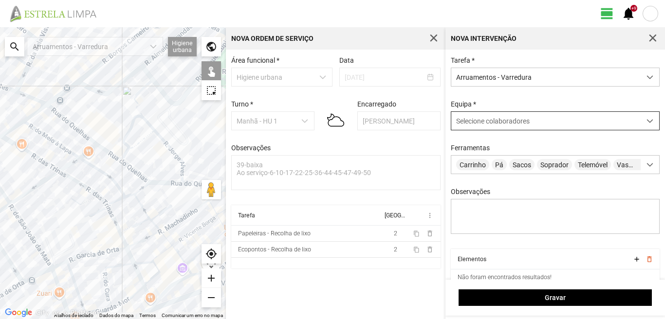
click at [506, 123] on span "Selecione colaboradores" at bounding box center [493, 121] width 74 height 8
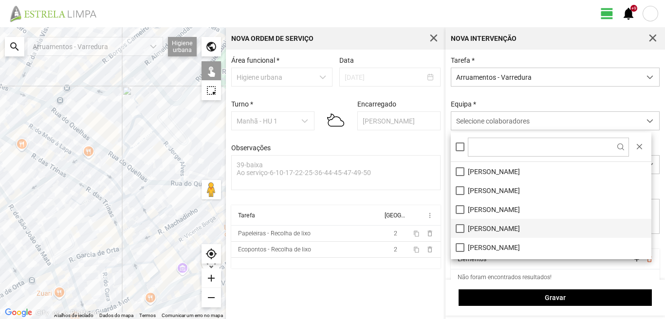
scroll to position [130, 0]
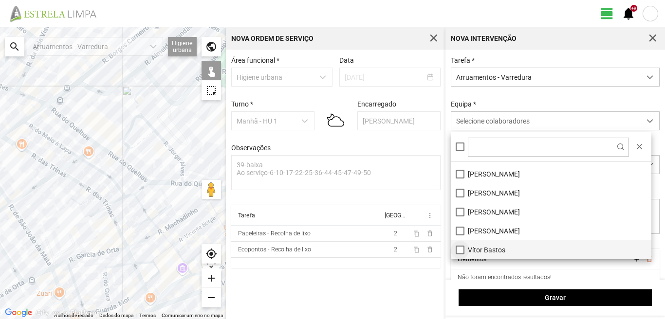
click at [459, 248] on li "Vítor Bastos" at bounding box center [551, 249] width 201 height 19
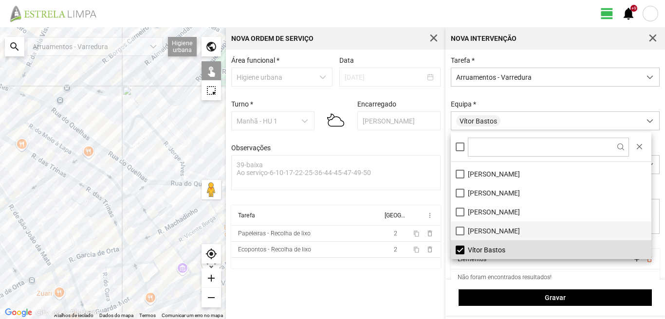
click at [461, 224] on li "[PERSON_NAME]" at bounding box center [551, 230] width 201 height 19
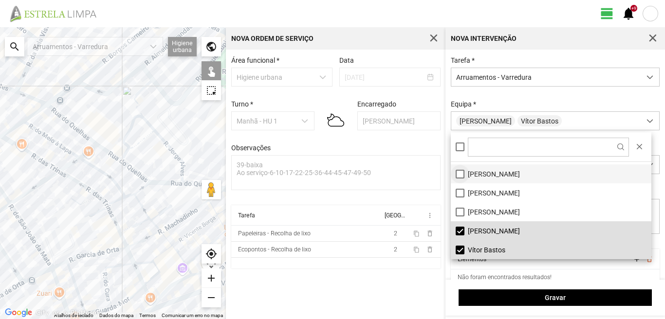
click at [462, 175] on li "[PERSON_NAME]" at bounding box center [551, 174] width 201 height 19
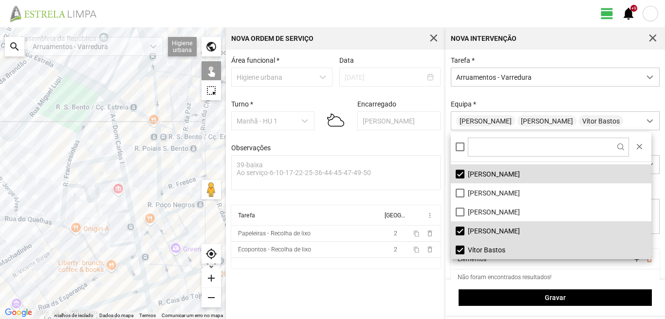
drag, startPoint x: 201, startPoint y: 212, endPoint x: 34, endPoint y: 248, distance: 170.8
click at [34, 248] on div at bounding box center [113, 173] width 226 height 292
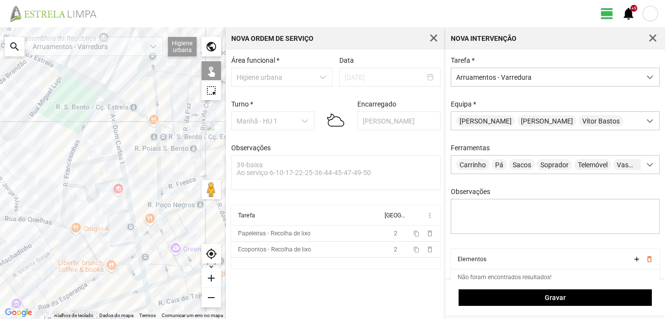
click at [115, 122] on div at bounding box center [113, 173] width 226 height 292
click at [108, 159] on div at bounding box center [113, 173] width 226 height 292
click at [125, 183] on div at bounding box center [113, 173] width 226 height 292
click at [128, 242] on div at bounding box center [113, 173] width 226 height 292
click at [138, 247] on div at bounding box center [113, 173] width 226 height 292
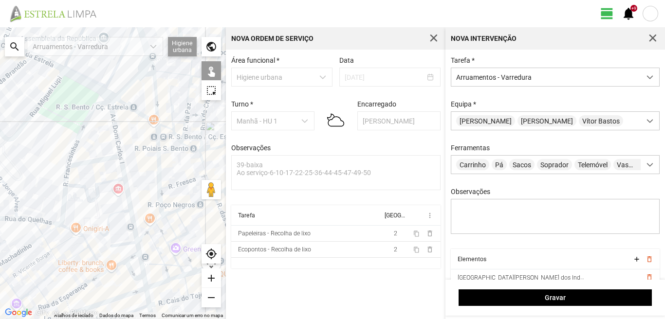
click at [118, 257] on div at bounding box center [113, 173] width 226 height 292
click at [126, 259] on div at bounding box center [113, 173] width 226 height 292
click at [120, 262] on div at bounding box center [113, 173] width 226 height 292
click at [128, 270] on div at bounding box center [113, 173] width 226 height 292
click at [142, 265] on div at bounding box center [113, 173] width 226 height 292
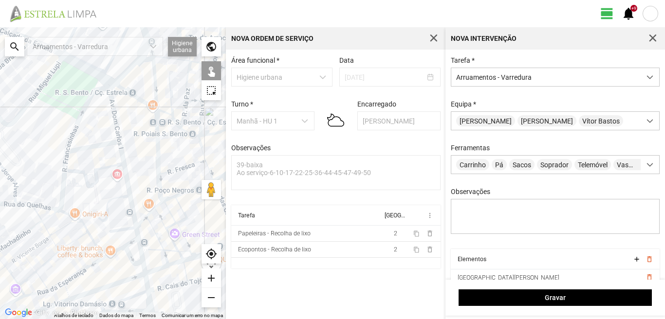
drag, startPoint x: 135, startPoint y: 281, endPoint x: 128, endPoint y: 246, distance: 35.3
click at [128, 247] on div at bounding box center [113, 173] width 226 height 292
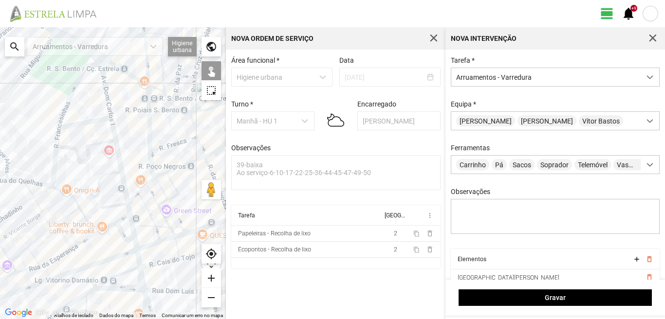
click at [136, 245] on div at bounding box center [113, 173] width 226 height 292
click at [138, 261] on div at bounding box center [113, 173] width 226 height 292
click at [128, 270] on div at bounding box center [113, 173] width 226 height 292
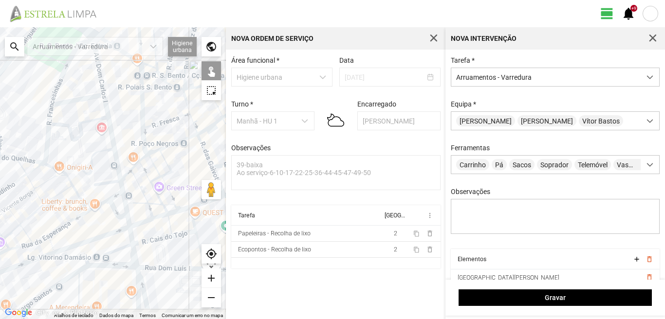
drag, startPoint x: 128, startPoint y: 283, endPoint x: 117, endPoint y: 249, distance: 35.9
click at [117, 250] on div at bounding box center [113, 173] width 226 height 292
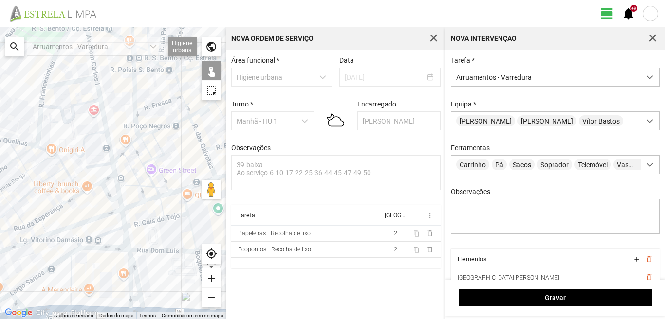
click at [127, 238] on div at bounding box center [113, 173] width 226 height 292
click at [129, 269] on div at bounding box center [113, 173] width 226 height 292
click at [134, 268] on div at bounding box center [113, 173] width 226 height 292
click at [77, 248] on div at bounding box center [113, 173] width 226 height 292
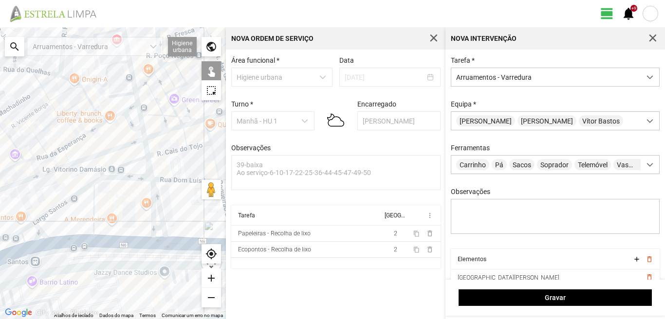
drag, startPoint x: 99, startPoint y: 251, endPoint x: 112, endPoint y: 203, distance: 49.0
click at [112, 203] on div at bounding box center [113, 173] width 226 height 292
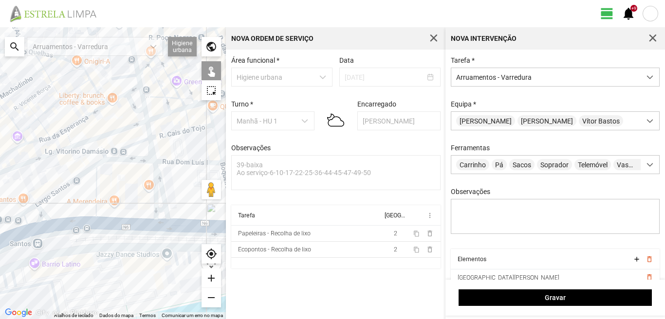
click at [160, 209] on div at bounding box center [113, 173] width 226 height 292
click at [158, 223] on div at bounding box center [113, 173] width 226 height 292
click at [96, 202] on div at bounding box center [113, 173] width 226 height 292
click at [62, 187] on div at bounding box center [113, 173] width 226 height 292
click at [68, 225] on div at bounding box center [113, 173] width 226 height 292
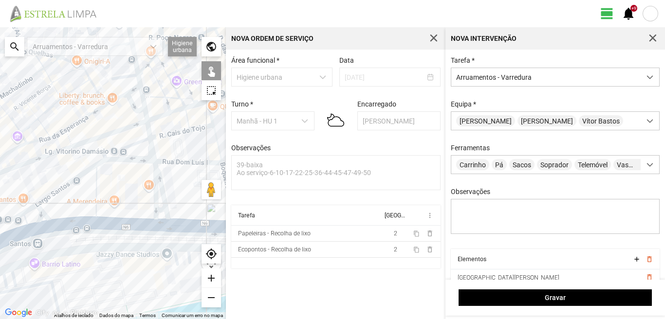
click at [42, 215] on div at bounding box center [113, 173] width 226 height 292
click at [31, 209] on div at bounding box center [113, 173] width 226 height 292
click at [31, 218] on div at bounding box center [113, 173] width 226 height 292
click at [34, 229] on div at bounding box center [113, 173] width 226 height 292
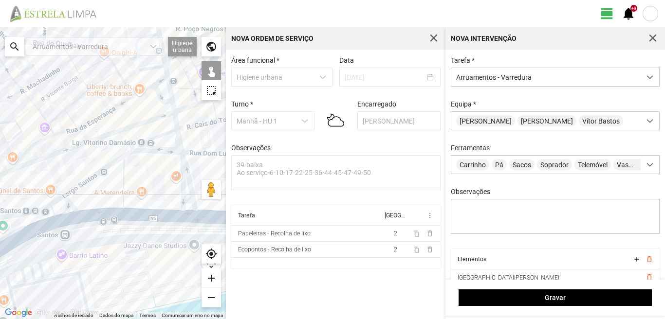
drag, startPoint x: 34, startPoint y: 229, endPoint x: 116, endPoint y: 202, distance: 87.1
click at [116, 202] on div at bounding box center [113, 173] width 226 height 292
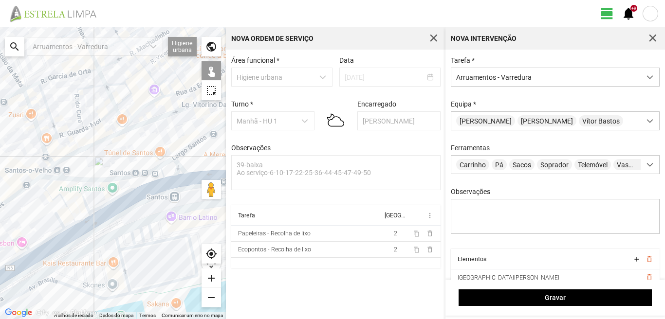
click at [84, 202] on div at bounding box center [113, 173] width 226 height 292
click at [47, 184] on div at bounding box center [113, 173] width 226 height 292
click at [51, 196] on div at bounding box center [113, 173] width 226 height 292
click at [82, 221] on div at bounding box center [113, 173] width 226 height 292
click at [72, 224] on div at bounding box center [113, 173] width 226 height 292
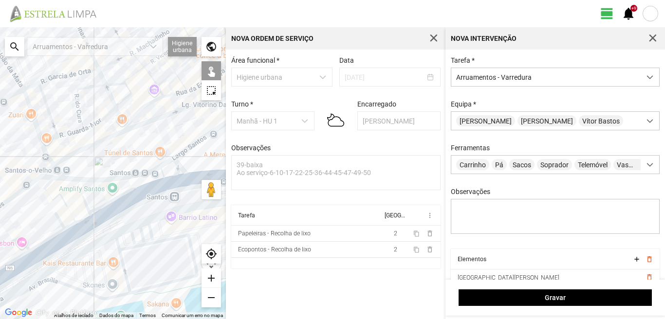
click at [61, 221] on div at bounding box center [113, 173] width 226 height 292
click at [56, 234] on div at bounding box center [113, 173] width 226 height 292
click at [72, 237] on div at bounding box center [113, 173] width 226 height 292
click at [64, 241] on div at bounding box center [113, 173] width 226 height 292
click at [23, 241] on div at bounding box center [113, 173] width 226 height 292
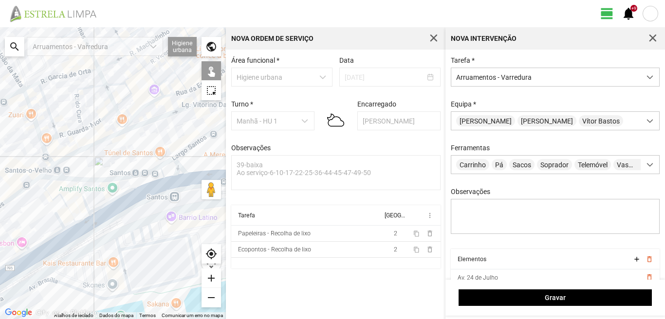
click at [19, 258] on div at bounding box center [113, 173] width 226 height 292
click at [20, 268] on div at bounding box center [113, 173] width 226 height 292
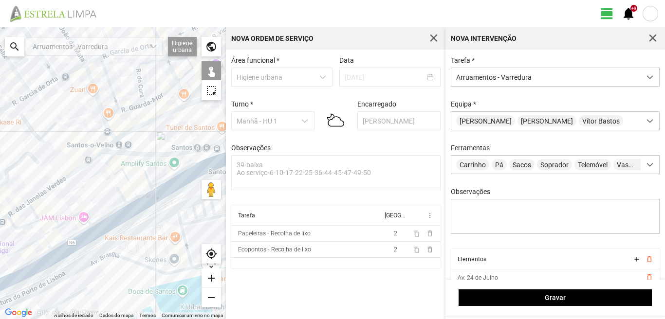
drag, startPoint x: 27, startPoint y: 255, endPoint x: 111, endPoint y: 225, distance: 88.8
click at [111, 225] on div at bounding box center [113, 173] width 226 height 292
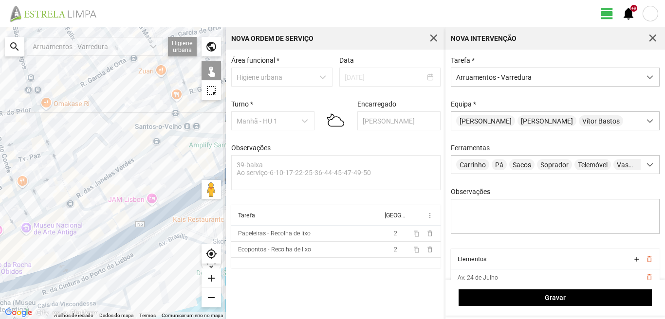
click at [103, 203] on div at bounding box center [113, 173] width 226 height 292
click at [120, 210] on div at bounding box center [113, 173] width 226 height 292
click at [107, 221] on div at bounding box center [113, 173] width 226 height 292
click at [114, 221] on div at bounding box center [113, 173] width 226 height 292
click at [112, 235] on div at bounding box center [113, 173] width 226 height 292
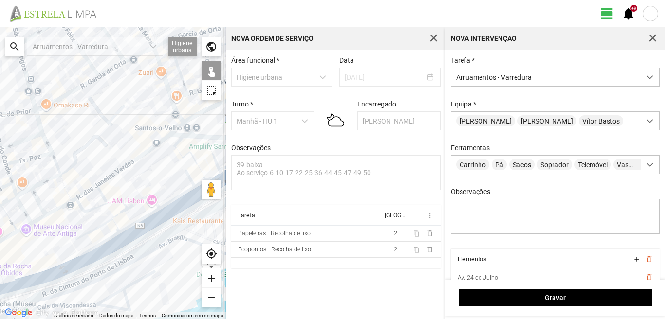
click at [109, 239] on div at bounding box center [113, 173] width 226 height 292
click at [111, 250] on div at bounding box center [113, 173] width 226 height 292
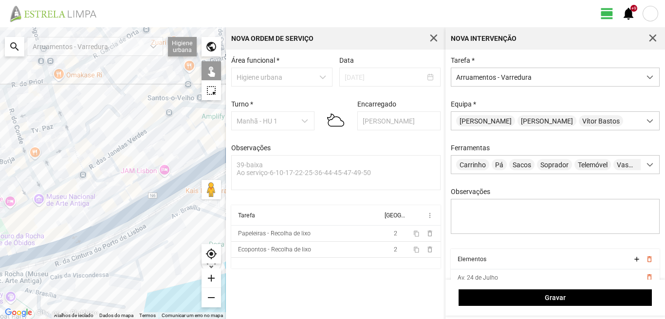
drag, startPoint x: 75, startPoint y: 243, endPoint x: 90, endPoint y: 189, distance: 56.3
click at [90, 190] on div at bounding box center [113, 173] width 226 height 292
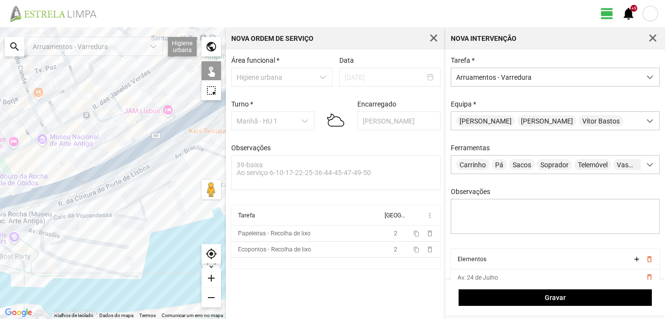
click at [69, 186] on div at bounding box center [113, 173] width 226 height 292
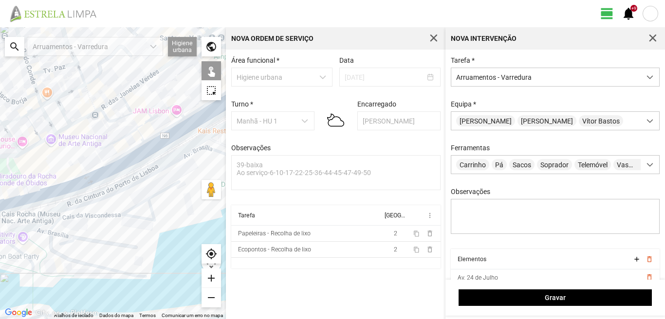
drag, startPoint x: 68, startPoint y: 182, endPoint x: 89, endPoint y: 183, distance: 20.9
click at [77, 182] on div at bounding box center [113, 173] width 226 height 292
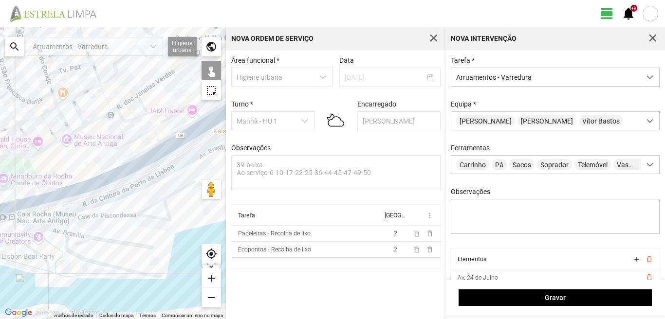
click at [31, 196] on div at bounding box center [113, 173] width 226 height 292
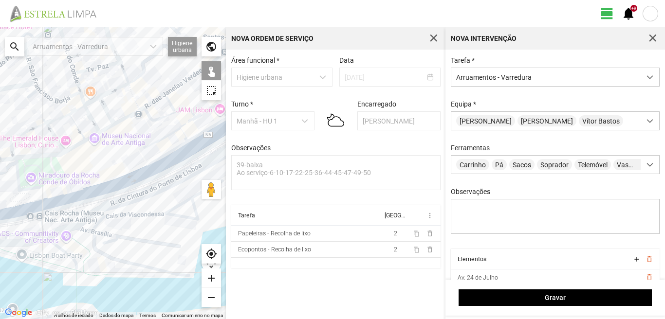
drag, startPoint x: 68, startPoint y: 189, endPoint x: 111, endPoint y: 185, distance: 42.6
click at [109, 185] on div at bounding box center [113, 173] width 226 height 292
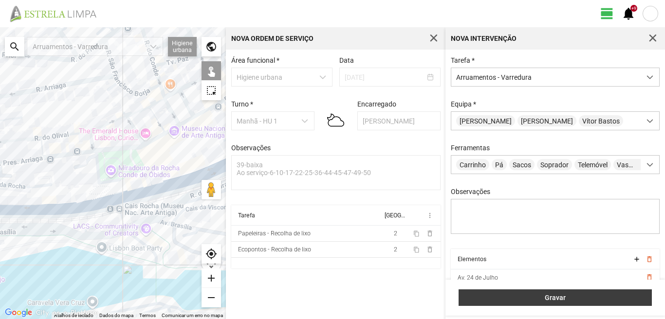
click at [511, 301] on span "Gravar" at bounding box center [555, 298] width 183 height 8
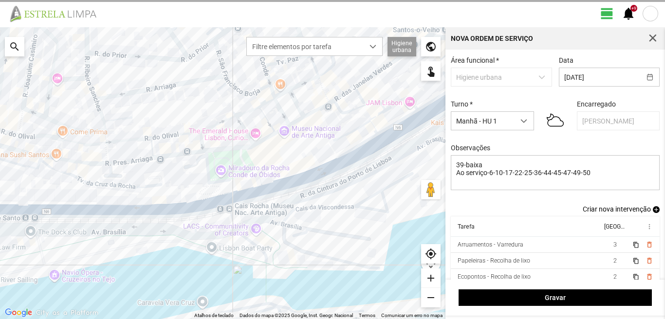
click at [653, 210] on span "add" at bounding box center [656, 209] width 7 height 7
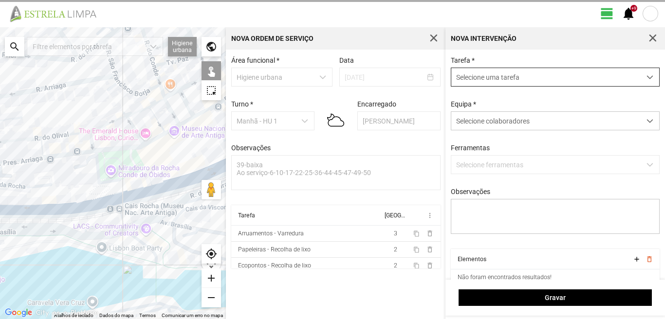
click at [507, 72] on span "Selecione uma tarefa" at bounding box center [545, 77] width 189 height 18
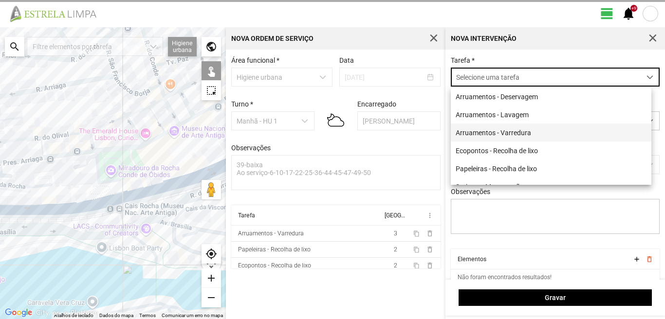
click at [484, 132] on li "Arruamentos - Varredura" at bounding box center [551, 133] width 201 height 18
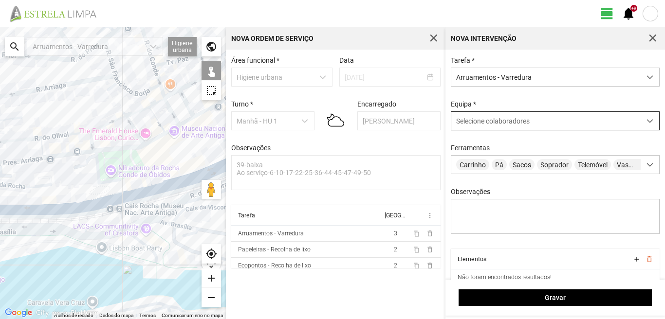
click at [488, 125] on span "Selecione colaboradores" at bounding box center [493, 121] width 74 height 8
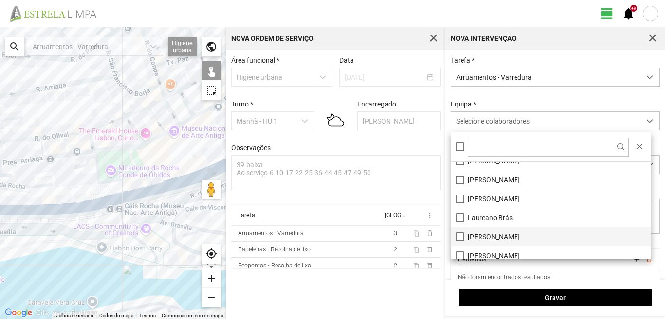
scroll to position [97, 0]
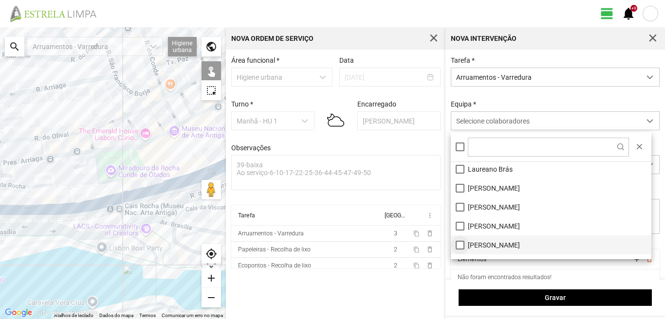
click at [457, 247] on li "[PERSON_NAME]" at bounding box center [551, 245] width 201 height 19
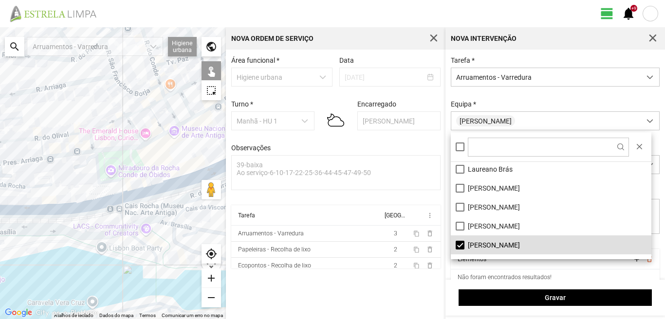
drag, startPoint x: 458, startPoint y: 225, endPoint x: 148, endPoint y: 203, distance: 310.0
click at [455, 226] on li "[PERSON_NAME]" at bounding box center [551, 226] width 201 height 19
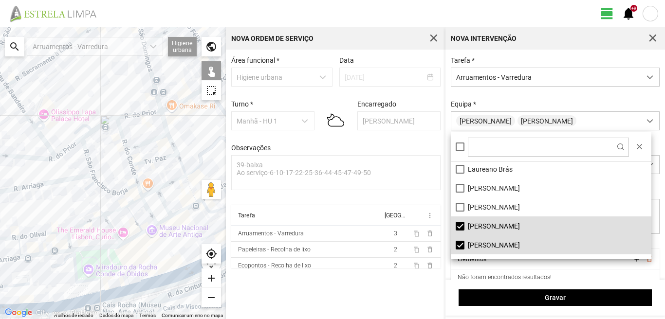
drag, startPoint x: 112, startPoint y: 132, endPoint x: 76, endPoint y: 249, distance: 122.4
click at [76, 249] on div at bounding box center [113, 173] width 226 height 292
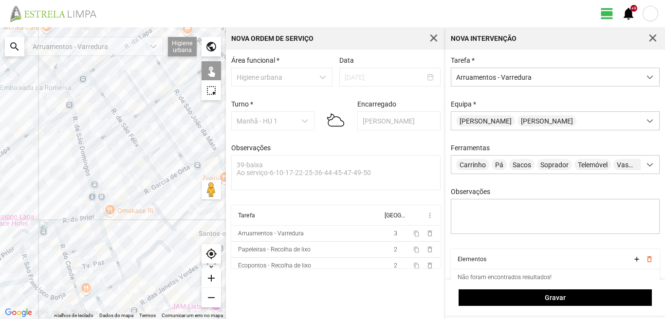
drag, startPoint x: 116, startPoint y: 163, endPoint x: 106, endPoint y: 179, distance: 18.4
click at [106, 179] on div at bounding box center [113, 173] width 226 height 292
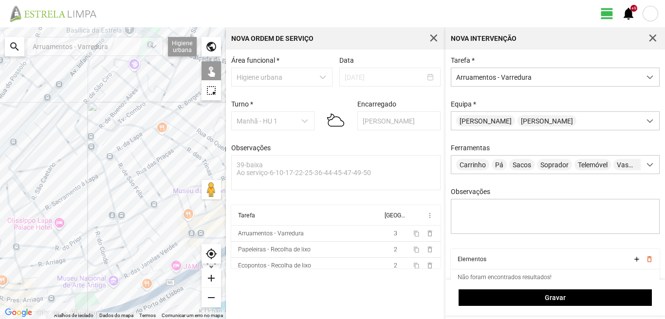
drag, startPoint x: 113, startPoint y: 112, endPoint x: 113, endPoint y: 163, distance: 50.1
click at [113, 163] on div at bounding box center [113, 173] width 226 height 292
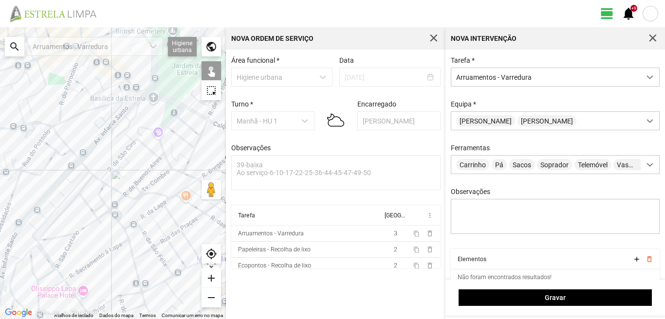
drag, startPoint x: 114, startPoint y: 163, endPoint x: 120, endPoint y: 178, distance: 16.6
click at [120, 178] on div at bounding box center [113, 173] width 226 height 292
click at [86, 154] on div at bounding box center [113, 173] width 226 height 292
click at [159, 96] on div at bounding box center [113, 173] width 226 height 292
click at [140, 98] on div at bounding box center [113, 173] width 226 height 292
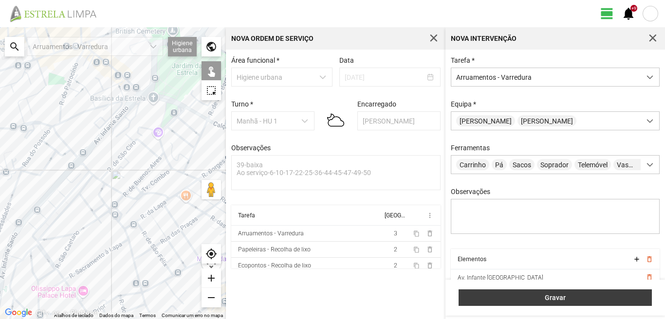
click at [513, 298] on span "Gravar" at bounding box center [555, 298] width 183 height 8
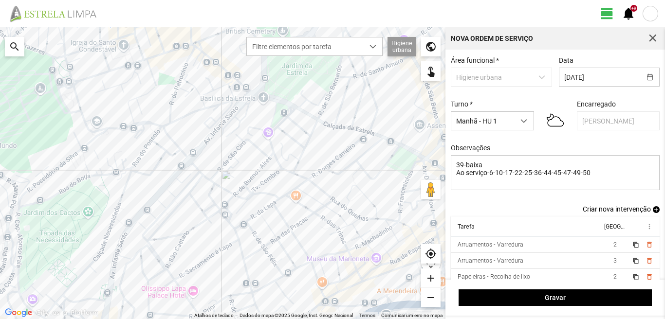
click at [653, 211] on span "add" at bounding box center [656, 209] width 7 height 7
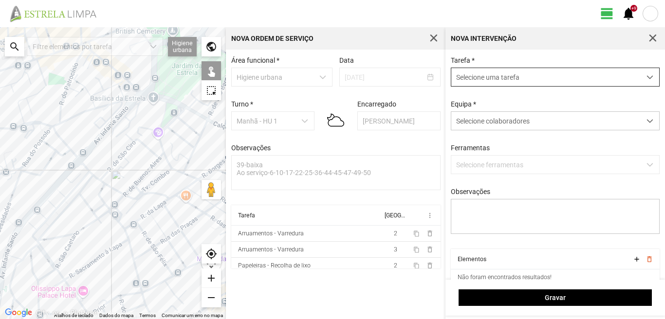
click at [474, 75] on span "Selecione uma tarefa" at bounding box center [545, 77] width 189 height 18
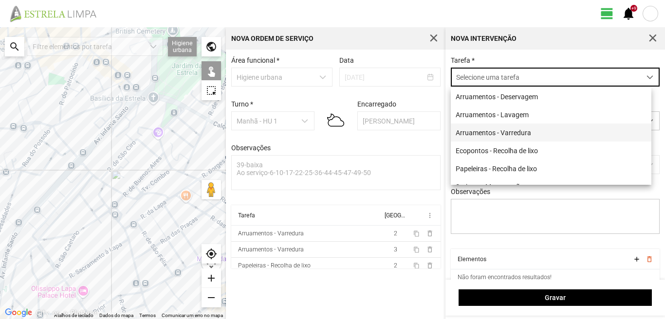
click at [479, 129] on li "Arruamentos - Varredura" at bounding box center [551, 133] width 201 height 18
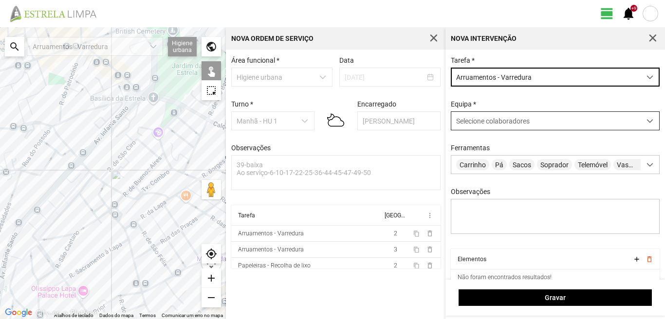
click at [480, 125] on span "Selecione colaboradores" at bounding box center [493, 121] width 74 height 8
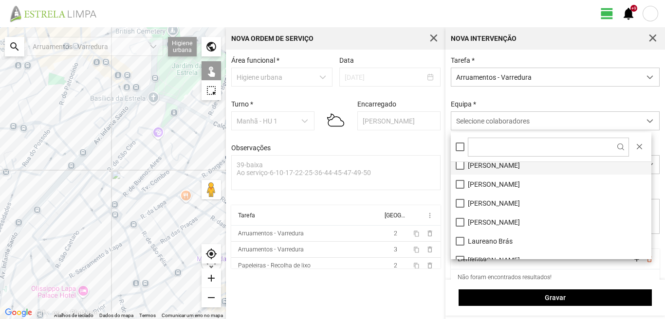
scroll to position [49, 0]
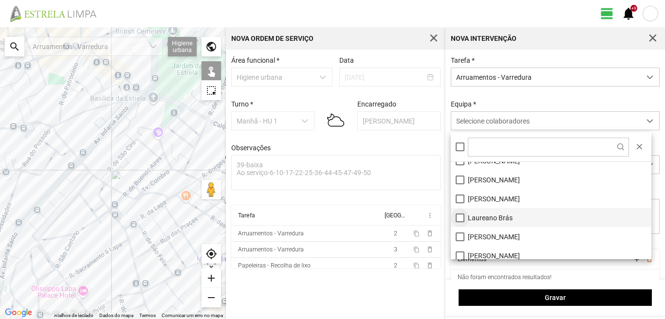
click at [460, 214] on li "Laureano Brás" at bounding box center [551, 217] width 201 height 19
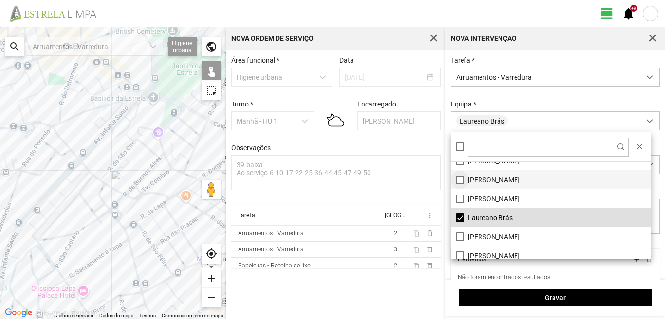
click at [460, 182] on li "[PERSON_NAME]" at bounding box center [551, 179] width 201 height 19
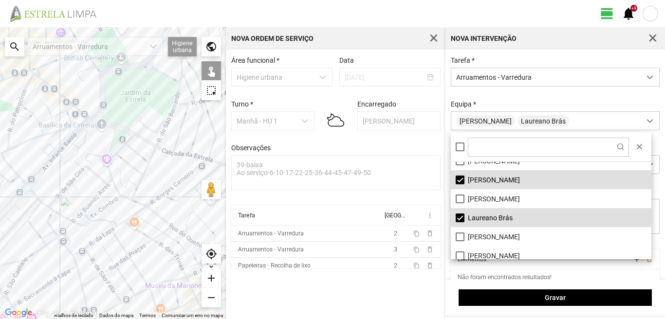
drag, startPoint x: 118, startPoint y: 177, endPoint x: 60, endPoint y: 204, distance: 63.6
click at [60, 204] on div at bounding box center [113, 173] width 226 height 292
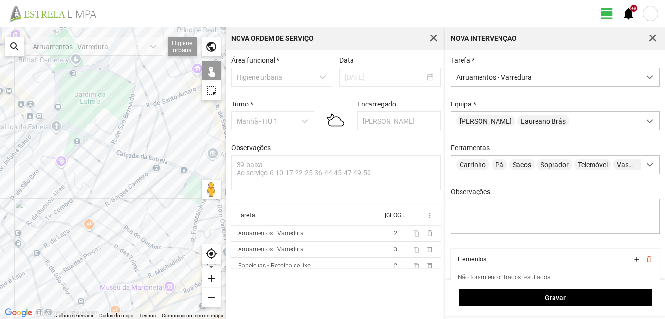
click at [89, 171] on div at bounding box center [113, 173] width 226 height 292
click at [35, 252] on div at bounding box center [113, 173] width 226 height 292
click at [45, 246] on div at bounding box center [113, 173] width 226 height 292
click at [59, 236] on div at bounding box center [113, 173] width 226 height 292
click at [71, 228] on div at bounding box center [113, 173] width 226 height 292
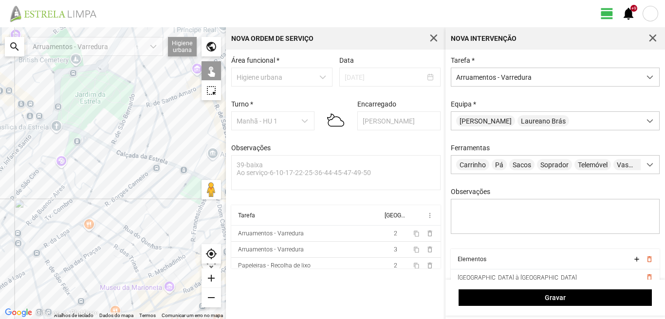
click at [60, 222] on div at bounding box center [113, 173] width 226 height 292
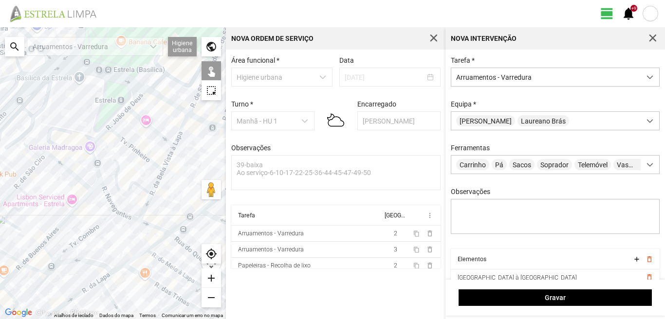
drag, startPoint x: 61, startPoint y: 210, endPoint x: 78, endPoint y: 223, distance: 21.5
click at [78, 223] on div at bounding box center [113, 173] width 226 height 292
click at [82, 204] on div at bounding box center [113, 173] width 226 height 292
click at [99, 184] on div at bounding box center [113, 173] width 226 height 292
click at [73, 174] on div at bounding box center [113, 173] width 226 height 292
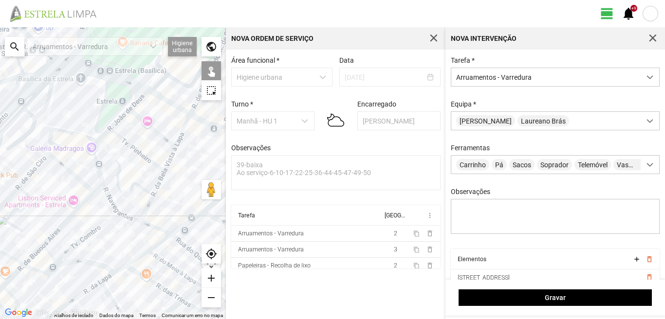
click at [74, 247] on div at bounding box center [113, 173] width 226 height 292
click at [49, 251] on div at bounding box center [113, 173] width 226 height 292
click at [64, 265] on div at bounding box center [113, 173] width 226 height 292
click at [53, 273] on div at bounding box center [113, 173] width 226 height 292
click at [53, 266] on div at bounding box center [113, 173] width 226 height 292
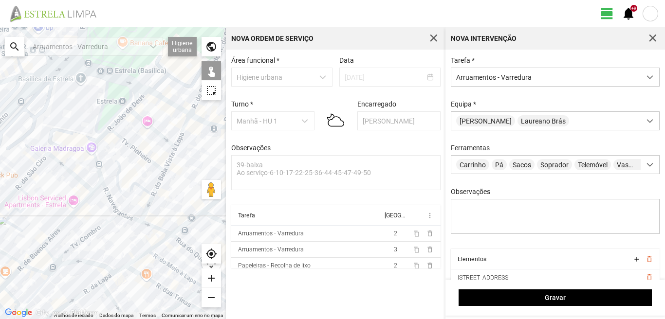
click at [35, 271] on div at bounding box center [113, 173] width 226 height 292
click at [39, 290] on div at bounding box center [113, 173] width 226 height 292
click at [33, 256] on div at bounding box center [113, 173] width 226 height 292
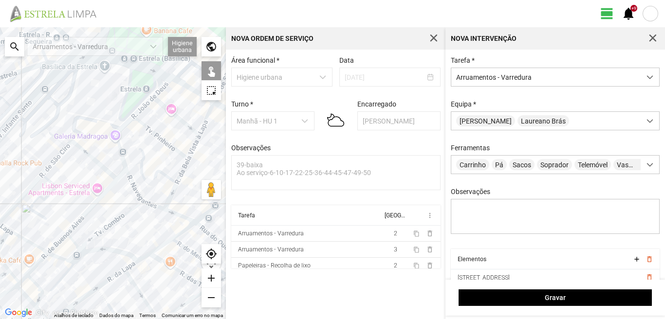
drag, startPoint x: 0, startPoint y: 285, endPoint x: 54, endPoint y: 262, distance: 58.2
click at [54, 262] on div at bounding box center [113, 173] width 226 height 292
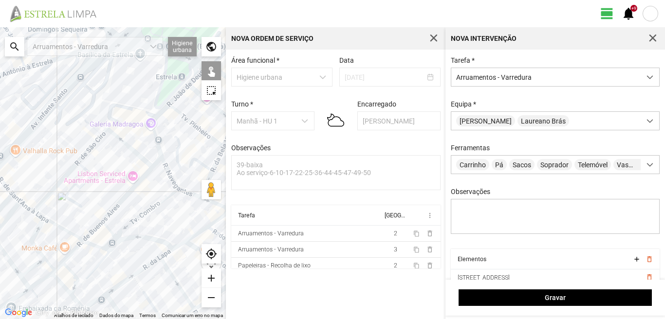
click at [58, 226] on div at bounding box center [113, 173] width 226 height 292
click at [27, 207] on div at bounding box center [113, 173] width 226 height 292
click at [41, 217] on div at bounding box center [113, 173] width 226 height 292
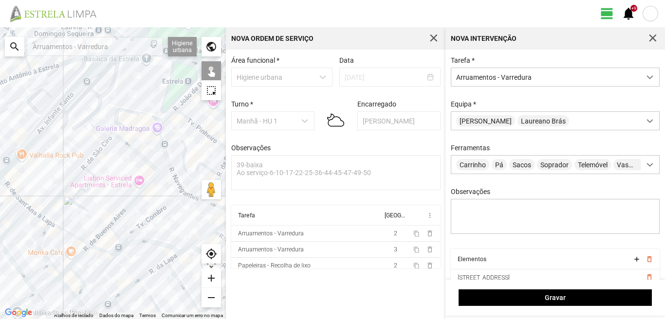
drag, startPoint x: 25, startPoint y: 203, endPoint x: 48, endPoint y: 221, distance: 29.1
click at [48, 221] on div at bounding box center [113, 173] width 226 height 292
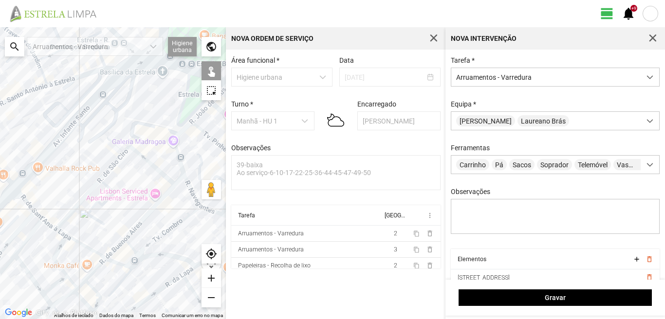
click at [25, 204] on div at bounding box center [113, 173] width 226 height 292
click at [28, 204] on div at bounding box center [113, 173] width 226 height 292
click at [38, 216] on div at bounding box center [113, 173] width 226 height 292
click at [56, 258] on div at bounding box center [113, 173] width 226 height 292
click at [91, 273] on div at bounding box center [113, 173] width 226 height 292
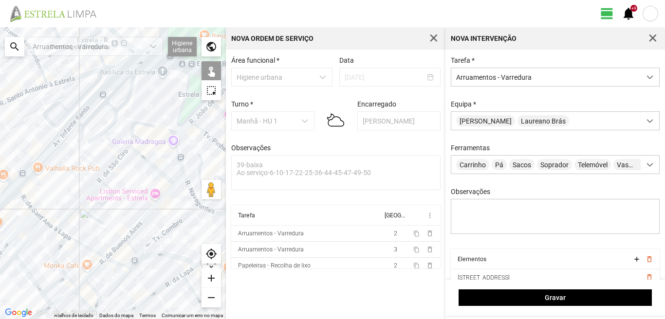
click at [93, 292] on div at bounding box center [113, 173] width 226 height 292
click at [82, 300] on div at bounding box center [113, 173] width 226 height 292
click at [81, 284] on div at bounding box center [113, 173] width 226 height 292
click at [92, 288] on div at bounding box center [113, 173] width 226 height 292
click at [51, 289] on div at bounding box center [113, 173] width 226 height 292
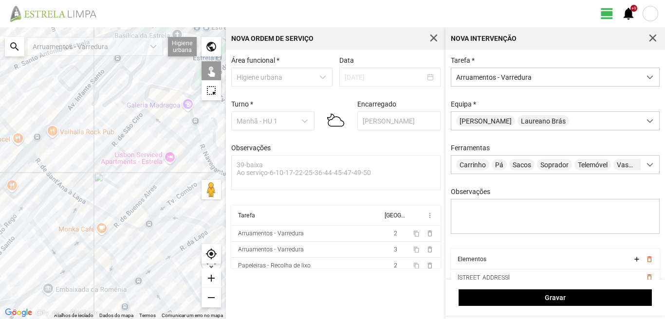
drag, startPoint x: 54, startPoint y: 296, endPoint x: 76, endPoint y: 241, distance: 59.4
click at [76, 241] on div at bounding box center [113, 173] width 226 height 292
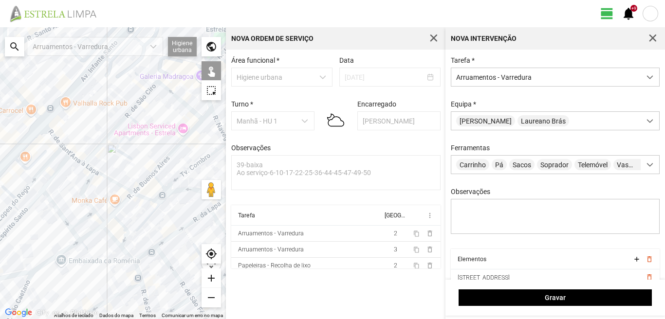
click at [71, 247] on div at bounding box center [113, 173] width 226 height 292
click at [89, 236] on div at bounding box center [113, 173] width 226 height 292
click at [73, 232] on div at bounding box center [113, 173] width 226 height 292
click at [61, 216] on div at bounding box center [113, 173] width 226 height 292
click at [55, 174] on div at bounding box center [113, 173] width 226 height 292
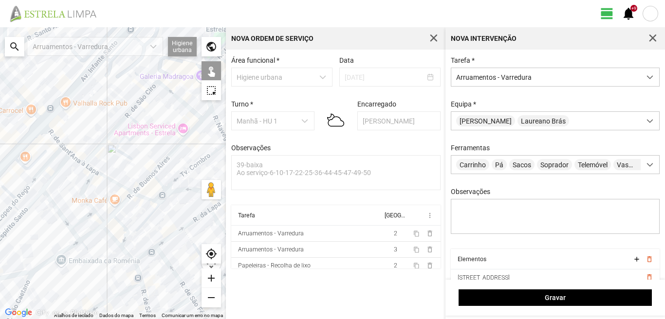
click at [49, 164] on div at bounding box center [113, 173] width 226 height 292
click at [38, 161] on div at bounding box center [113, 173] width 226 height 292
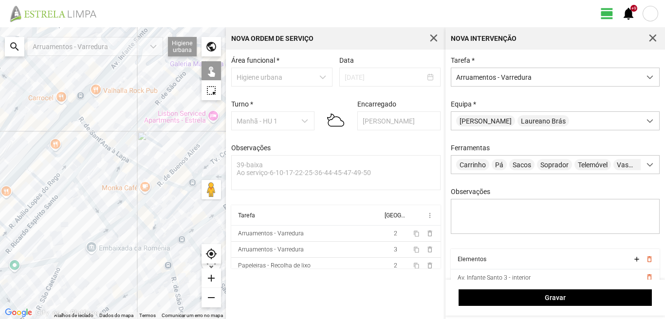
drag, startPoint x: 12, startPoint y: 219, endPoint x: 58, endPoint y: 202, distance: 48.7
click at [51, 204] on div at bounding box center [113, 173] width 226 height 292
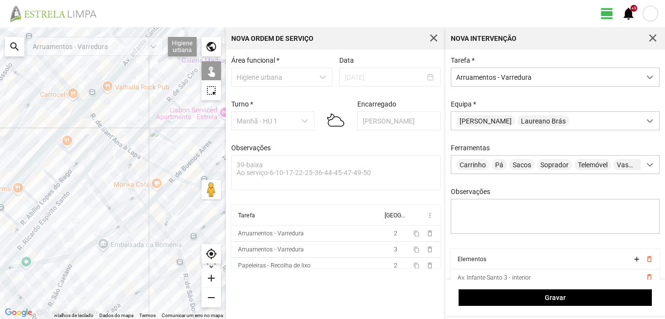
click at [48, 174] on div at bounding box center [113, 173] width 226 height 292
click at [27, 194] on div at bounding box center [113, 173] width 226 height 292
click at [52, 193] on div at bounding box center [113, 173] width 226 height 292
click at [59, 195] on div at bounding box center [113, 173] width 226 height 292
click at [60, 192] on div at bounding box center [113, 173] width 226 height 292
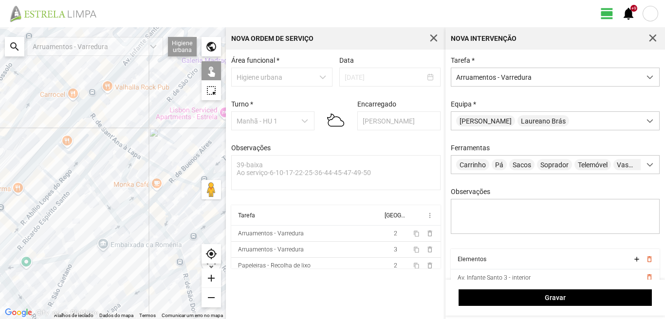
click at [70, 192] on div at bounding box center [113, 173] width 226 height 292
click at [55, 205] on div at bounding box center [113, 173] width 226 height 292
click at [55, 206] on div at bounding box center [113, 173] width 226 height 292
click at [33, 215] on div at bounding box center [113, 173] width 226 height 292
click at [40, 215] on div at bounding box center [113, 173] width 226 height 292
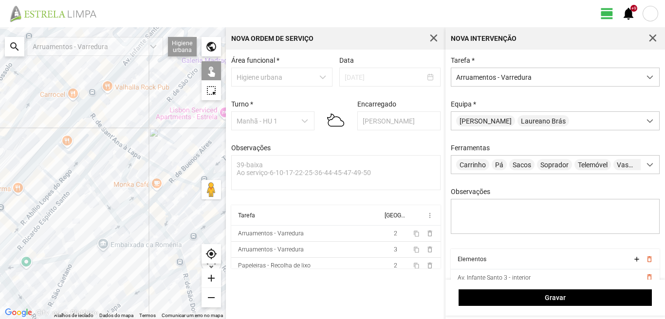
click at [36, 231] on div at bounding box center [113, 173] width 226 height 292
click at [20, 236] on div at bounding box center [113, 173] width 226 height 292
click at [14, 222] on div at bounding box center [113, 173] width 226 height 292
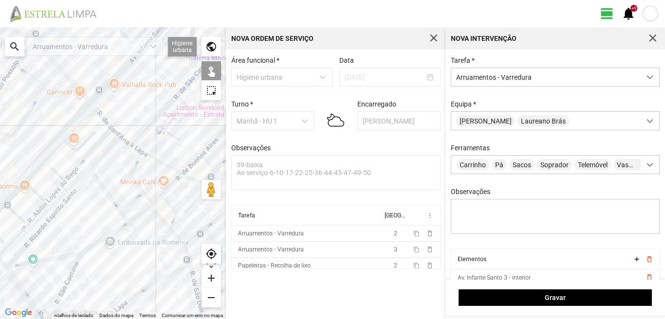
drag, startPoint x: 24, startPoint y: 242, endPoint x: 68, endPoint y: 218, distance: 49.5
click at [68, 218] on div at bounding box center [113, 173] width 226 height 292
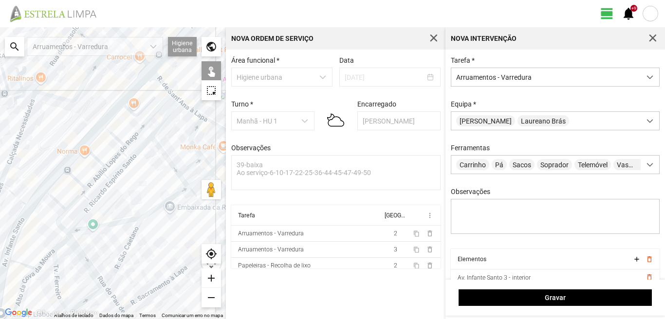
click at [68, 209] on div at bounding box center [113, 173] width 226 height 292
click at [59, 203] on div at bounding box center [113, 173] width 226 height 292
click at [57, 221] on div at bounding box center [113, 173] width 226 height 292
click at [82, 214] on div at bounding box center [113, 173] width 226 height 292
drag, startPoint x: 122, startPoint y: 258, endPoint x: 122, endPoint y: 240, distance: 17.5
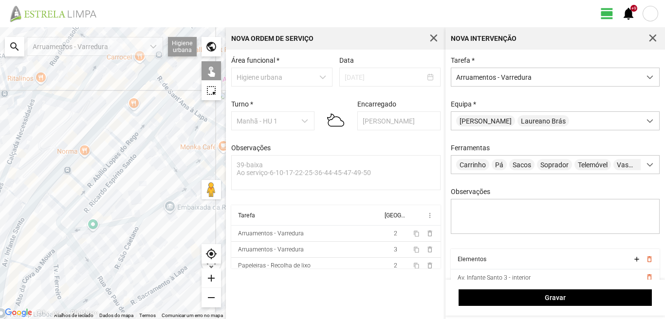
click at [122, 257] on div at bounding box center [113, 173] width 226 height 292
click at [114, 224] on div at bounding box center [113, 173] width 226 height 292
click at [83, 253] on div at bounding box center [113, 173] width 226 height 292
click at [114, 302] on div at bounding box center [113, 173] width 226 height 292
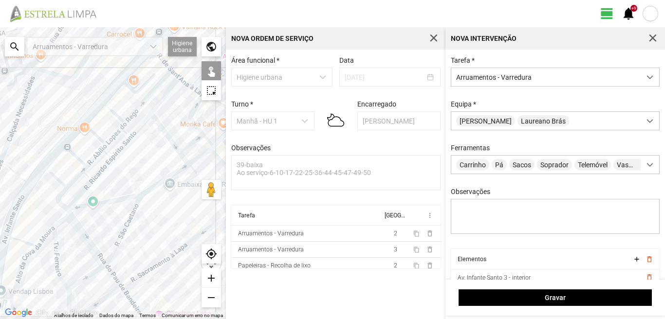
drag, startPoint x: 114, startPoint y: 288, endPoint x: 104, endPoint y: 232, distance: 56.9
click at [104, 232] on div at bounding box center [113, 173] width 226 height 292
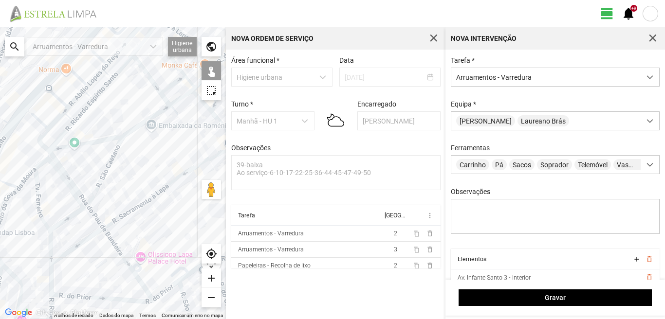
click at [98, 220] on div at bounding box center [113, 173] width 226 height 292
click at [127, 262] on div at bounding box center [113, 173] width 226 height 292
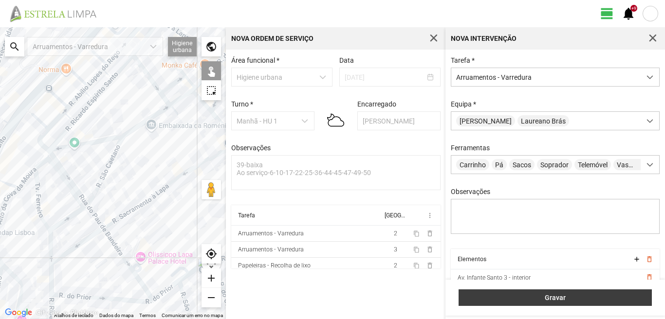
click at [541, 296] on span "Gravar" at bounding box center [555, 298] width 183 height 8
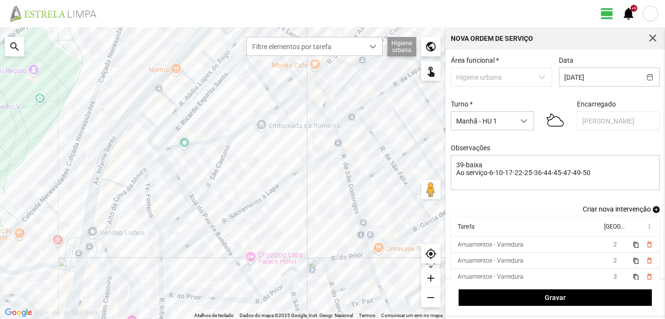
click at [653, 212] on span "add" at bounding box center [656, 209] width 7 height 7
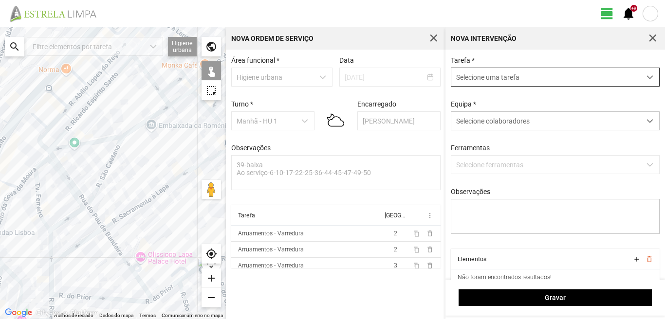
click at [520, 81] on span "Selecione uma tarefa" at bounding box center [545, 77] width 189 height 18
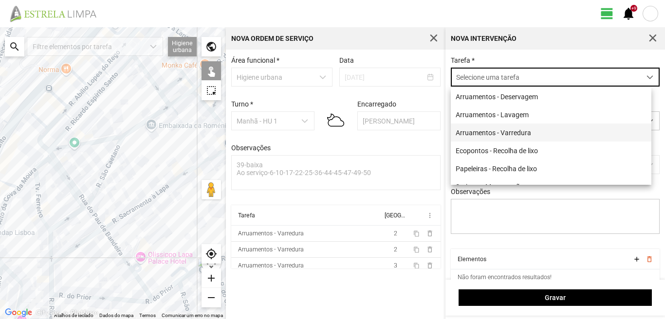
click at [480, 131] on li "Arruamentos - Varredura" at bounding box center [551, 133] width 201 height 18
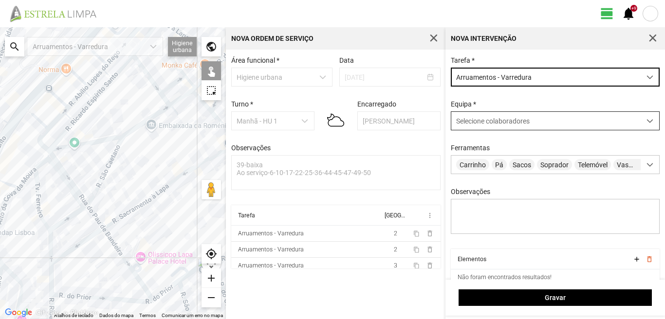
click at [473, 127] on div "Selecione colaboradores" at bounding box center [545, 121] width 189 height 18
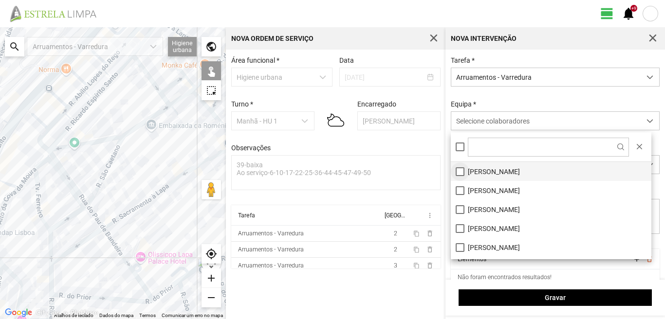
click at [457, 174] on li "[PERSON_NAME]" at bounding box center [551, 171] width 201 height 19
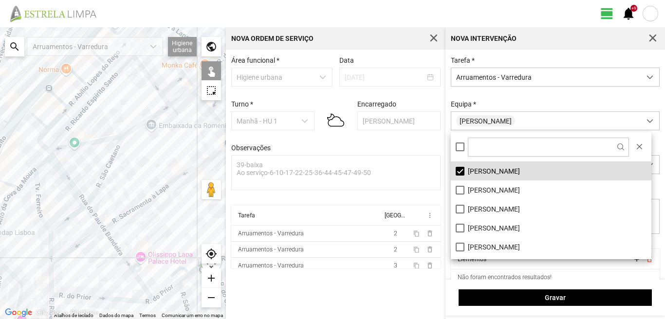
scroll to position [0, 0]
click at [457, 191] on li "[PERSON_NAME]" at bounding box center [551, 190] width 201 height 19
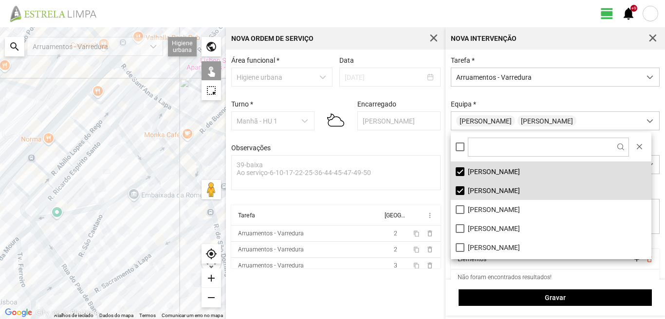
drag, startPoint x: 18, startPoint y: 160, endPoint x: 0, endPoint y: 272, distance: 113.3
click at [0, 272] on div at bounding box center [113, 173] width 226 height 292
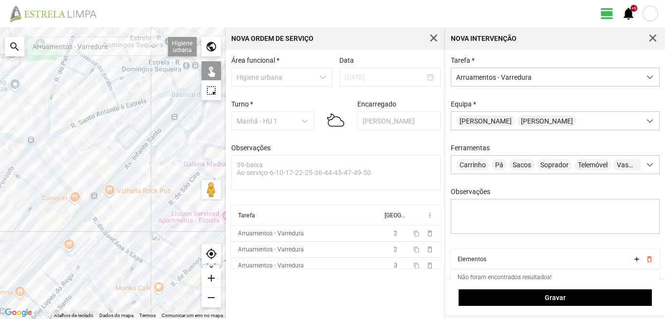
drag, startPoint x: 51, startPoint y: 147, endPoint x: 18, endPoint y: 255, distance: 113.6
click at [18, 255] on div at bounding box center [113, 173] width 226 height 292
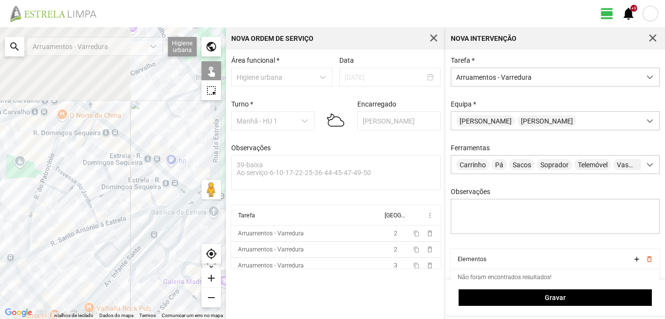
drag, startPoint x: 112, startPoint y: 129, endPoint x: 105, endPoint y: 226, distance: 97.1
click at [105, 226] on div at bounding box center [113, 173] width 226 height 292
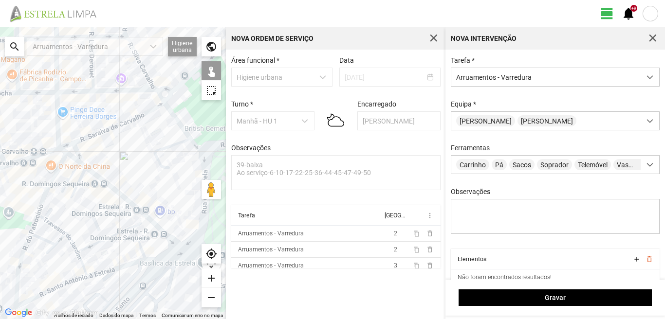
drag, startPoint x: 134, startPoint y: 151, endPoint x: 129, endPoint y: 184, distance: 33.0
click at [129, 184] on div at bounding box center [113, 173] width 226 height 292
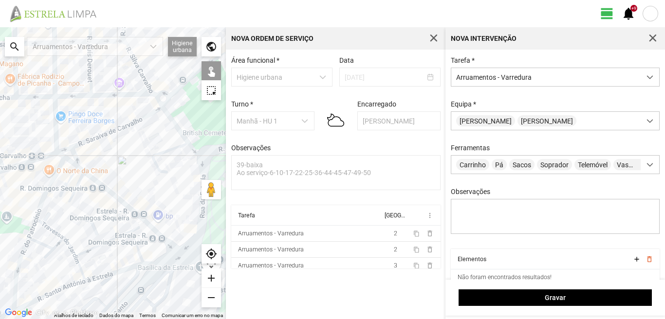
click at [117, 129] on div at bounding box center [113, 173] width 226 height 292
click at [176, 125] on div at bounding box center [113, 173] width 226 height 292
click at [204, 155] on div at bounding box center [113, 173] width 226 height 292
click at [200, 155] on div at bounding box center [113, 173] width 226 height 292
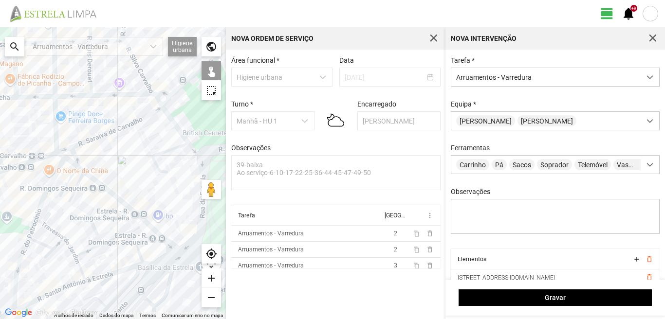
click at [205, 149] on div at bounding box center [113, 173] width 226 height 292
click at [201, 165] on div at bounding box center [113, 173] width 226 height 292
drag, startPoint x: 181, startPoint y: 156, endPoint x: 88, endPoint y: 156, distance: 92.5
click at [88, 156] on div at bounding box center [113, 173] width 226 height 292
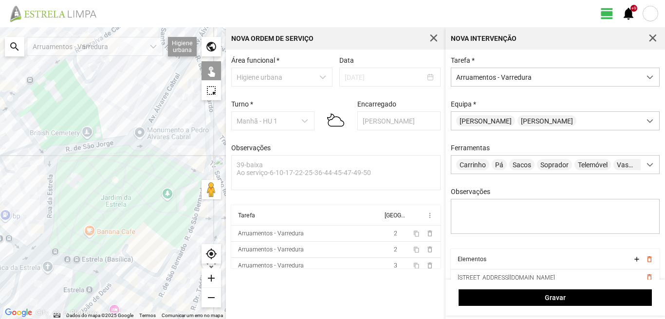
click at [171, 159] on div at bounding box center [113, 173] width 226 height 292
drag, startPoint x: 175, startPoint y: 190, endPoint x: 115, endPoint y: 158, distance: 67.7
click at [116, 159] on div at bounding box center [113, 173] width 226 height 292
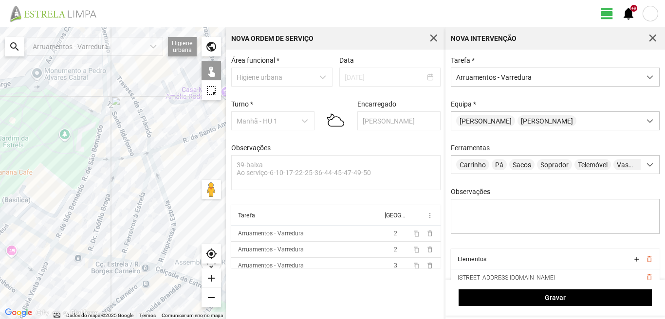
click at [94, 146] on div at bounding box center [113, 173] width 226 height 292
click at [85, 175] on div at bounding box center [113, 173] width 226 height 292
click at [73, 204] on div at bounding box center [113, 173] width 226 height 292
click at [99, 223] on div at bounding box center [113, 173] width 226 height 292
click at [105, 160] on div at bounding box center [113, 173] width 226 height 292
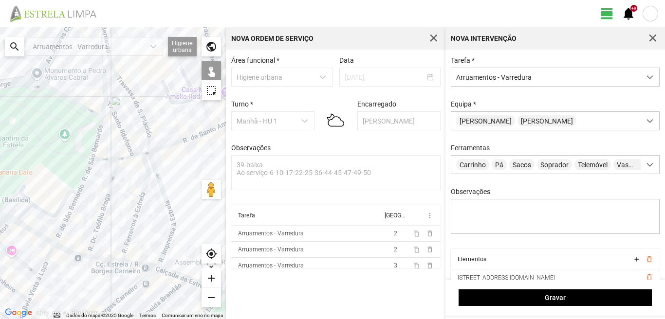
click at [133, 158] on div at bounding box center [113, 173] width 226 height 292
click at [157, 152] on div at bounding box center [113, 173] width 226 height 292
click at [147, 154] on div at bounding box center [113, 173] width 226 height 292
click at [145, 176] on div at bounding box center [113, 173] width 226 height 292
drag, startPoint x: 132, startPoint y: 176, endPoint x: 110, endPoint y: 210, distance: 40.9
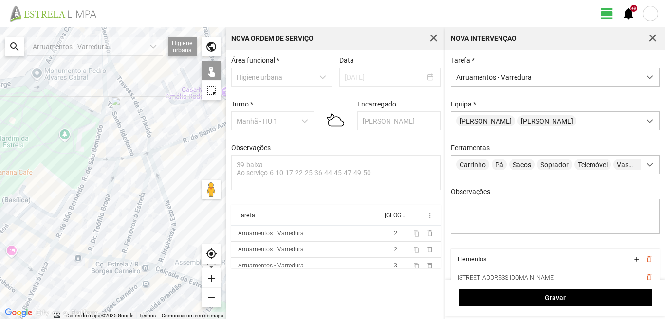
click at [112, 202] on div at bounding box center [113, 173] width 226 height 292
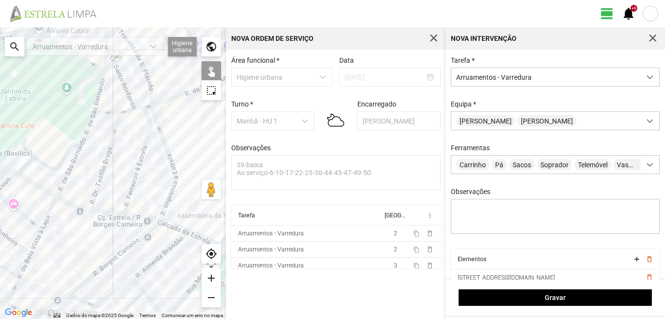
drag, startPoint x: 106, startPoint y: 231, endPoint x: 108, endPoint y: 184, distance: 46.8
click at [108, 184] on div at bounding box center [113, 173] width 226 height 292
click at [133, 181] on div at bounding box center [113, 173] width 226 height 292
click at [173, 172] on div at bounding box center [113, 173] width 226 height 292
click at [171, 100] on div at bounding box center [113, 173] width 226 height 292
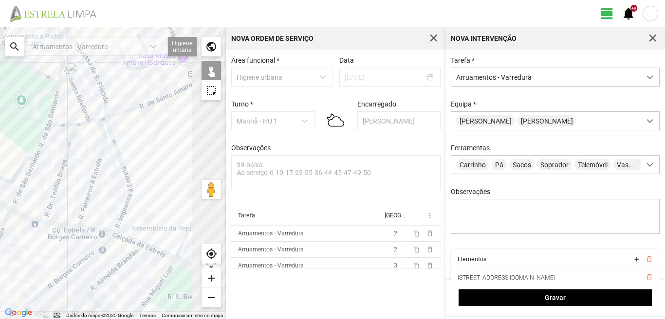
drag, startPoint x: 162, startPoint y: 137, endPoint x: 0, endPoint y: 165, distance: 163.9
click at [0, 165] on div at bounding box center [113, 173] width 226 height 292
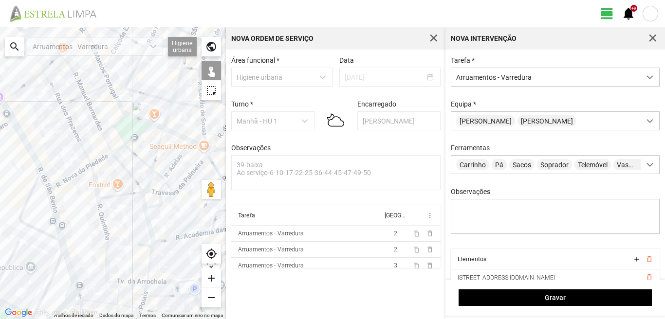
drag, startPoint x: 0, startPoint y: 164, endPoint x: 41, endPoint y: 170, distance: 41.9
click at [41, 170] on div at bounding box center [113, 173] width 226 height 292
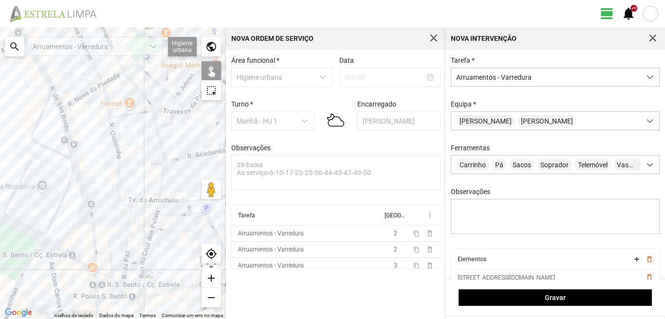
drag, startPoint x: 61, startPoint y: 259, endPoint x: 74, endPoint y: 171, distance: 89.6
click at [74, 172] on div at bounding box center [113, 173] width 226 height 292
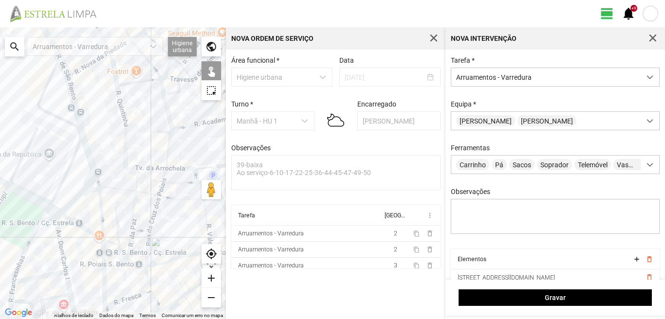
click at [94, 177] on div at bounding box center [113, 173] width 226 height 292
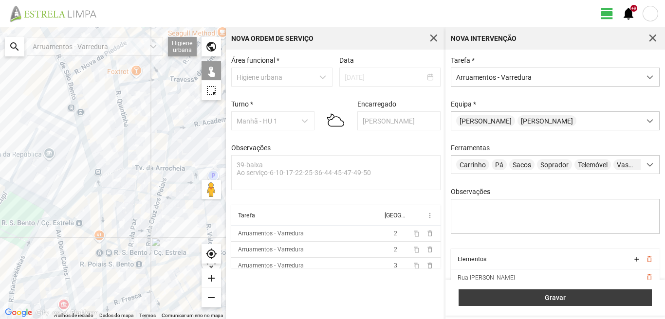
click at [531, 291] on button "Gravar" at bounding box center [555, 298] width 193 height 17
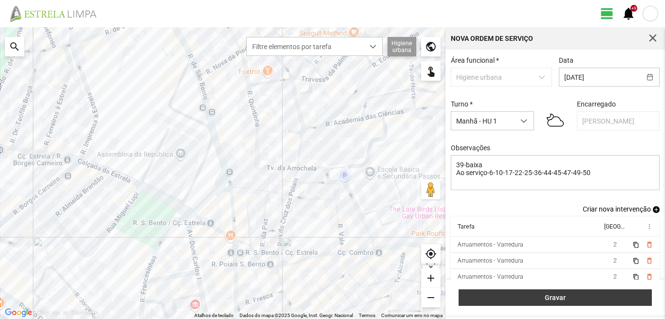
click at [537, 296] on span "Gravar" at bounding box center [555, 298] width 183 height 8
